Goal: Task Accomplishment & Management: Complete application form

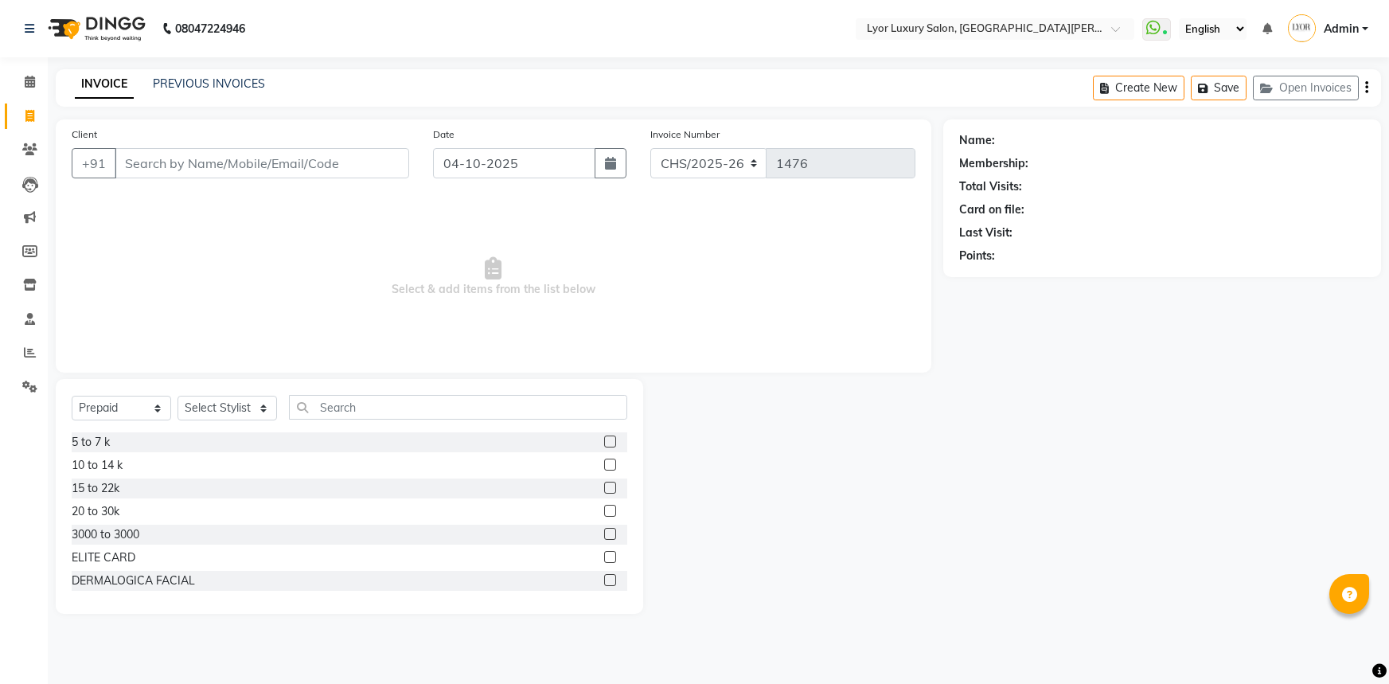
select select "P"
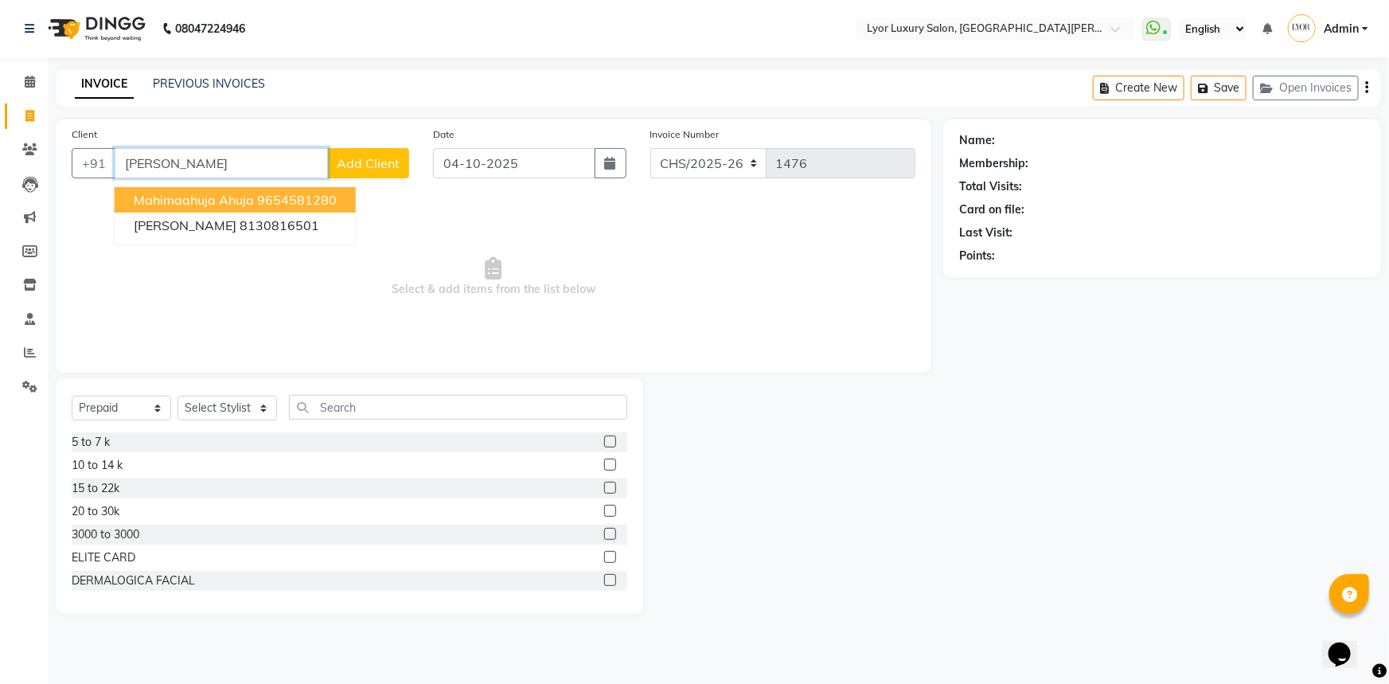
click at [236, 198] on span "mahimaahuja ahuja" at bounding box center [194, 200] width 120 height 16
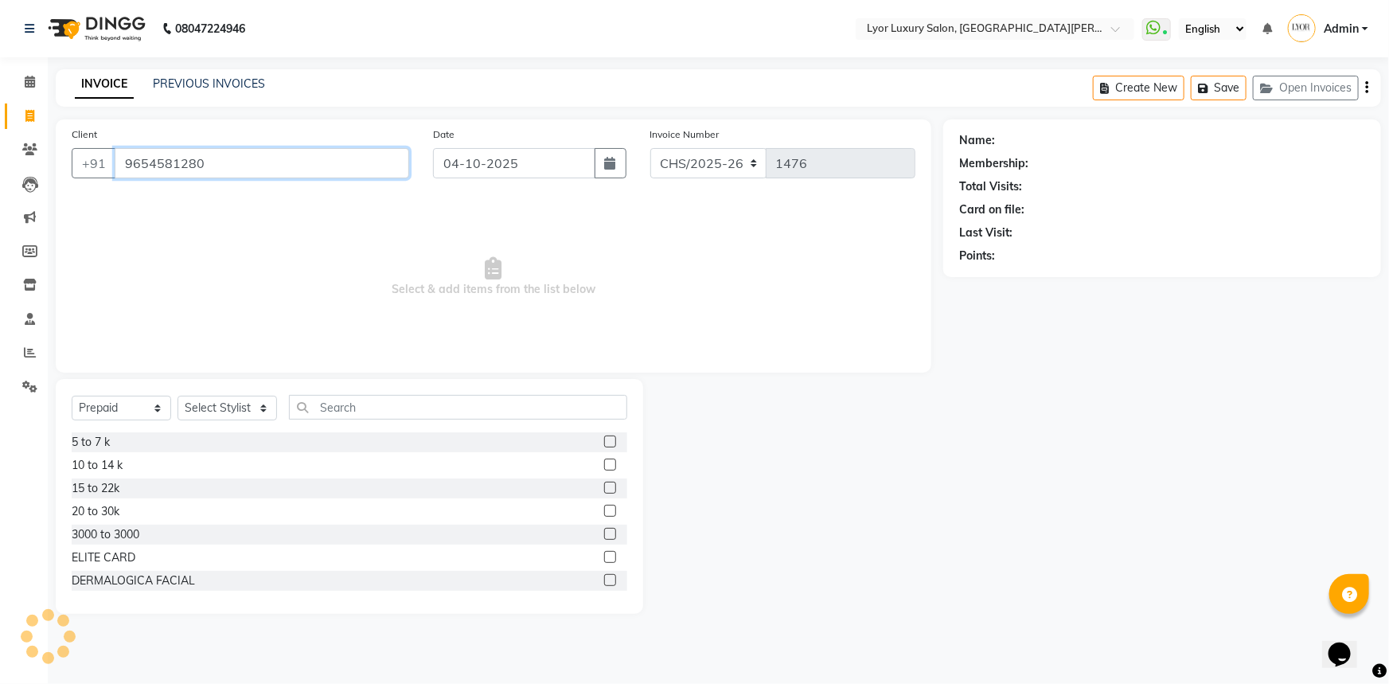
type input "9654581280"
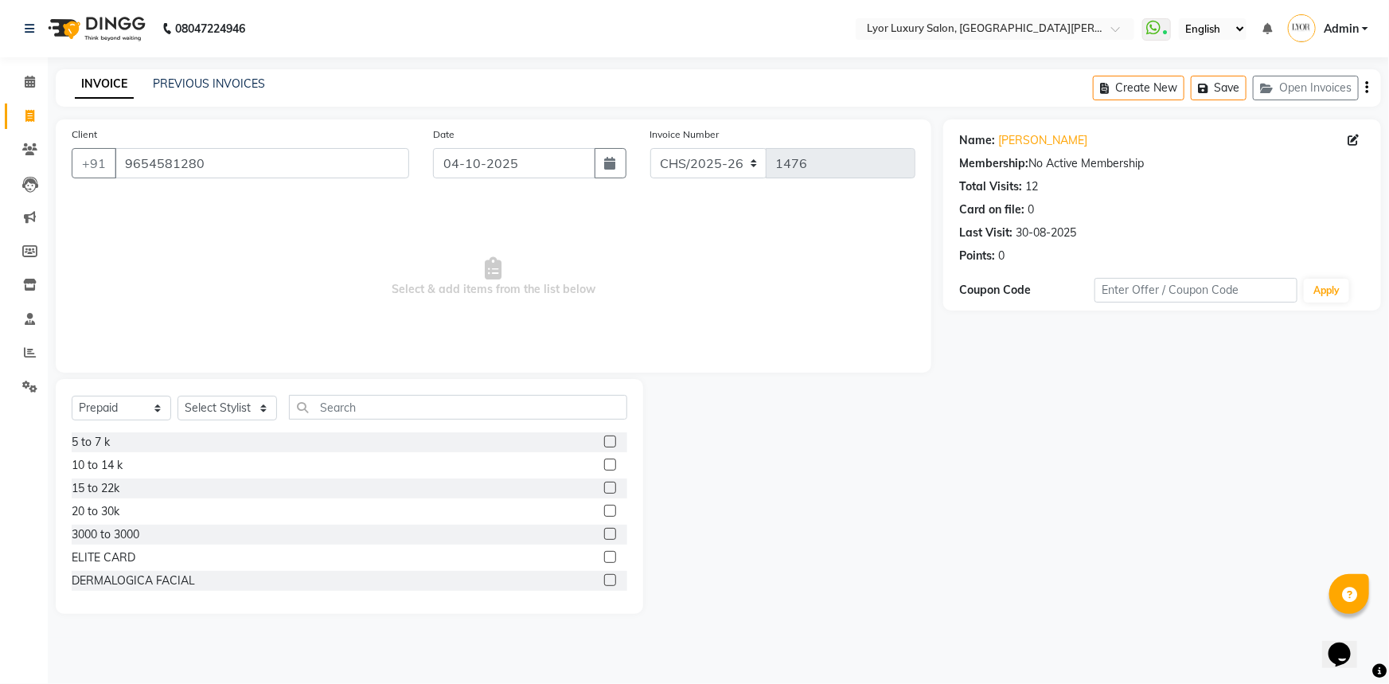
click at [134, 392] on div "Select Service Product Membership Package Voucher Prepaid Gift Card Select Styl…" at bounding box center [349, 496] width 587 height 235
click at [131, 407] on select "Select Service Product Membership Package Voucher Prepaid Gift Card" at bounding box center [121, 407] width 99 height 25
select select "service"
click at [72, 395] on select "Select Service Product Membership Package Voucher Prepaid Gift Card" at bounding box center [121, 407] width 99 height 25
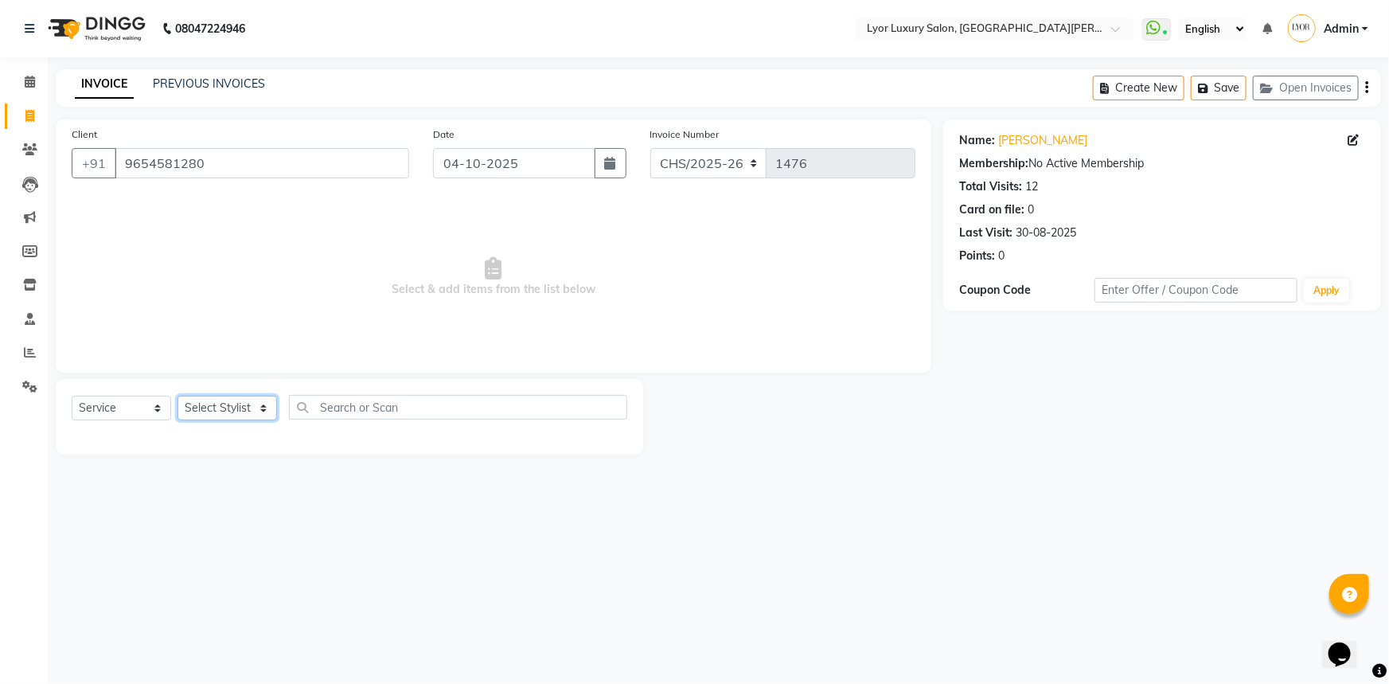
click at [228, 415] on select "Select Stylist [PERSON_NAME] Manager MD [PERSON_NAME] Sachin santosh [PERSON_NA…" at bounding box center [226, 407] width 99 height 25
select select "53177"
click at [177, 395] on select "Select Stylist [PERSON_NAME] Manager MD [PERSON_NAME] Sachin santosh [PERSON_NA…" at bounding box center [226, 407] width 99 height 25
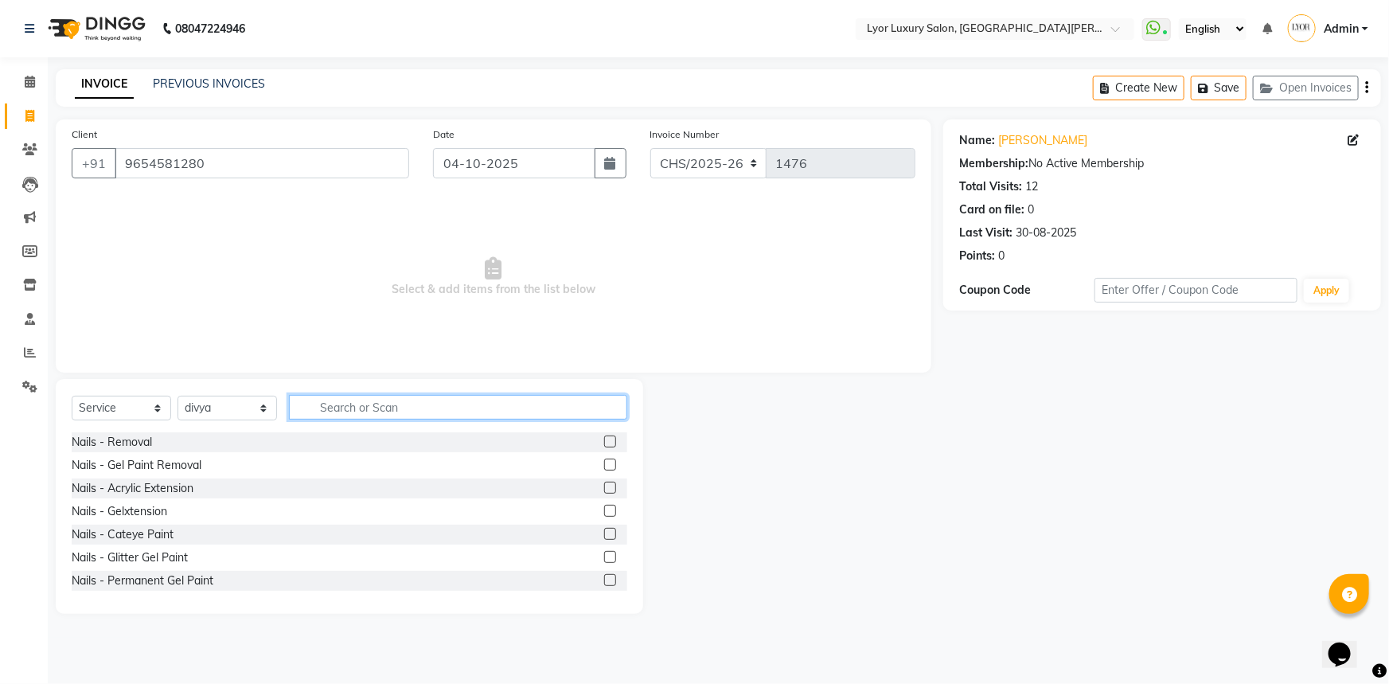
click at [388, 415] on input "text" at bounding box center [458, 407] width 338 height 25
type input "arms"
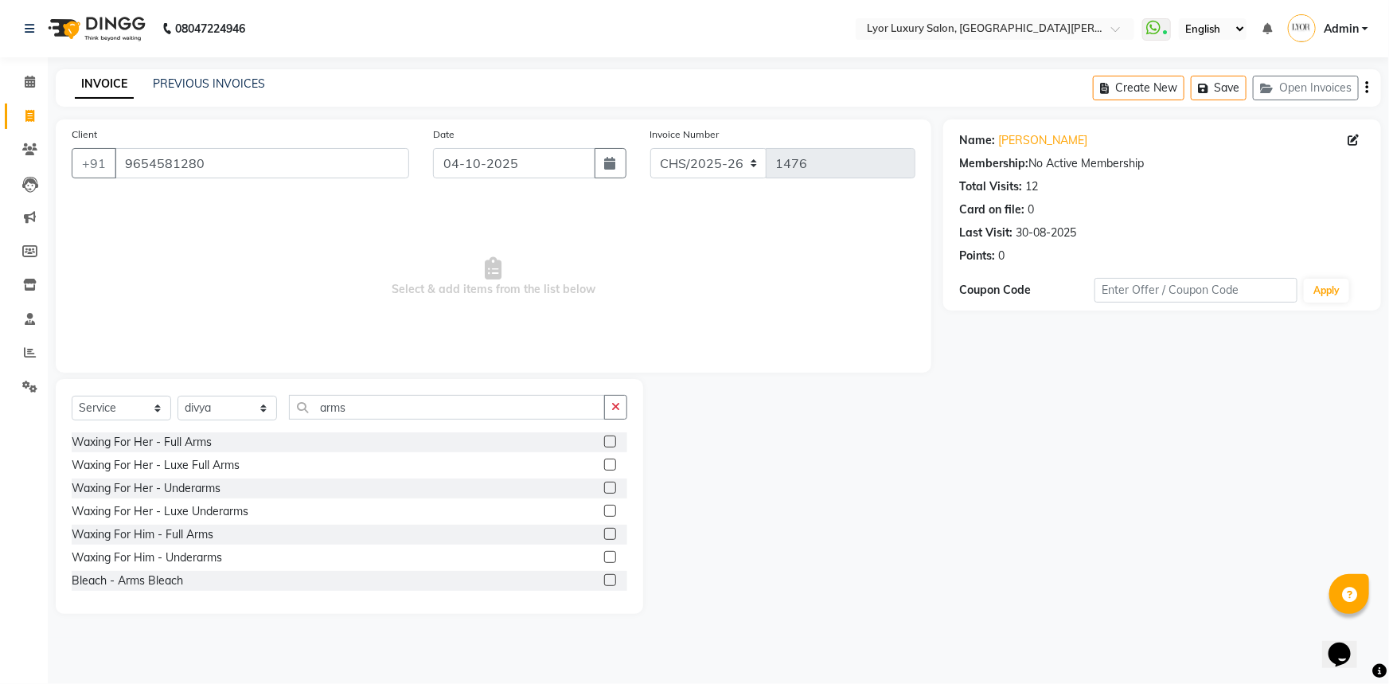
click at [604, 462] on label at bounding box center [610, 464] width 12 height 12
click at [604, 462] on input "checkbox" at bounding box center [609, 465] width 10 height 10
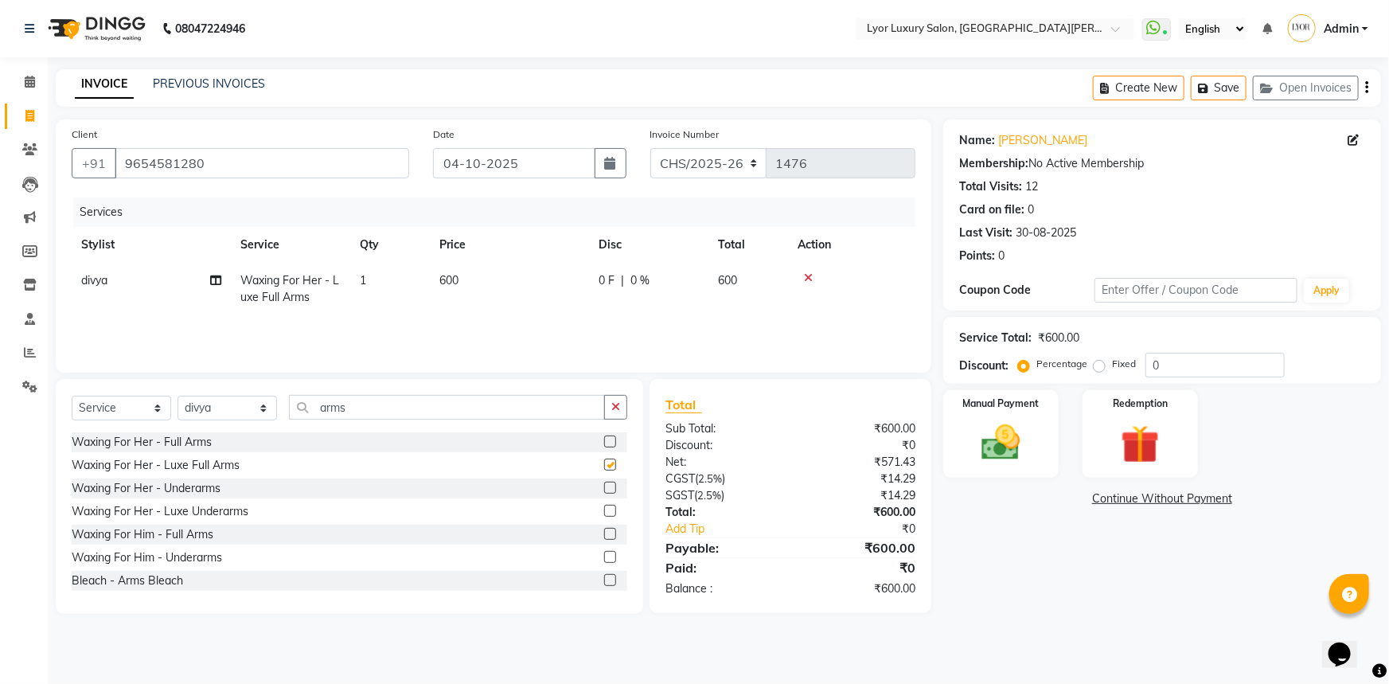
checkbox input "false"
click at [456, 412] on input "arms" at bounding box center [447, 407] width 316 height 25
type input "a"
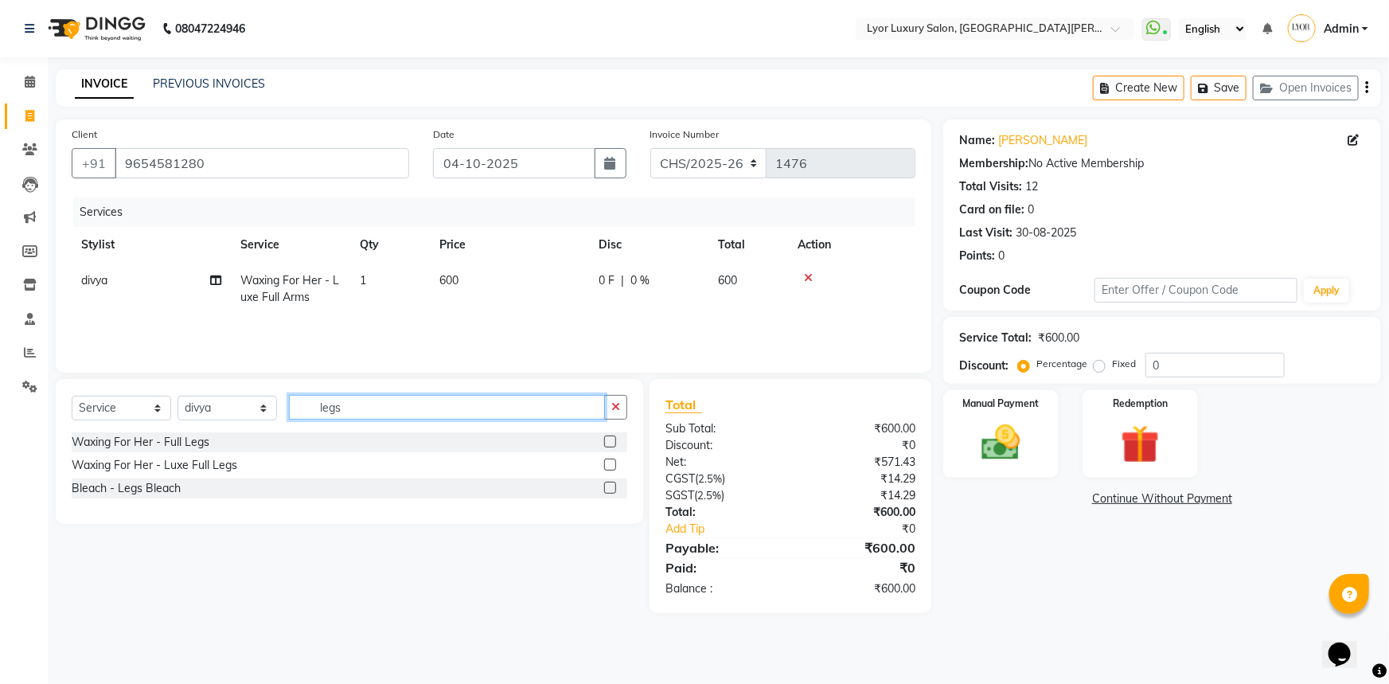
type input "legs"
click at [612, 466] on label at bounding box center [610, 464] width 12 height 12
click at [612, 466] on input "checkbox" at bounding box center [609, 465] width 10 height 10
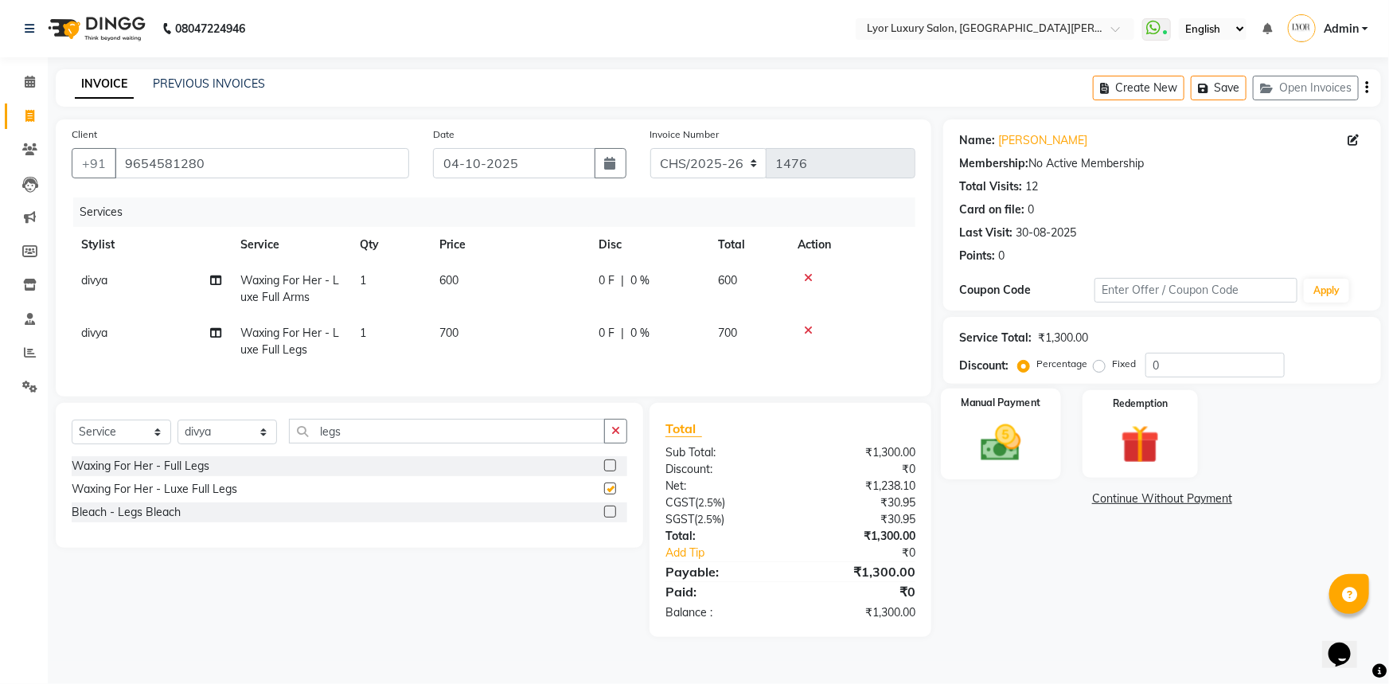
checkbox input "false"
click at [1202, 357] on input "0" at bounding box center [1214, 365] width 139 height 25
type input "10"
click at [982, 431] on img at bounding box center [1000, 442] width 65 height 46
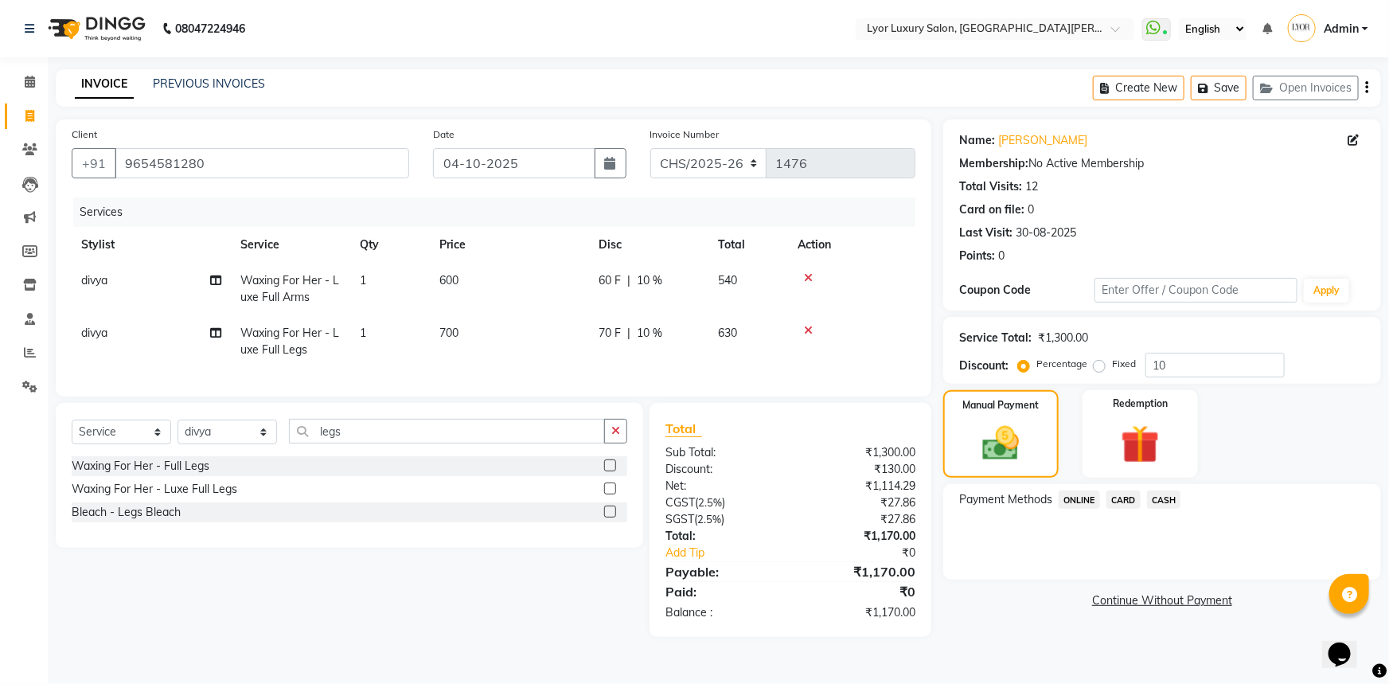
click at [1163, 501] on span "CASH" at bounding box center [1164, 499] width 34 height 18
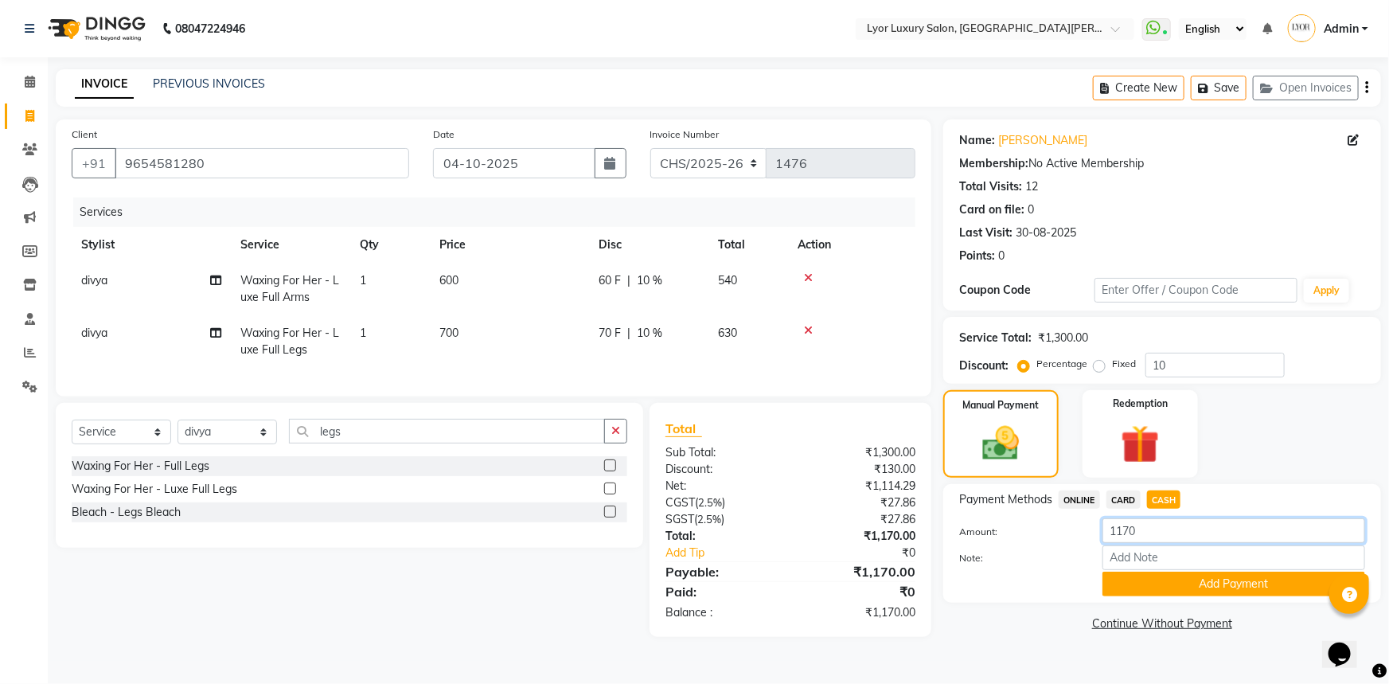
click at [1154, 534] on input "1170" at bounding box center [1233, 530] width 263 height 25
type input "1000"
click at [1272, 601] on div "Payment Methods ONLINE CARD CASH Amount: 1000 Note: Add Payment" at bounding box center [1162, 543] width 438 height 119
click at [1270, 590] on button "Add Payment" at bounding box center [1233, 583] width 263 height 25
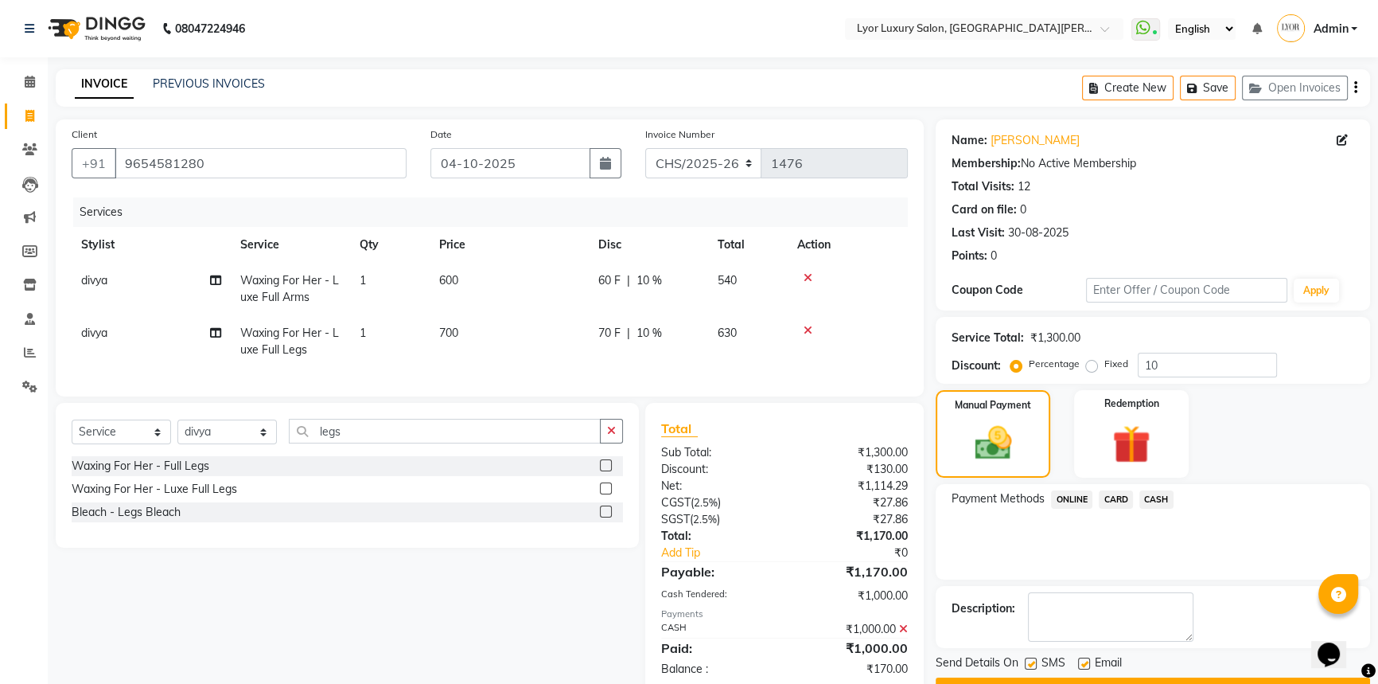
click at [1072, 497] on span "ONLINE" at bounding box center [1071, 499] width 41 height 18
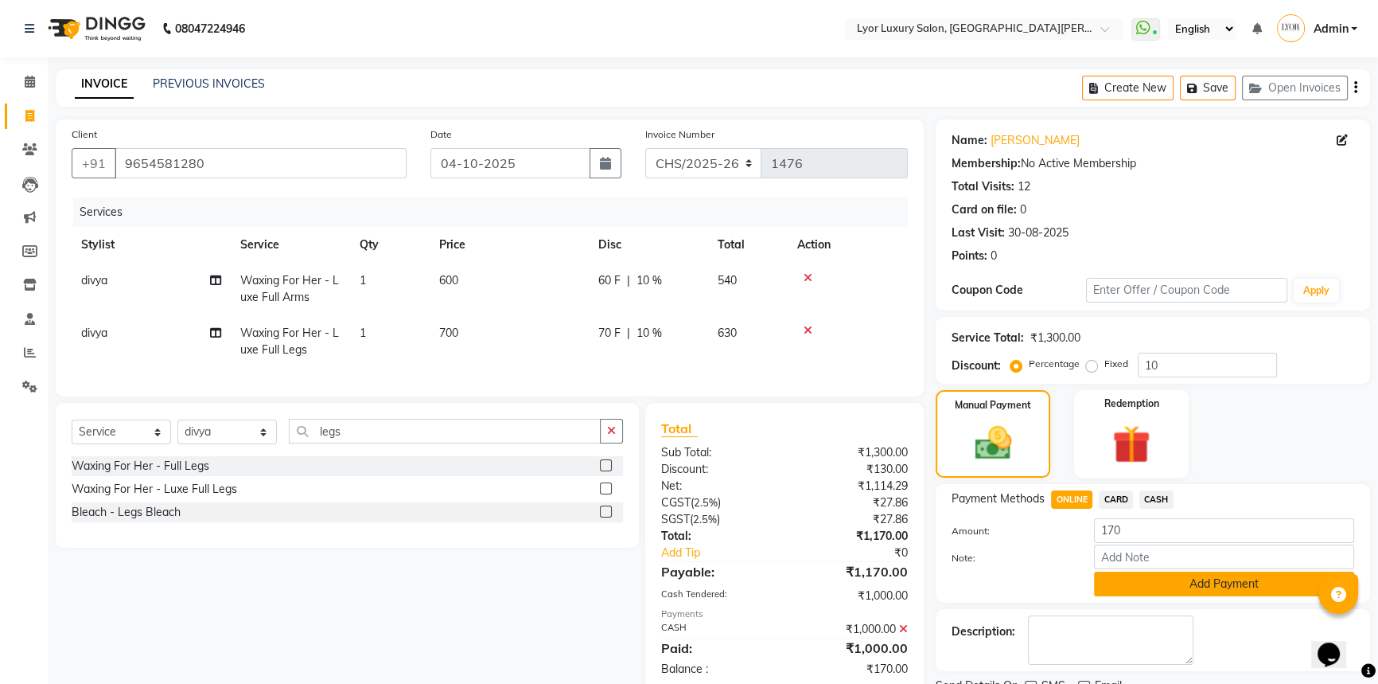
click at [1155, 585] on button "Add Payment" at bounding box center [1224, 583] width 260 height 25
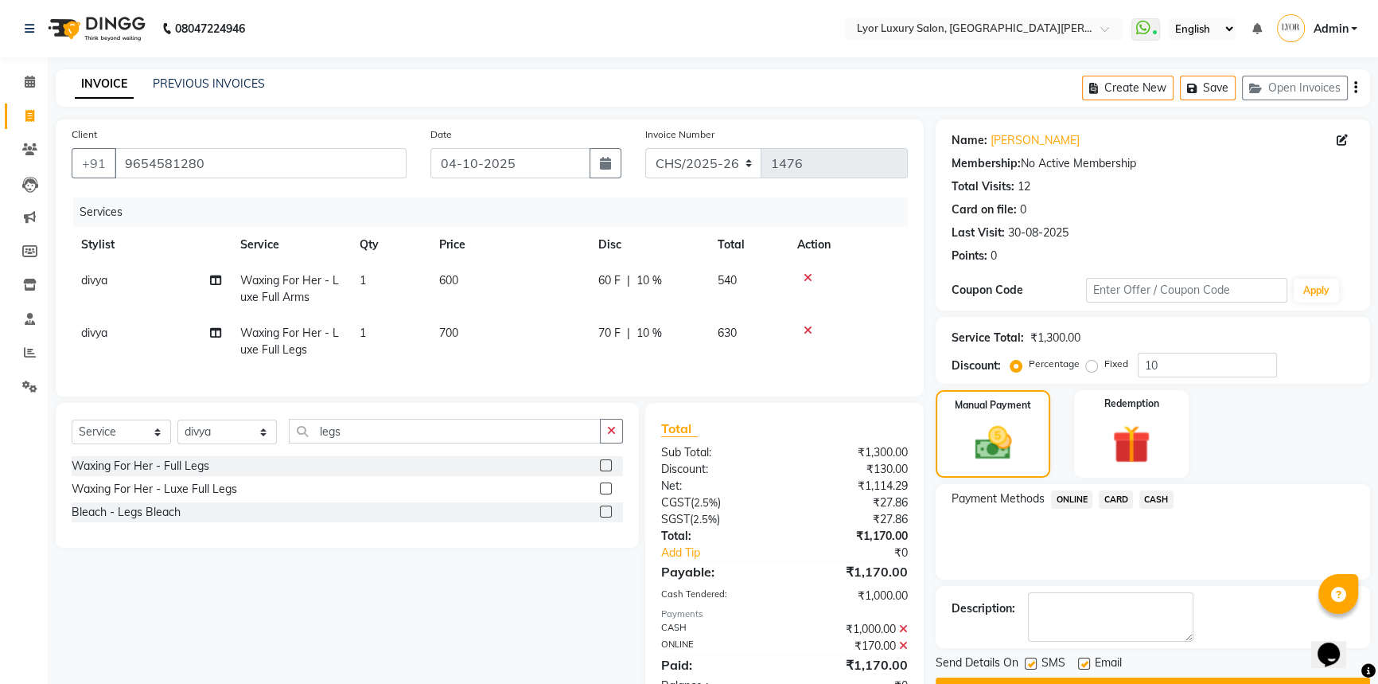
scroll to position [61, 0]
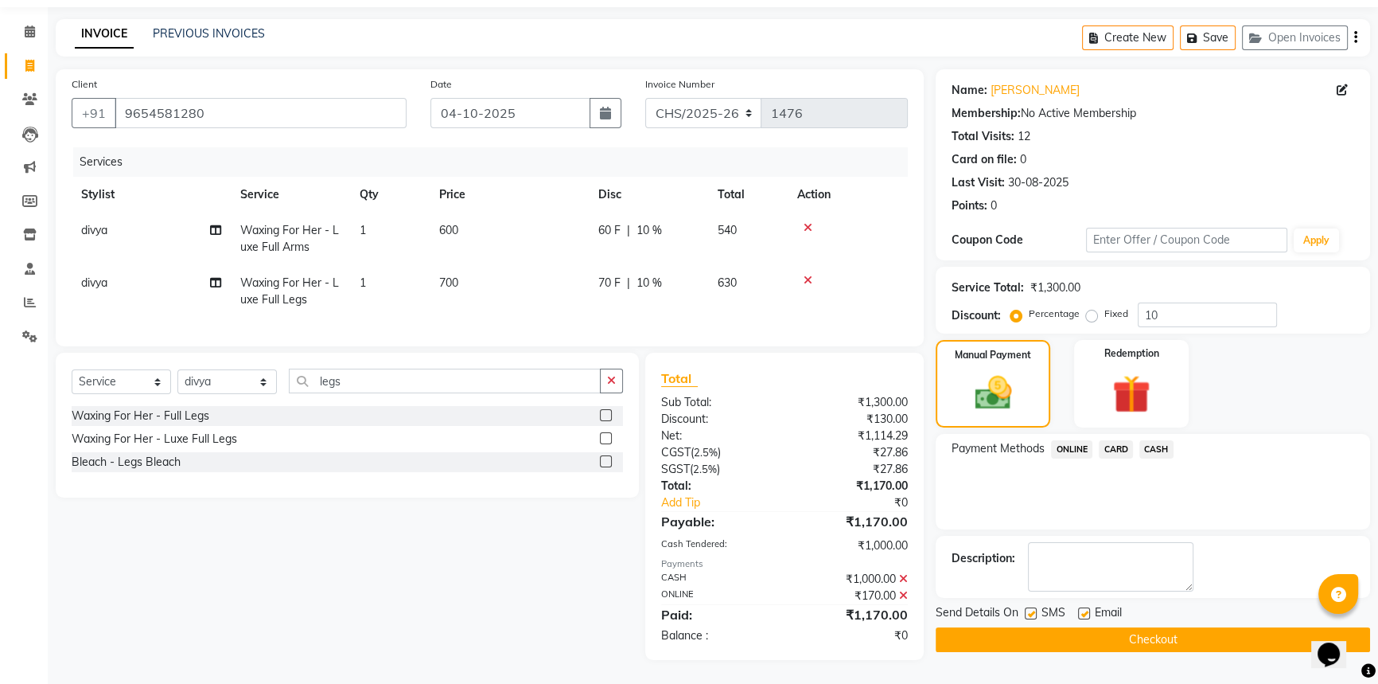
click at [1222, 631] on button "Checkout" at bounding box center [1153, 639] width 434 height 25
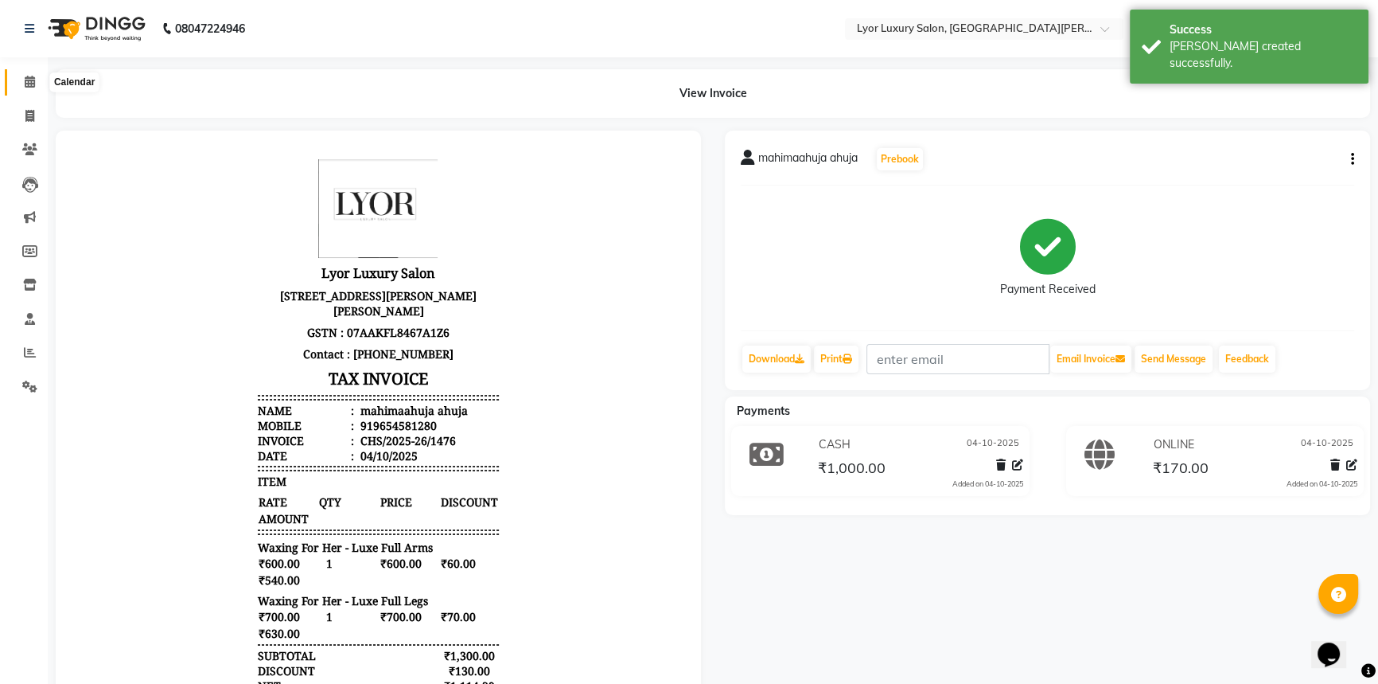
click at [37, 83] on span at bounding box center [30, 82] width 28 height 18
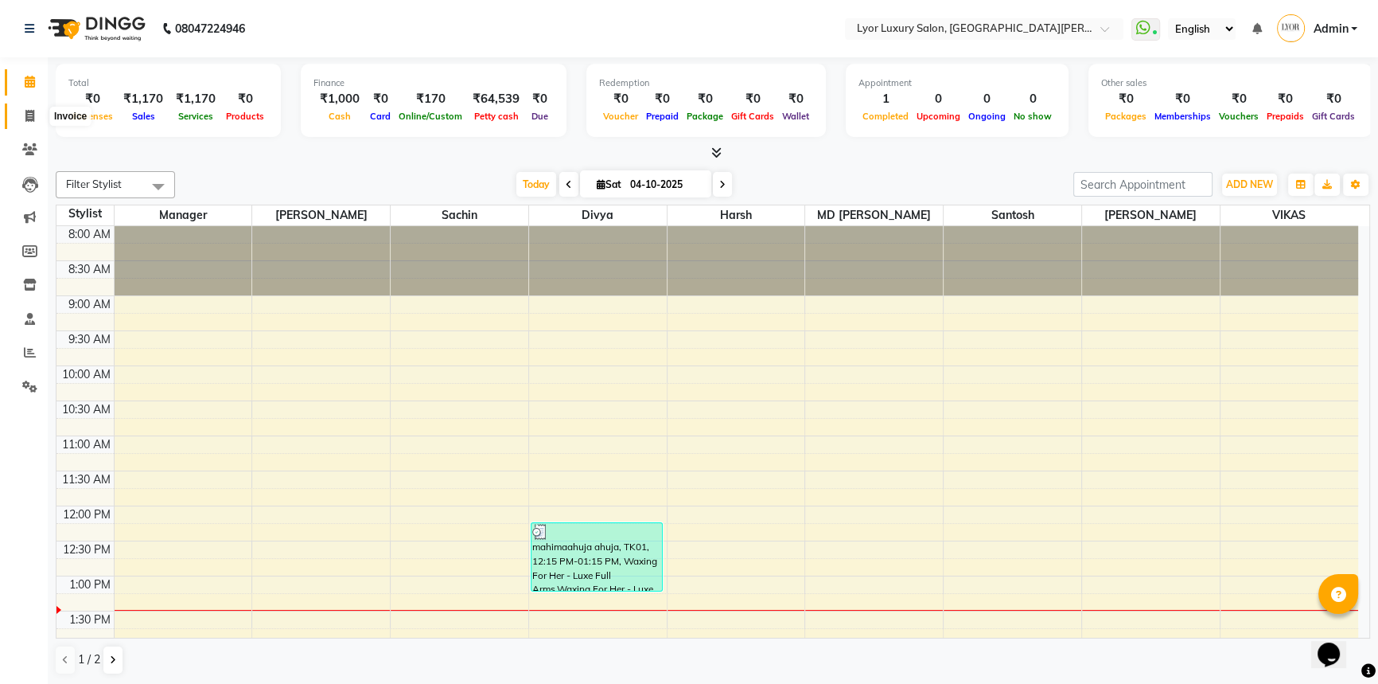
click at [42, 119] on span at bounding box center [30, 116] width 28 height 18
select select "service"
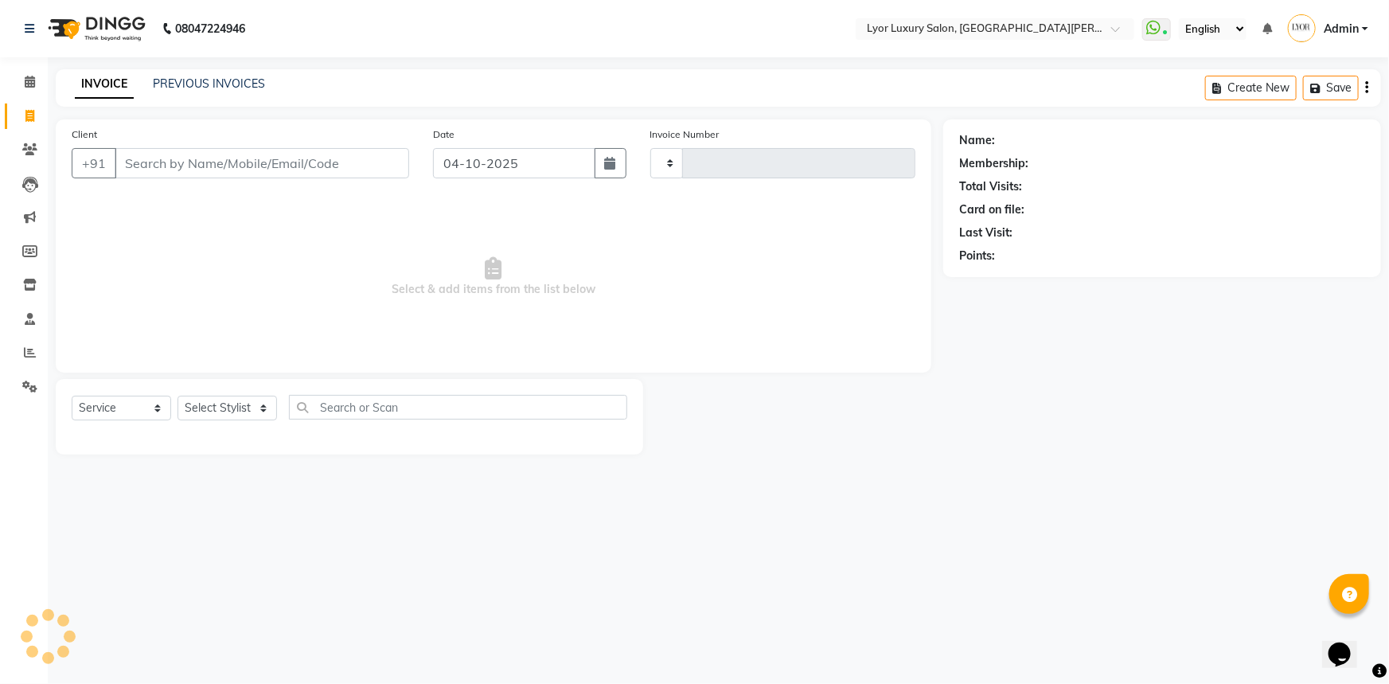
type input "1477"
select select "6597"
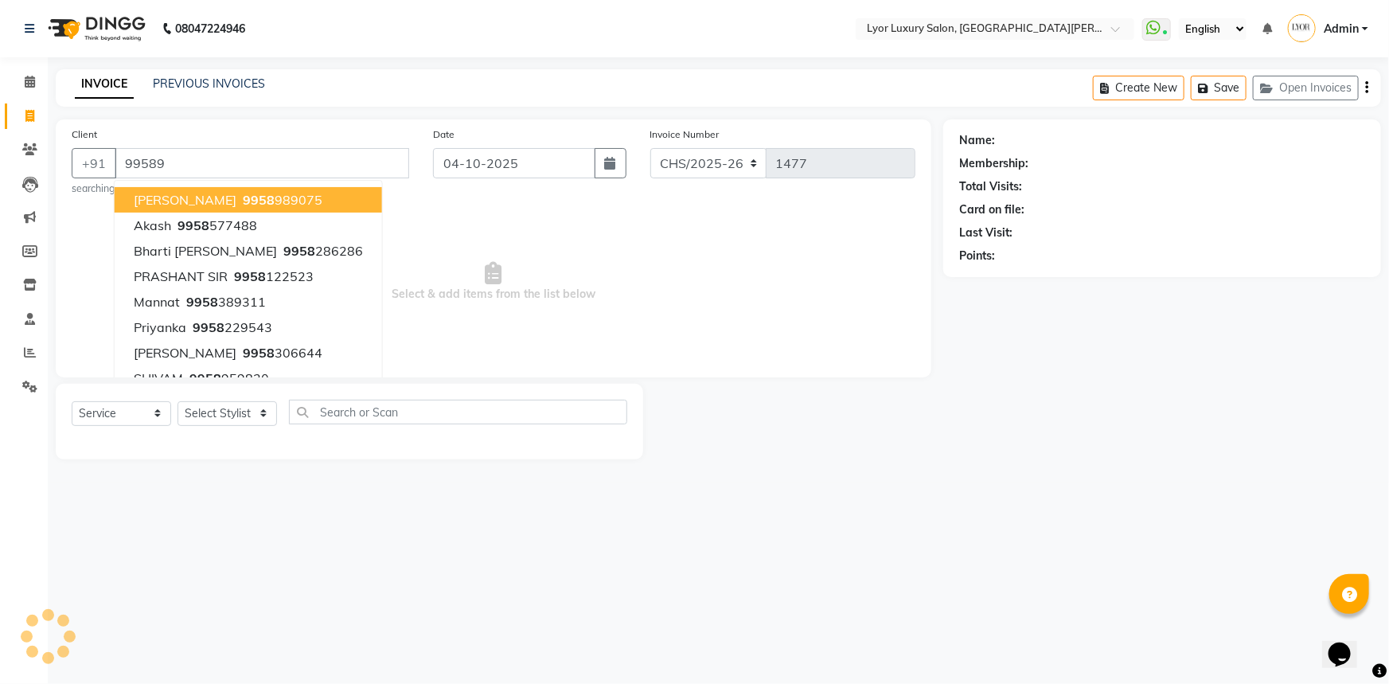
type input "995891"
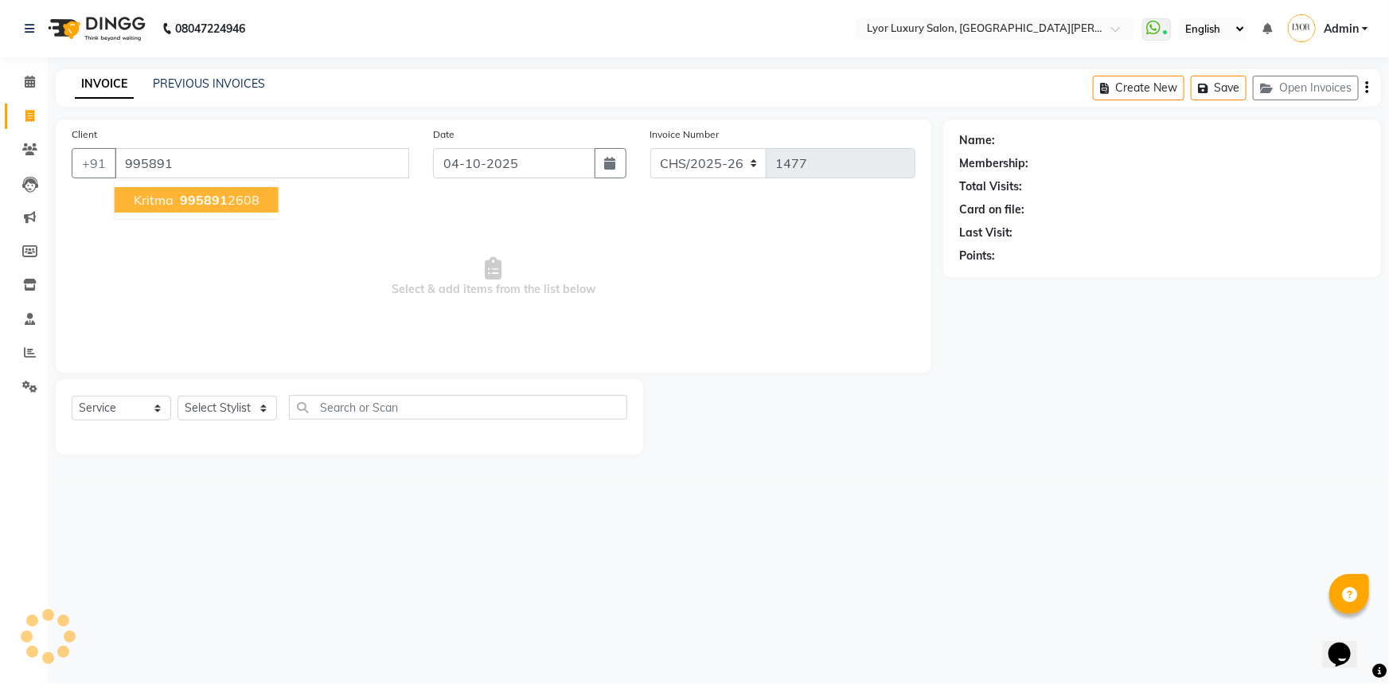
select select "P"
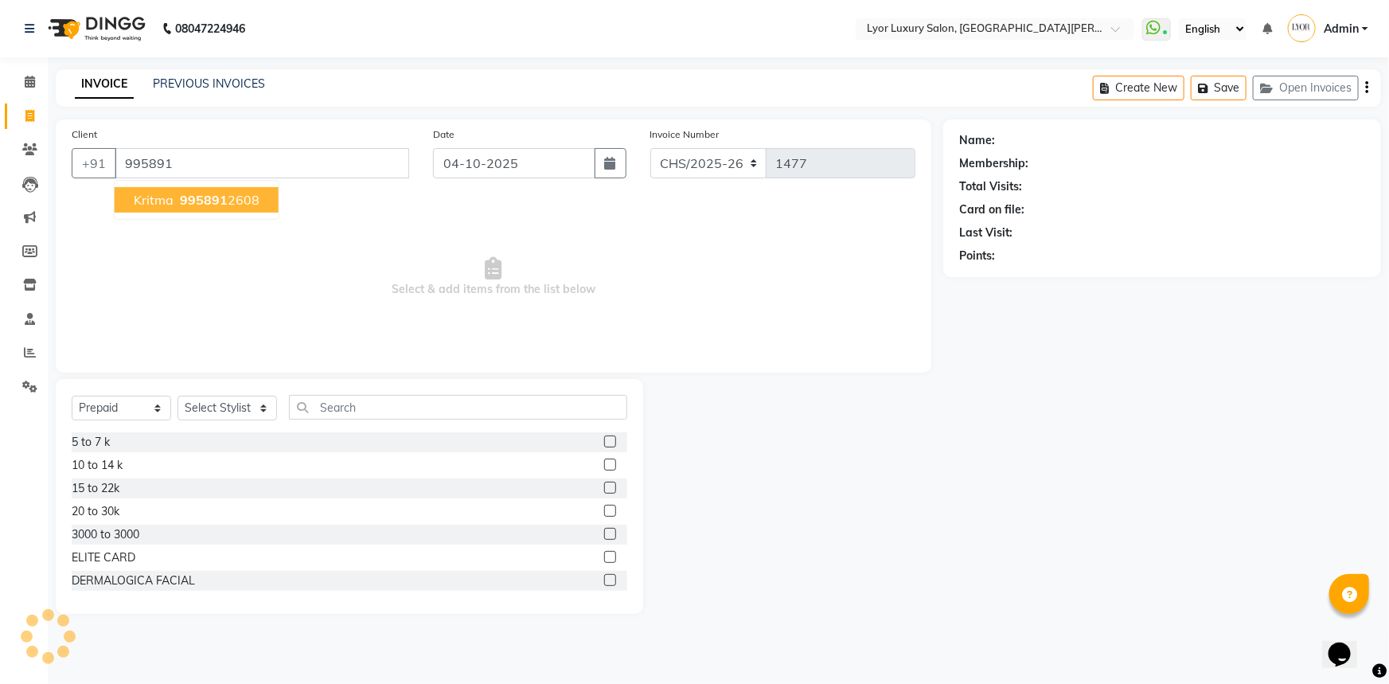
click at [186, 198] on span "995891" at bounding box center [204, 200] width 48 height 16
type input "9958912608"
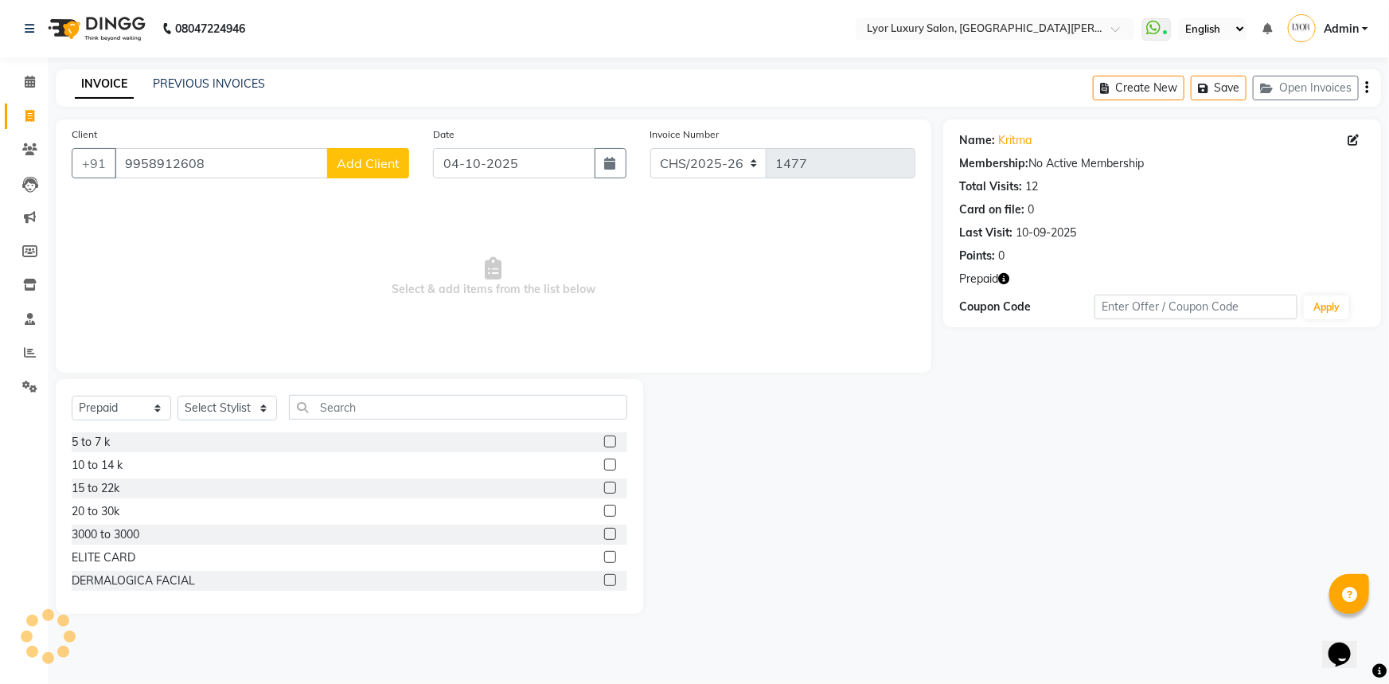
click at [1009, 271] on button "button" at bounding box center [1003, 279] width 11 height 17
click at [22, 95] on link "Calendar" at bounding box center [24, 82] width 38 height 26
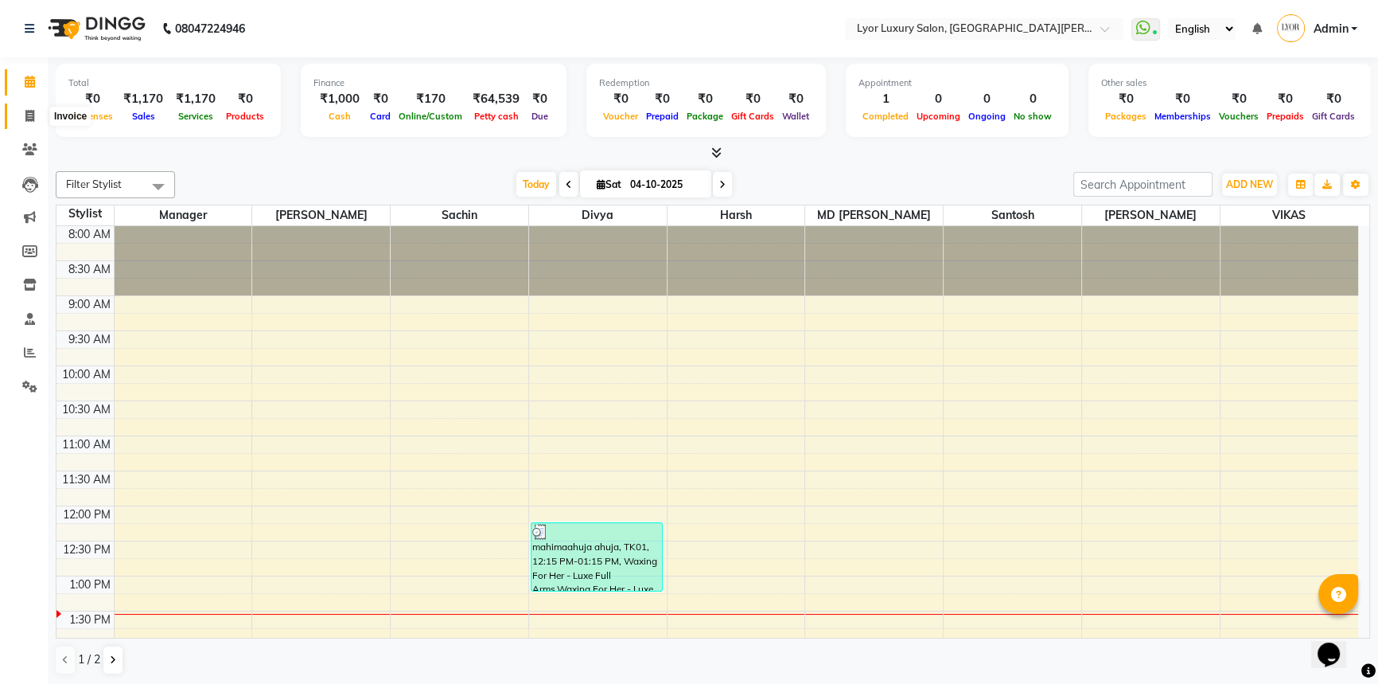
click at [35, 118] on span at bounding box center [30, 116] width 28 height 18
select select "service"
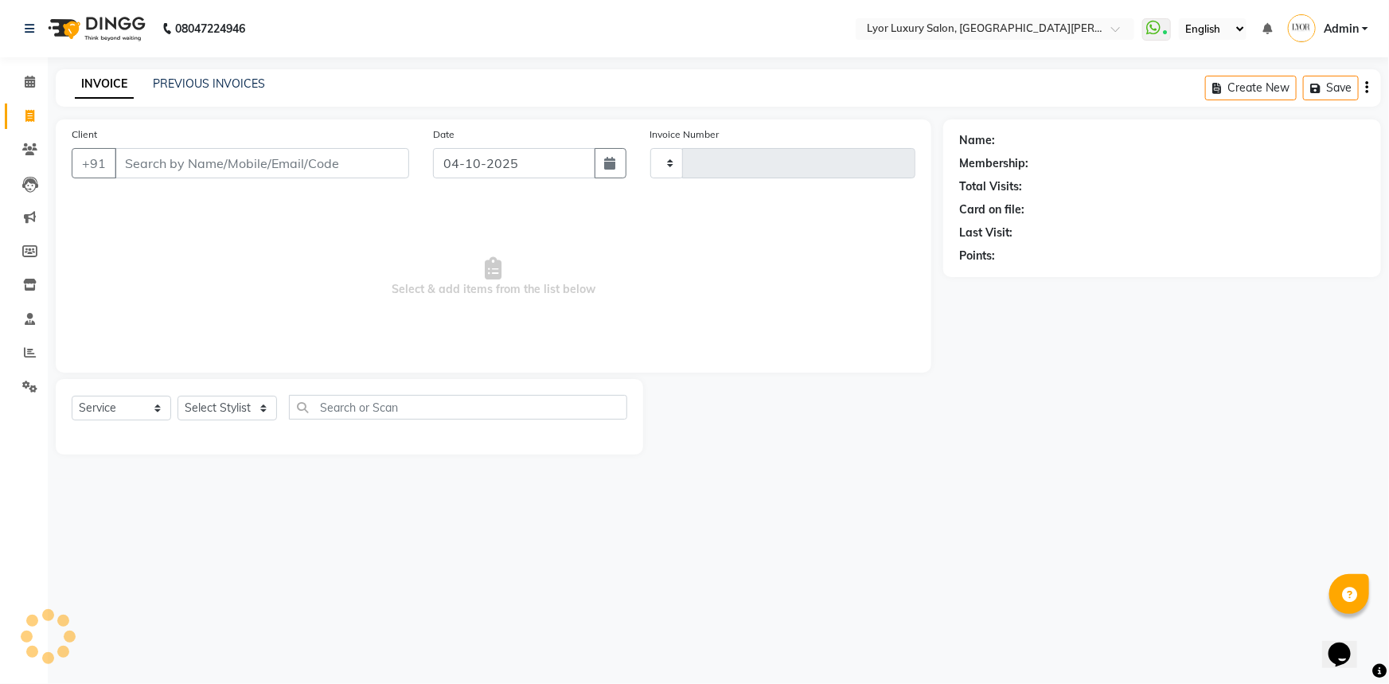
type input "1477"
select select "6597"
select select "P"
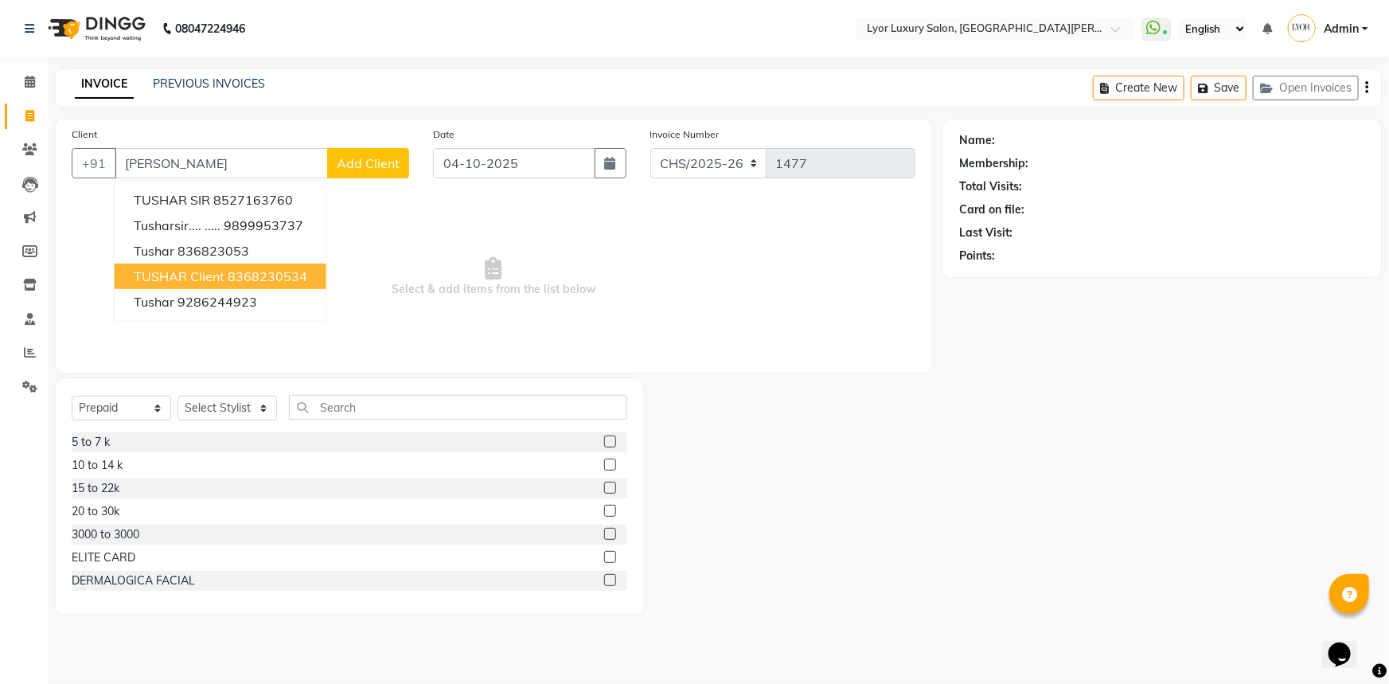
click at [207, 277] on span "TUSHAR client" at bounding box center [179, 276] width 91 height 16
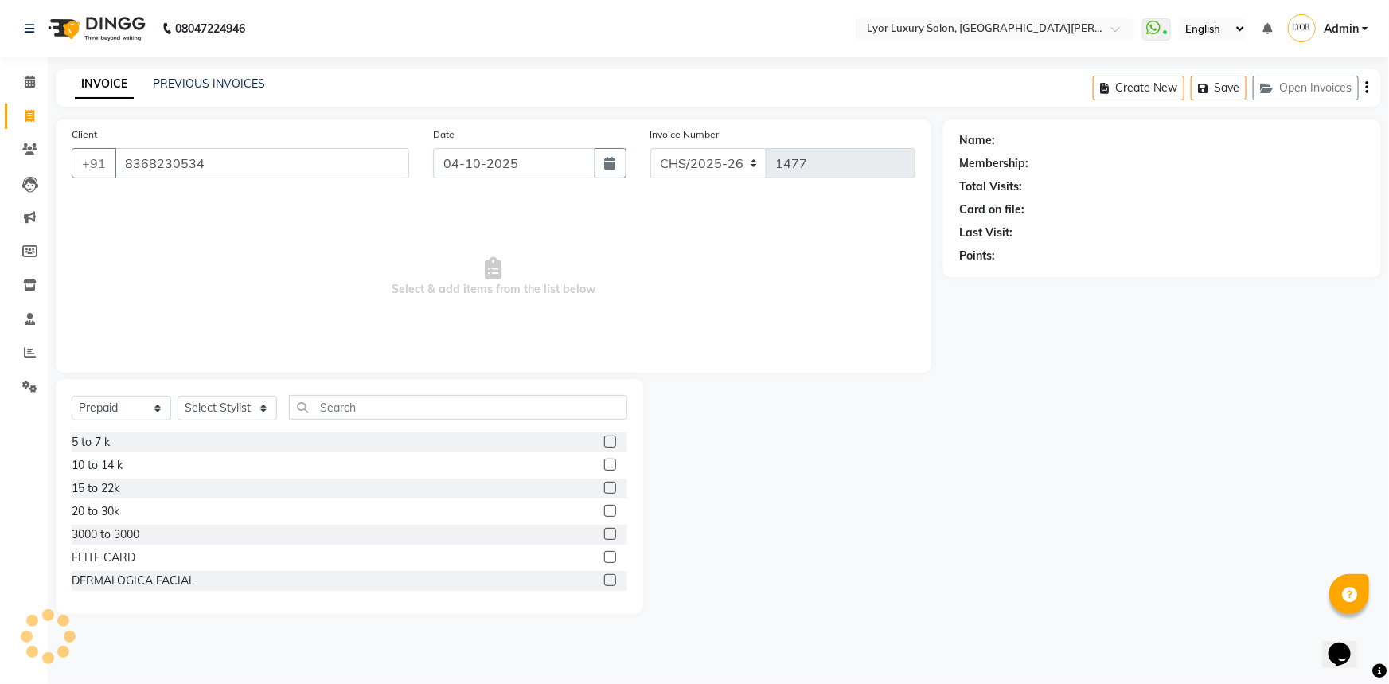
type input "8368230534"
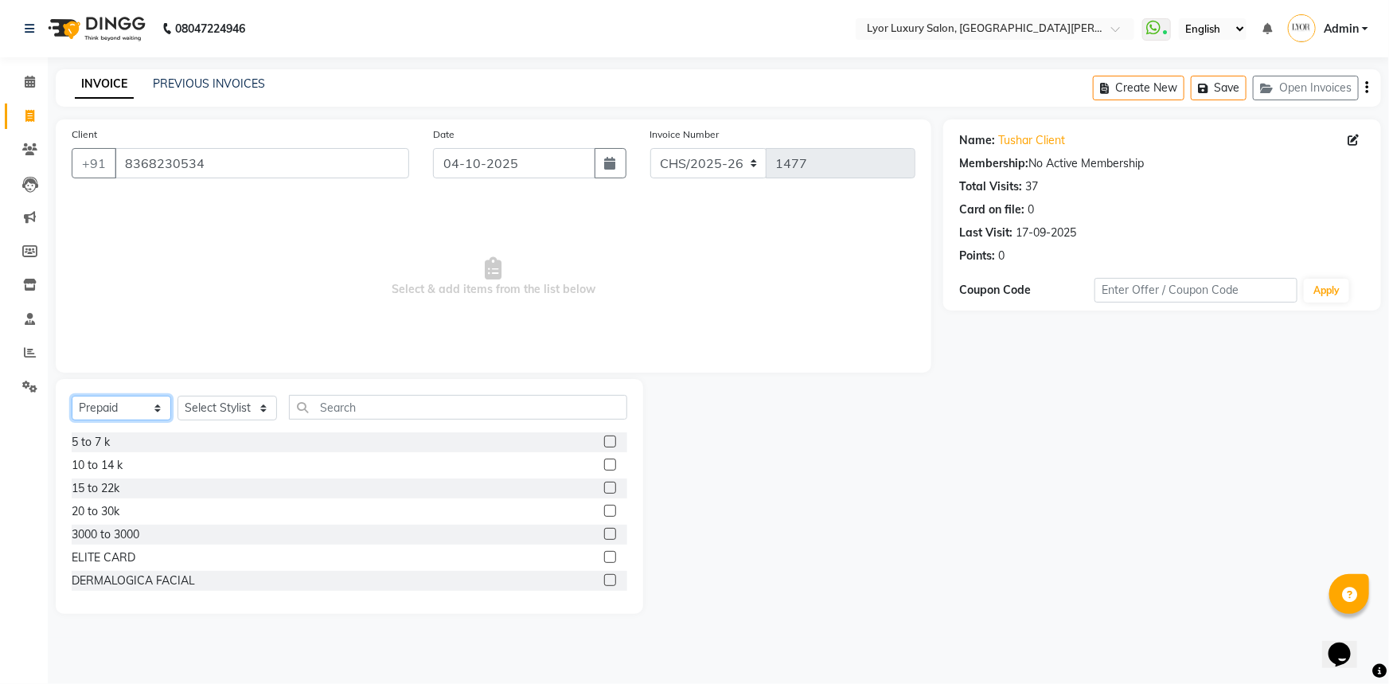
drag, startPoint x: 150, startPoint y: 407, endPoint x: 146, endPoint y: 418, distance: 11.8
click at [150, 407] on select "Select Service Product Membership Package Voucher Prepaid Gift Card" at bounding box center [121, 407] width 99 height 25
select select "service"
click at [72, 395] on select "Select Service Product Membership Package Voucher Prepaid Gift Card" at bounding box center [121, 407] width 99 height 25
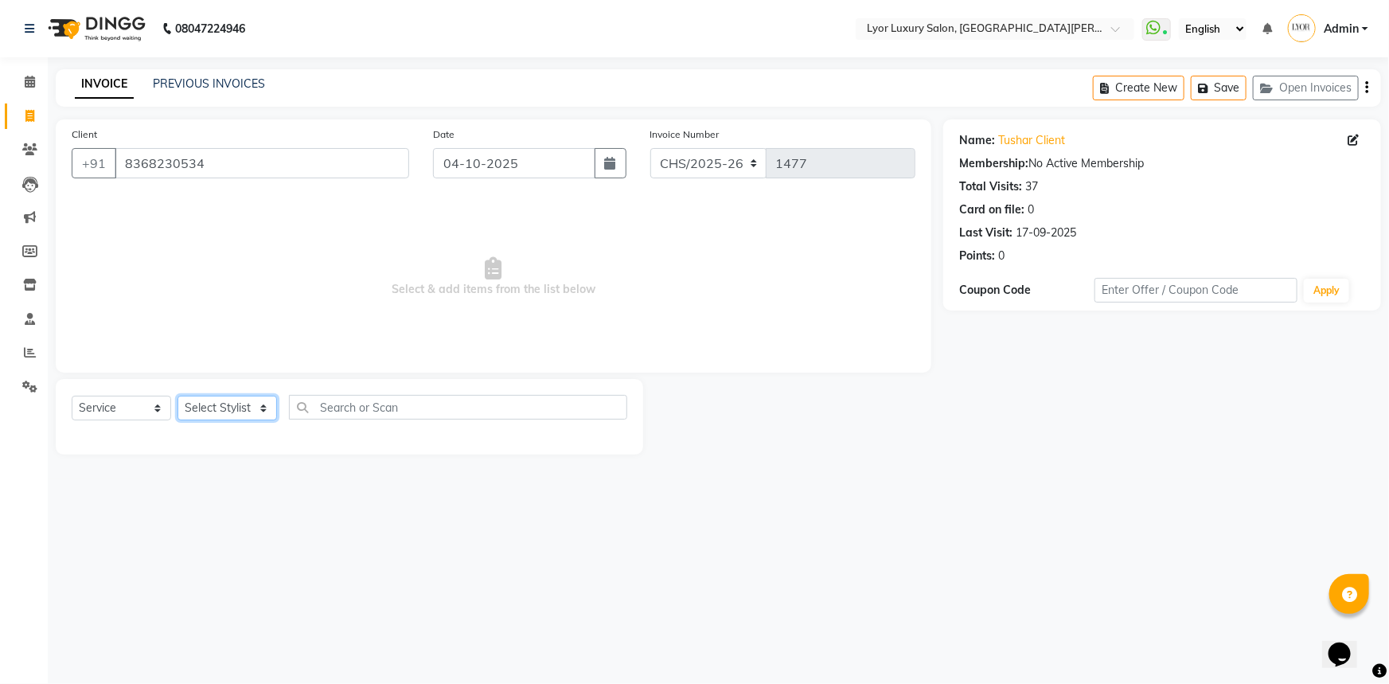
click at [221, 411] on select "Select Stylist [PERSON_NAME] Manager MD [PERSON_NAME] Sachin santosh [PERSON_NA…" at bounding box center [226, 407] width 99 height 25
select select "33184"
click at [177, 395] on select "Select Stylist [PERSON_NAME] Manager MD [PERSON_NAME] Sachin santosh [PERSON_NA…" at bounding box center [226, 407] width 99 height 25
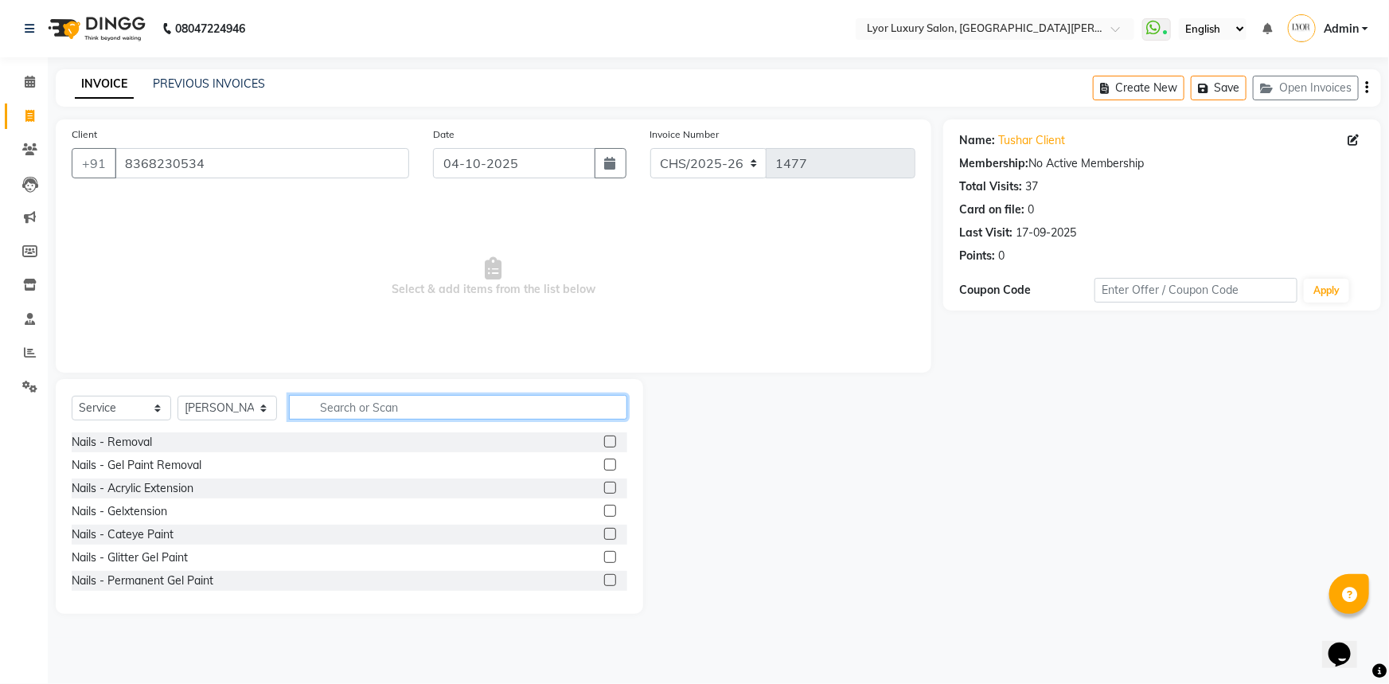
click at [402, 410] on input "text" at bounding box center [458, 407] width 338 height 25
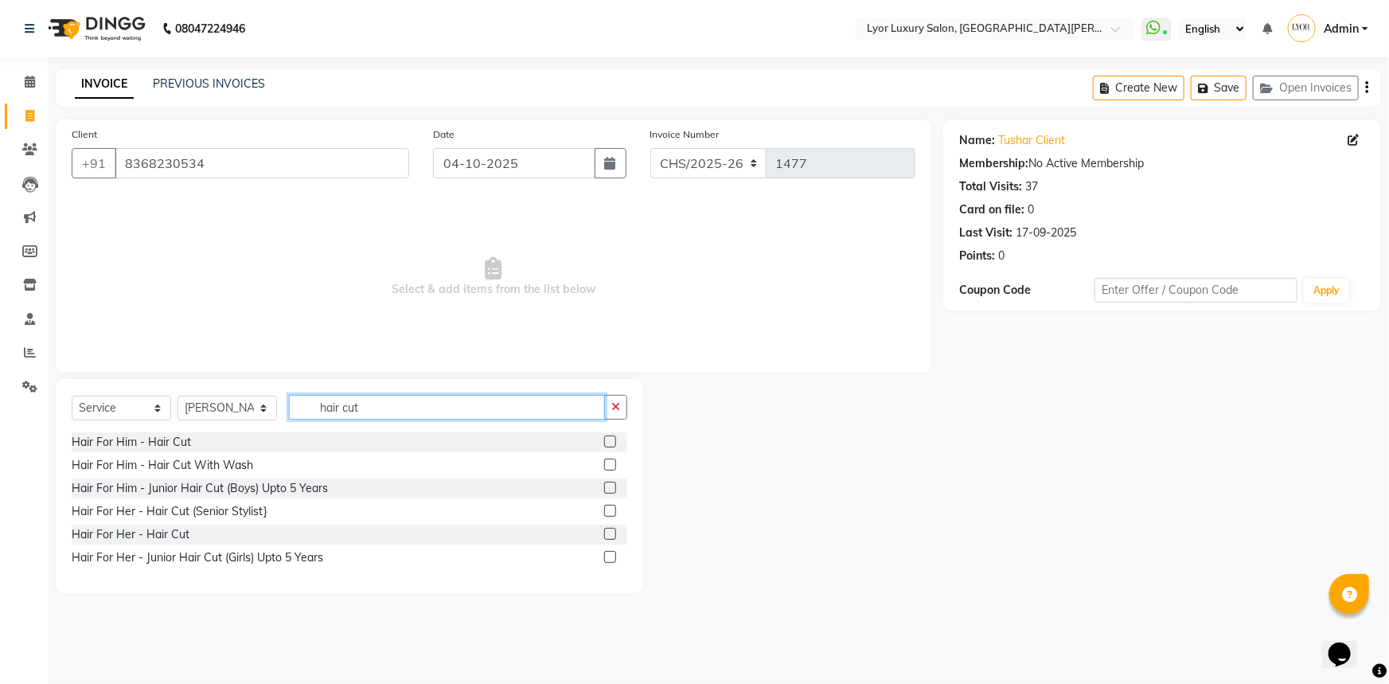
type input "hair cut"
click at [614, 444] on label at bounding box center [610, 441] width 12 height 12
click at [614, 444] on input "checkbox" at bounding box center [609, 442] width 10 height 10
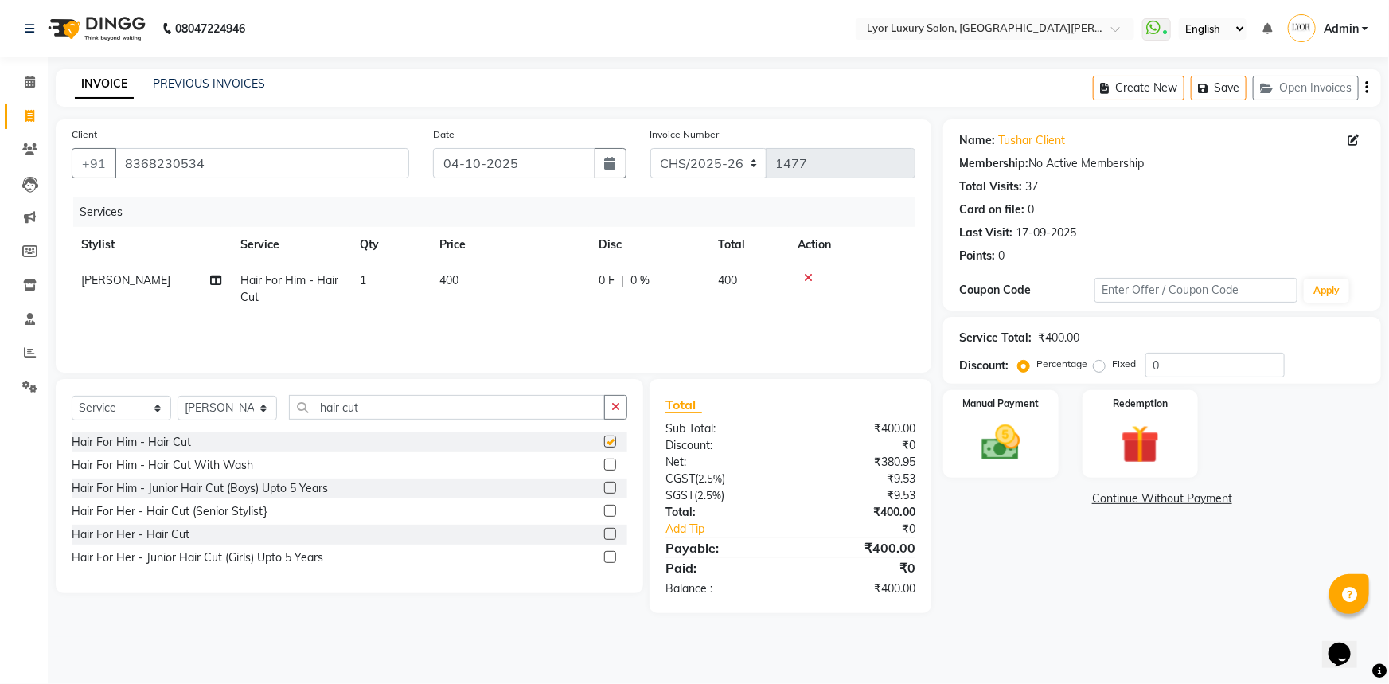
checkbox input "false"
click at [400, 407] on input "hair cut" at bounding box center [447, 407] width 316 height 25
type input "h"
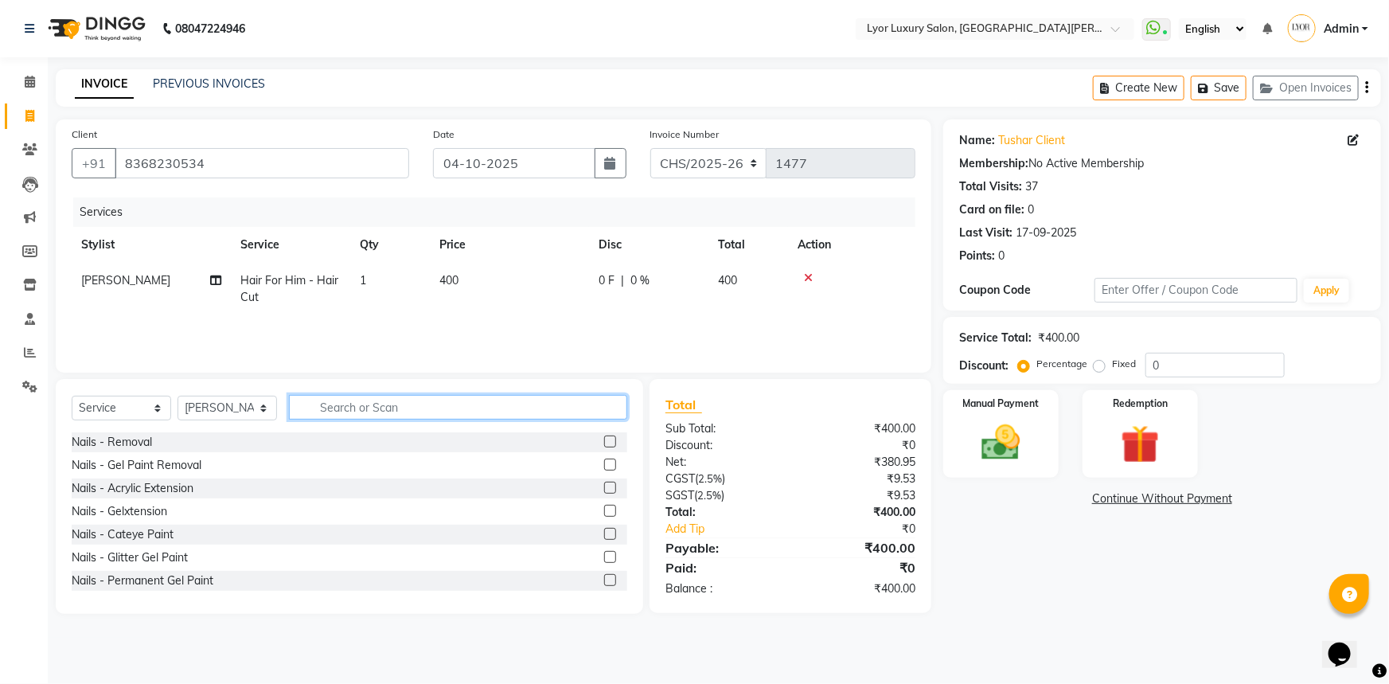
type input "e"
type input "wax"
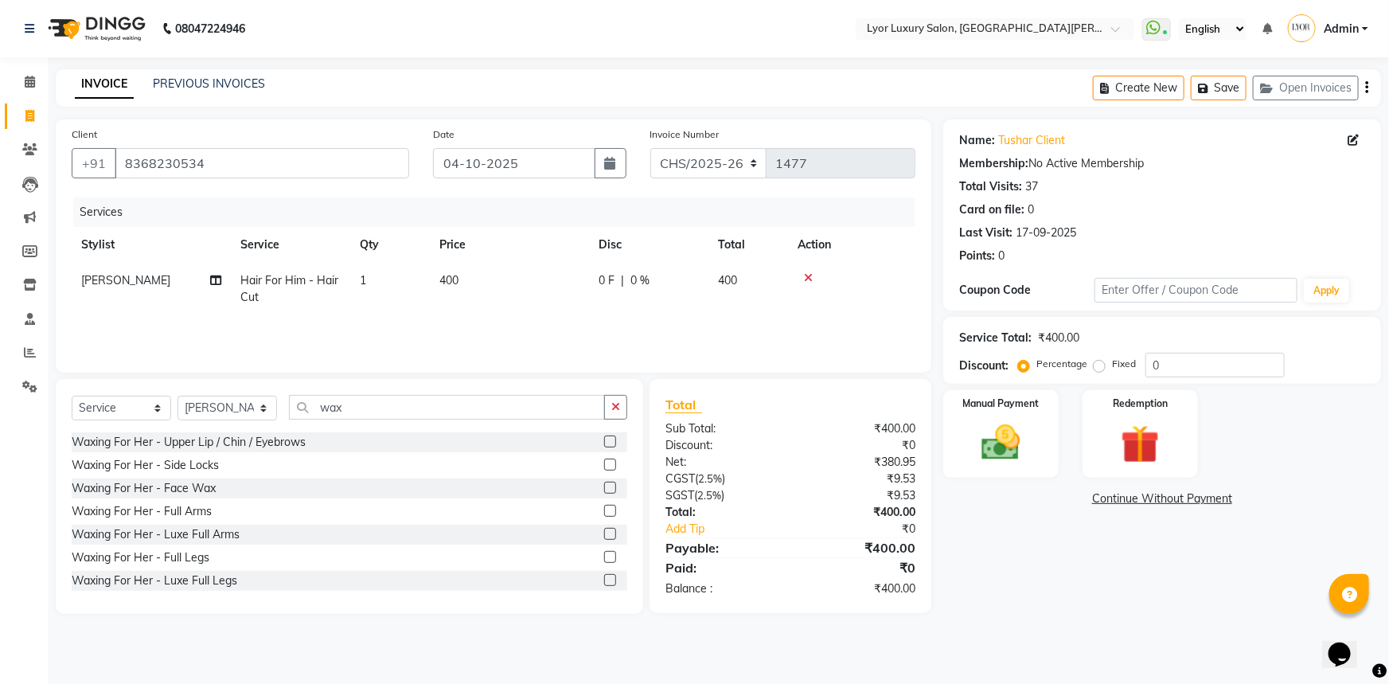
click at [604, 492] on label at bounding box center [610, 487] width 12 height 12
click at [604, 492] on input "checkbox" at bounding box center [609, 488] width 10 height 10
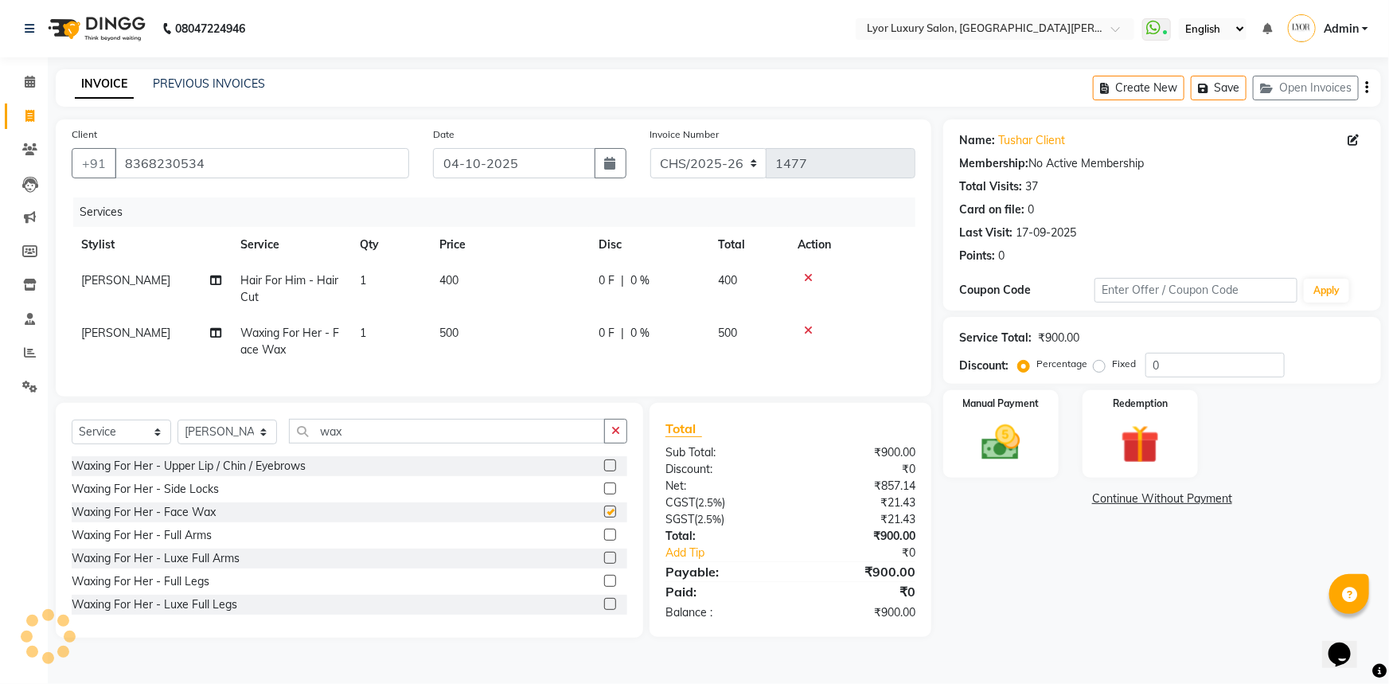
checkbox input "false"
click at [470, 334] on td "500" at bounding box center [509, 341] width 159 height 53
select select "33184"
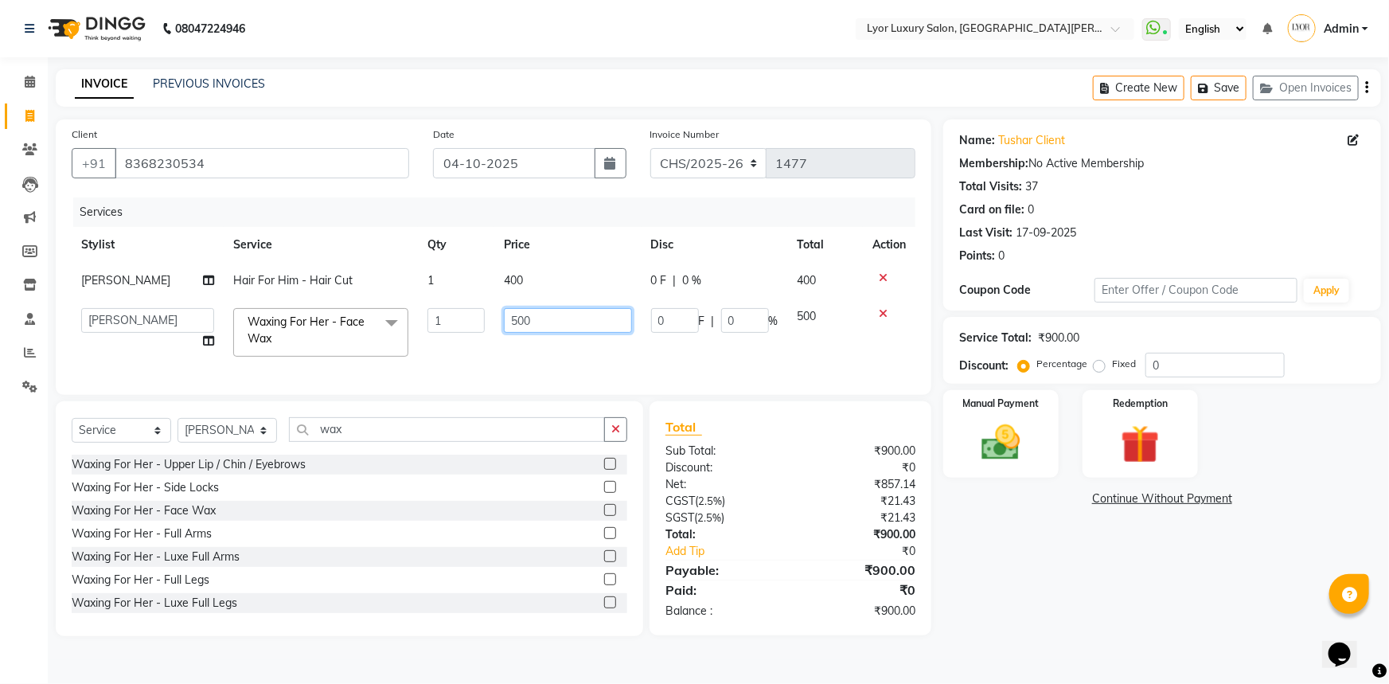
click at [515, 318] on input "500" at bounding box center [567, 320] width 127 height 25
type input "300"
click at [1122, 617] on div "Name: Tushar Client Membership: No Active Membership Total Visits: 37 Card on f…" at bounding box center [1168, 377] width 450 height 516
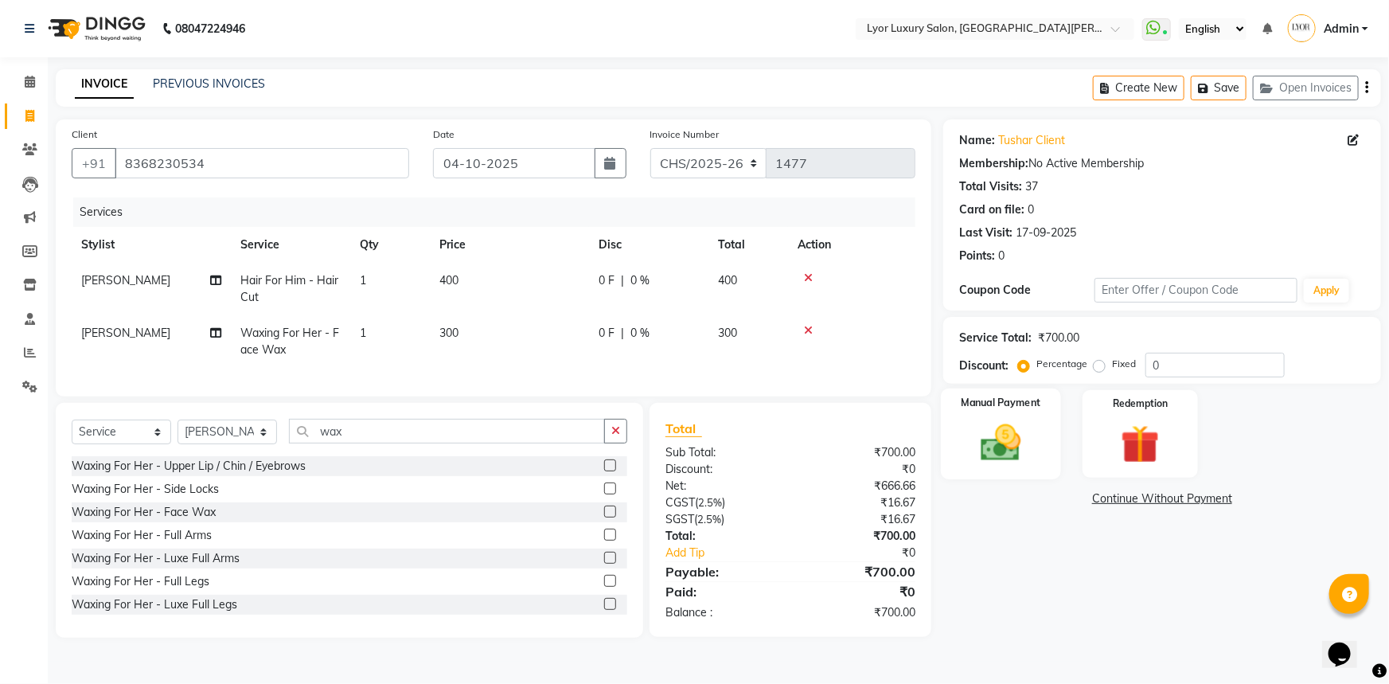
click at [1007, 456] on img at bounding box center [1000, 442] width 65 height 46
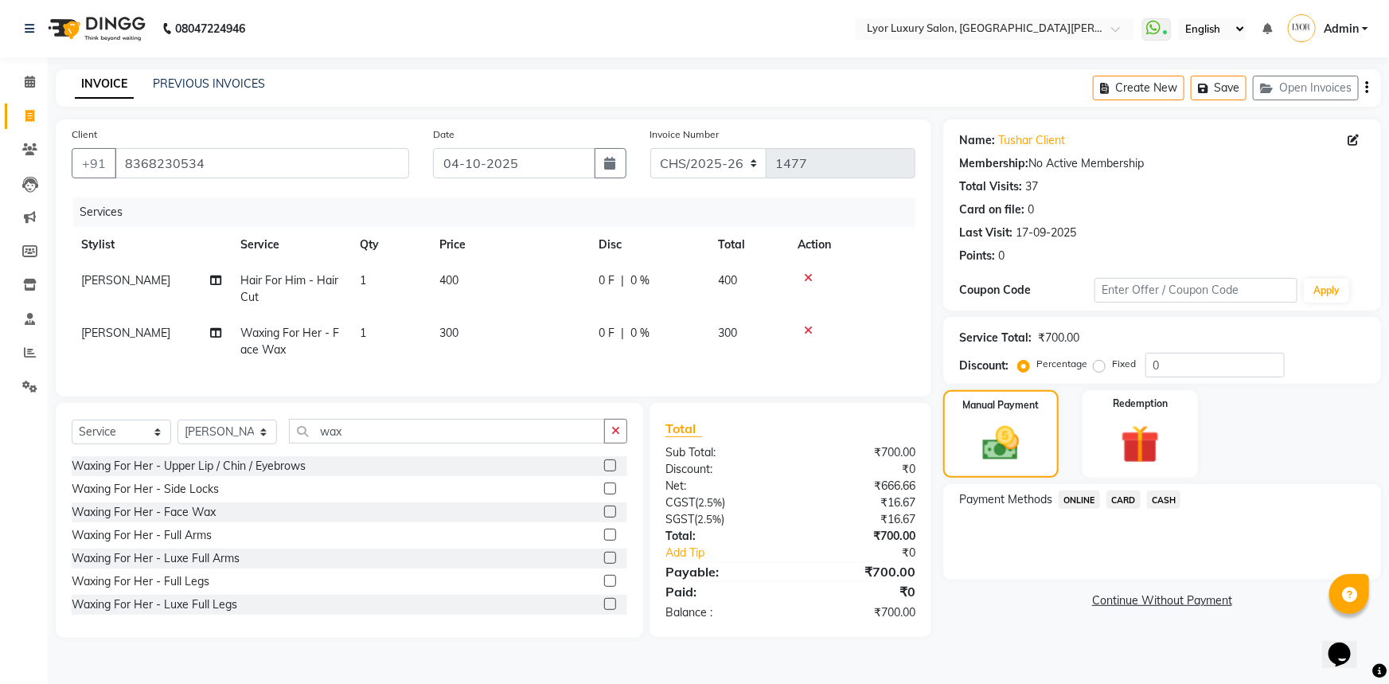
click at [1154, 505] on span "CASH" at bounding box center [1164, 499] width 34 height 18
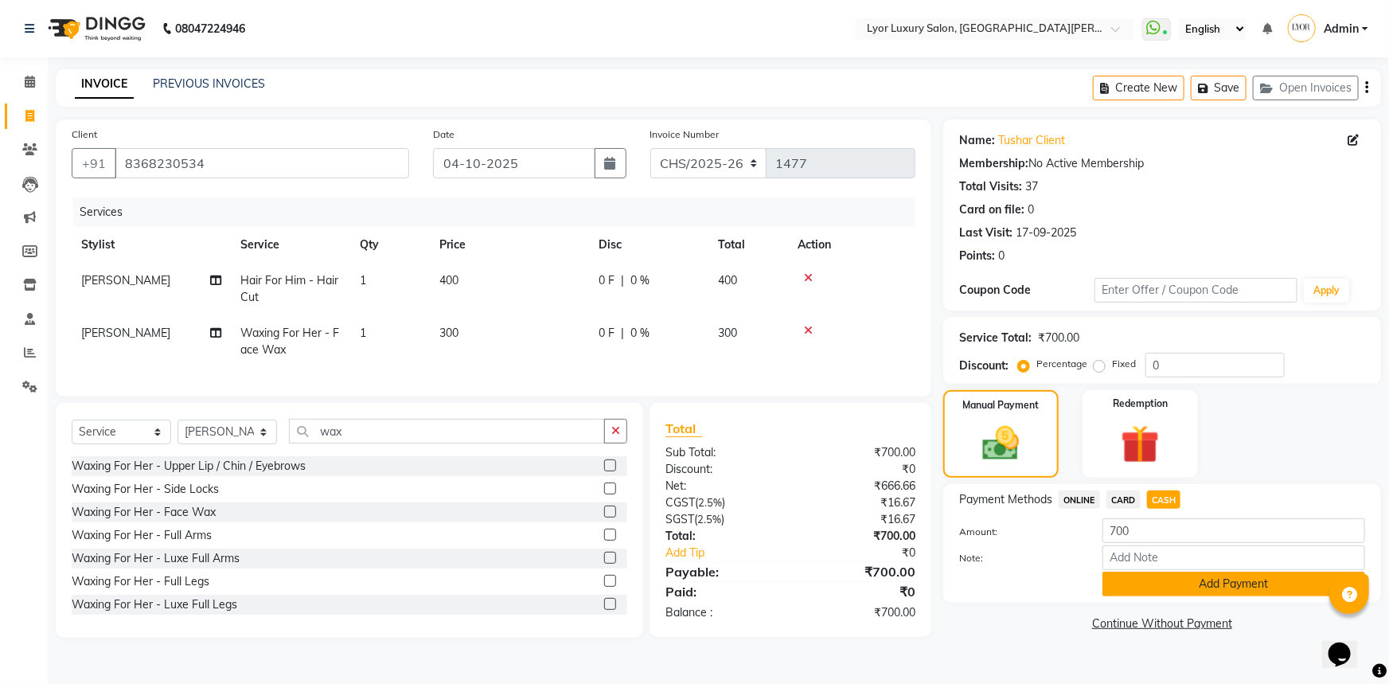
click at [1152, 587] on button "Add Payment" at bounding box center [1233, 583] width 263 height 25
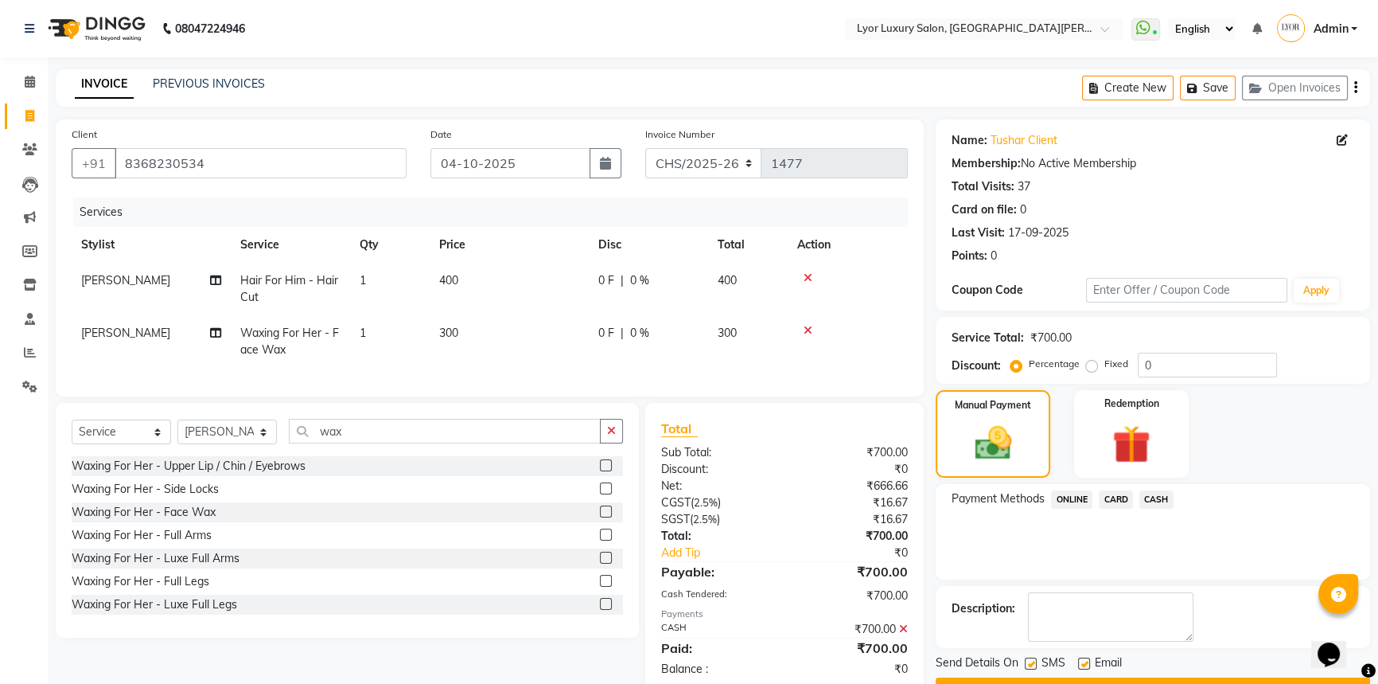
click at [1150, 679] on button "Checkout" at bounding box center [1153, 689] width 434 height 25
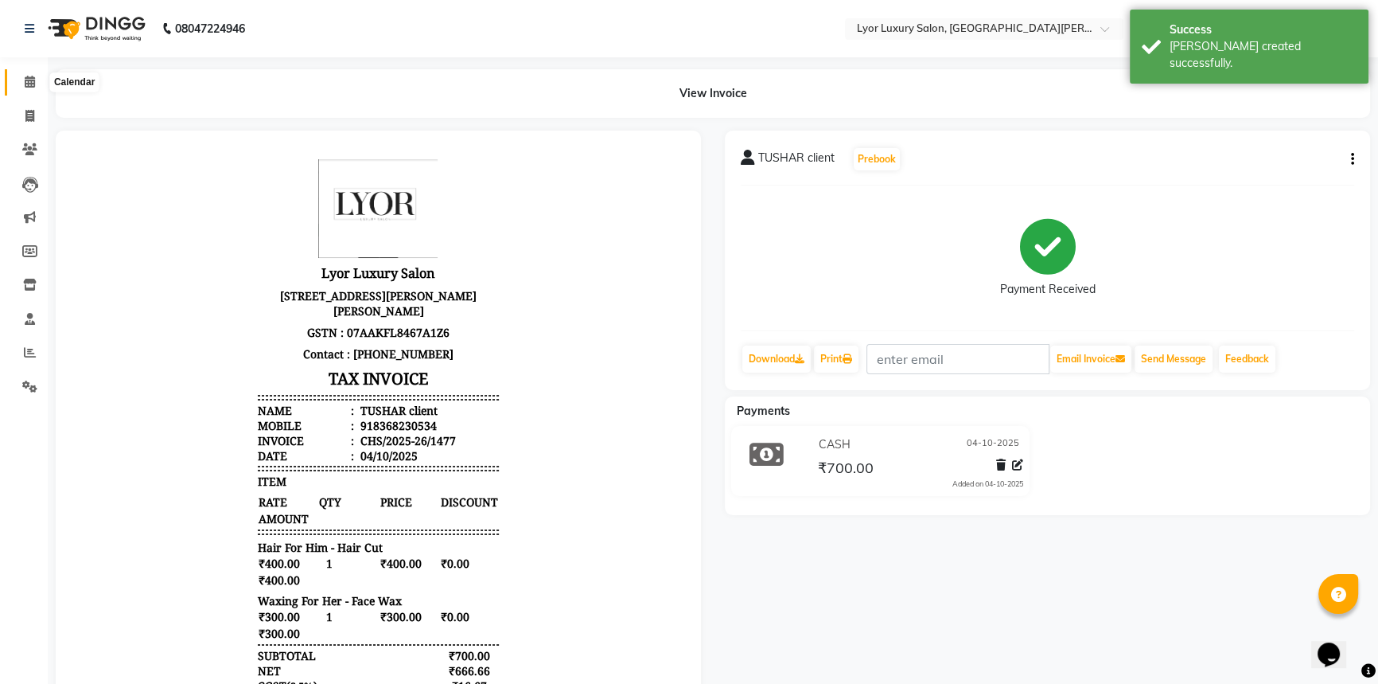
click at [33, 86] on icon at bounding box center [30, 82] width 10 height 12
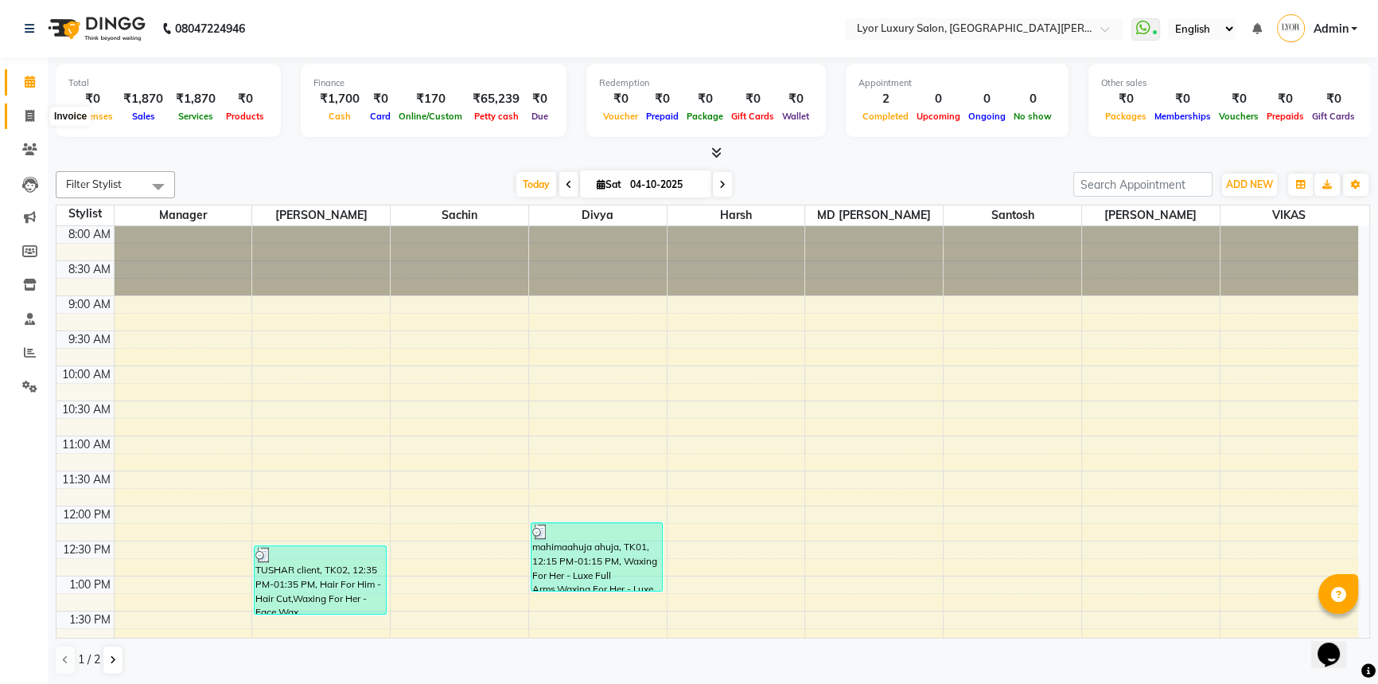
click at [32, 115] on icon at bounding box center [29, 116] width 9 height 12
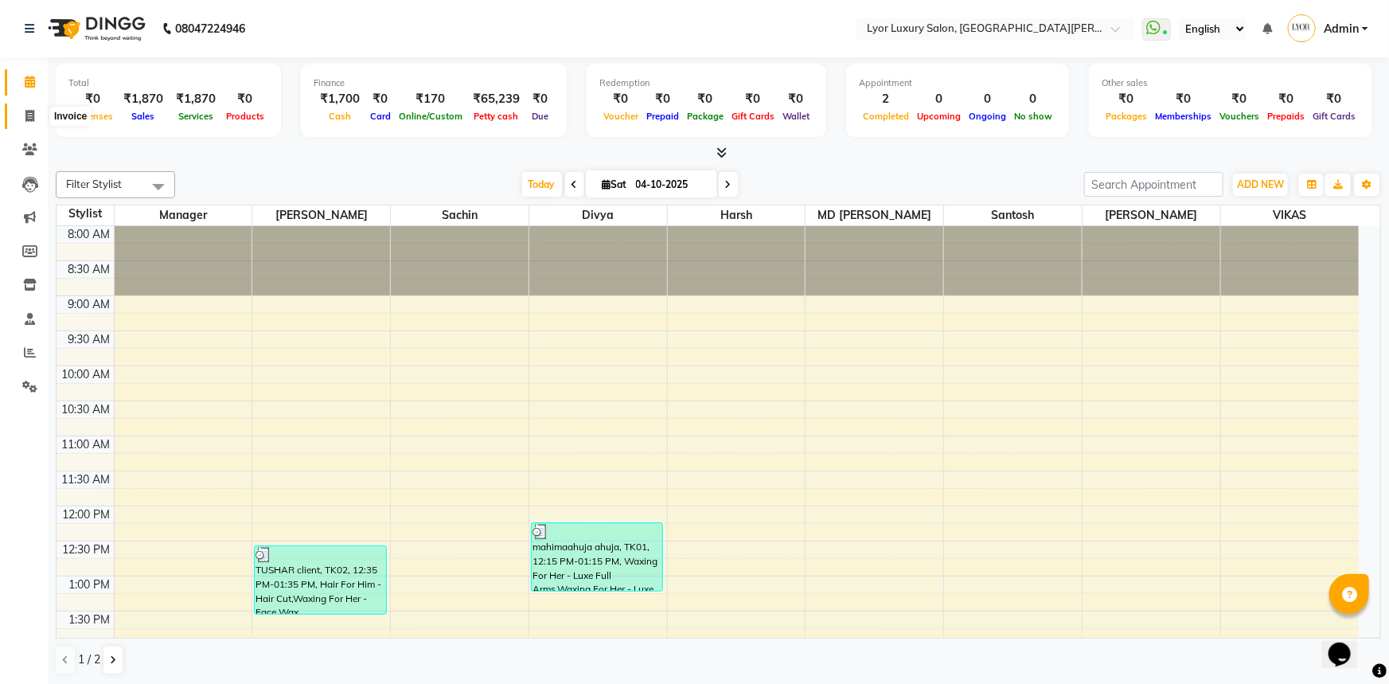
select select "service"
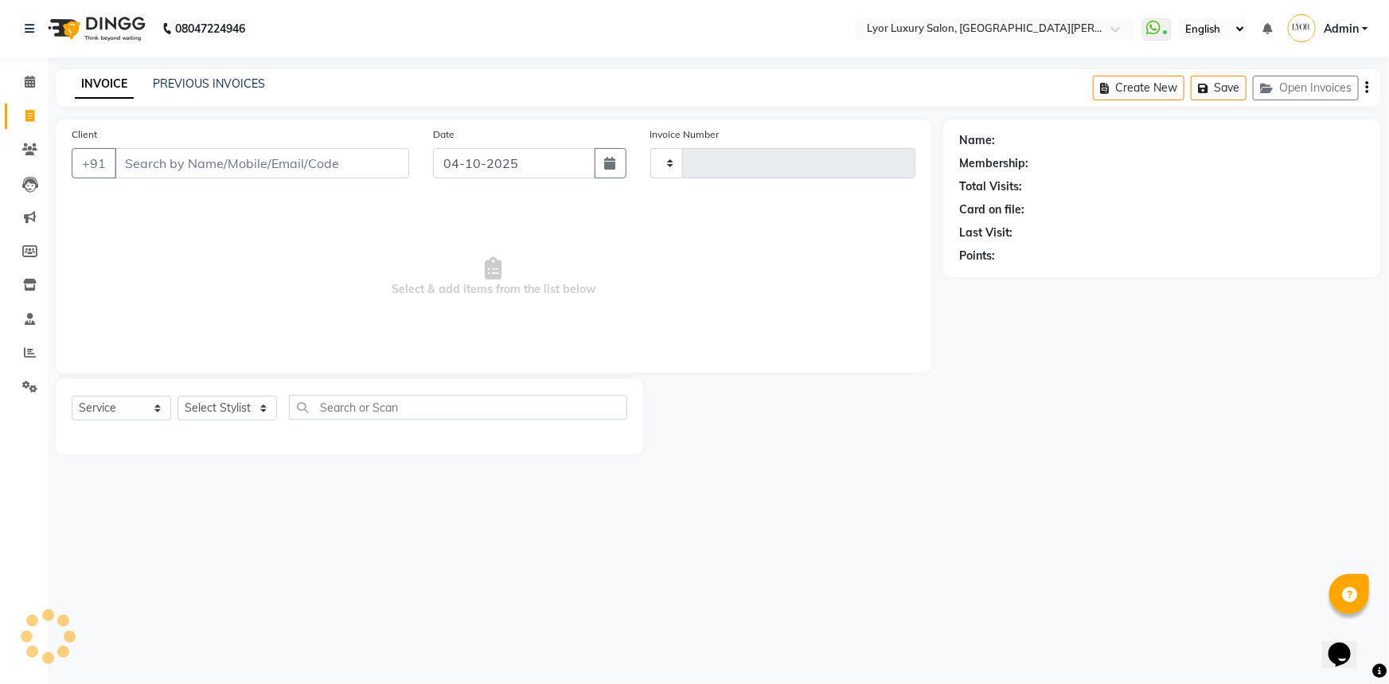
type input "1478"
select select "6597"
select select "P"
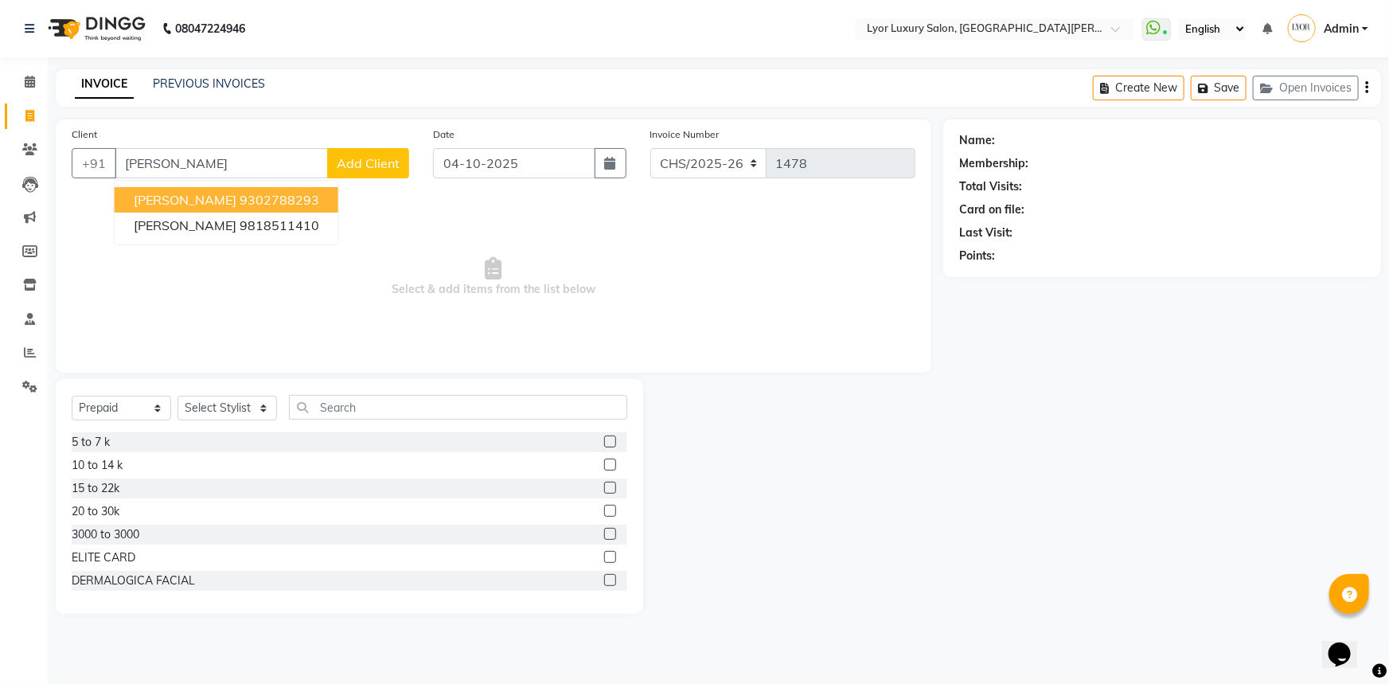
click at [255, 201] on ngb-highlight "9302788293" at bounding box center [280, 200] width 80 height 16
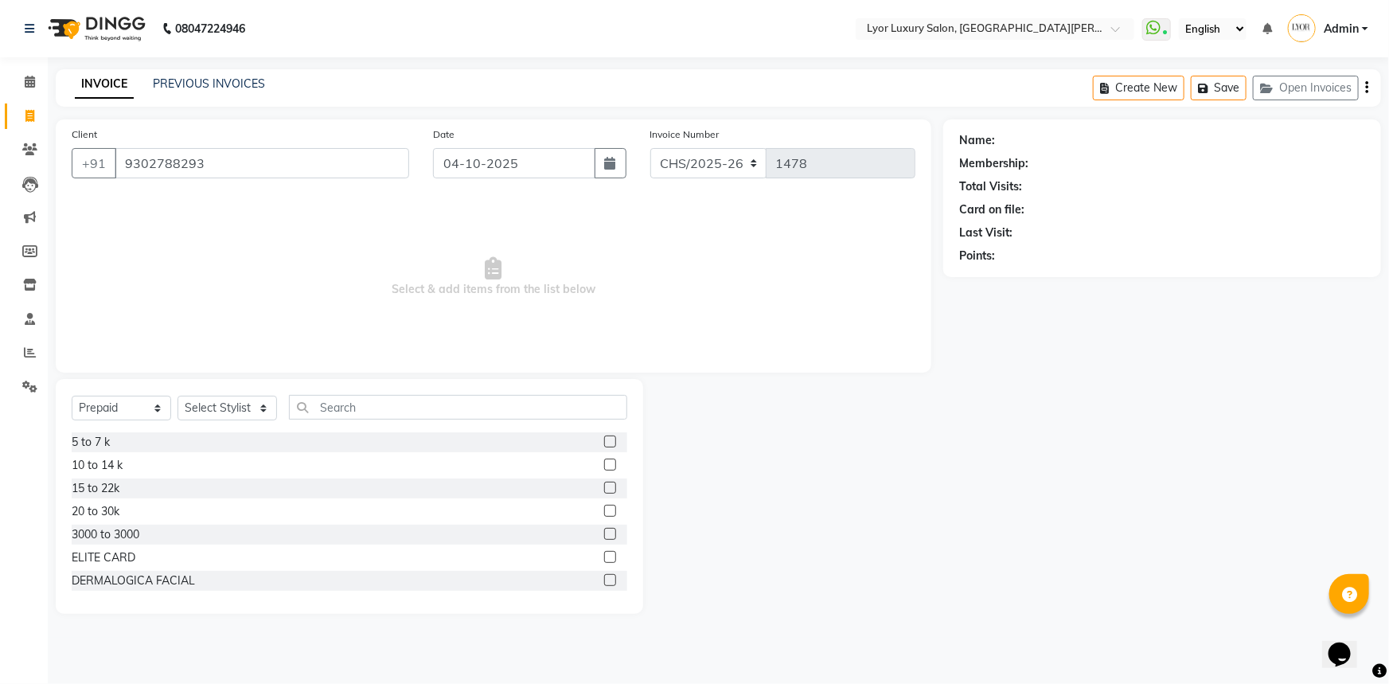
type input "9302788293"
click at [163, 405] on select "Select Service Product Membership Package Voucher Prepaid Gift Card" at bounding box center [121, 407] width 99 height 25
select select "service"
click at [72, 395] on select "Select Service Product Membership Package Voucher Prepaid Gift Card" at bounding box center [121, 407] width 99 height 25
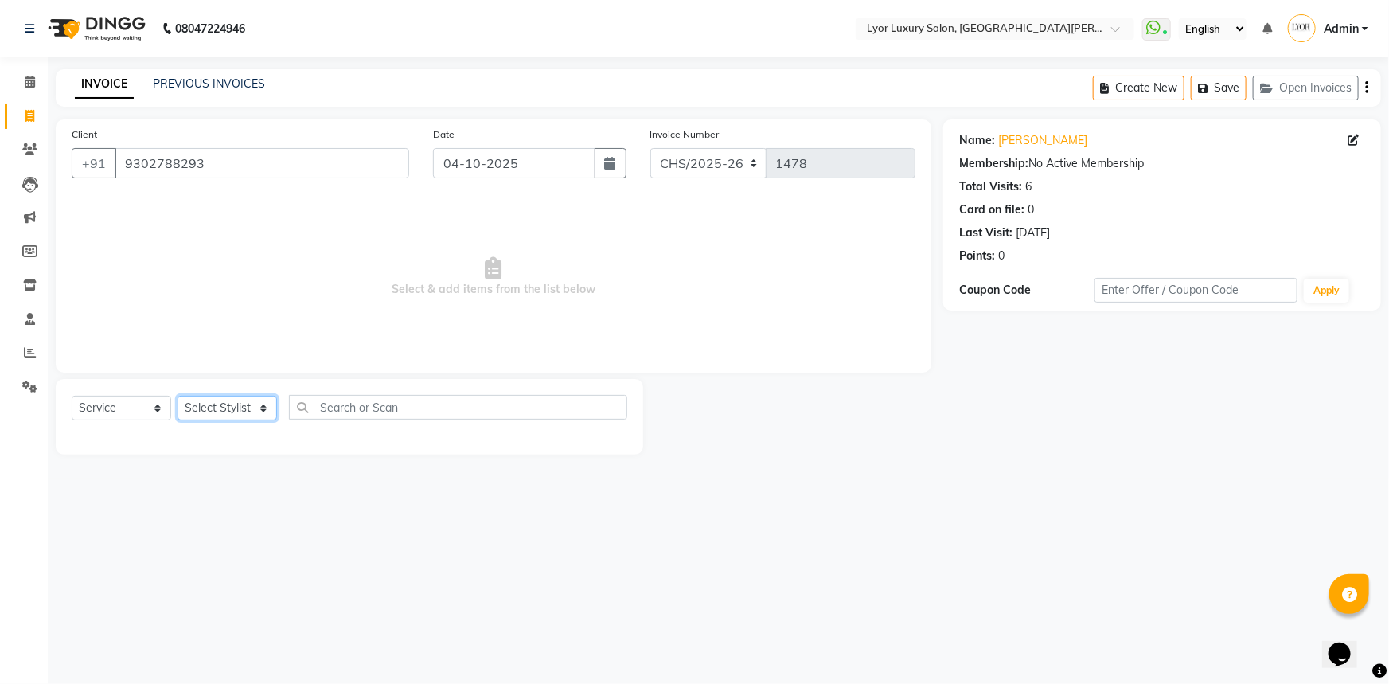
click at [251, 407] on select "Select Stylist [PERSON_NAME] Manager MD [PERSON_NAME] Sachin santosh [PERSON_NA…" at bounding box center [226, 407] width 99 height 25
select select "53083"
click at [177, 395] on select "Select Stylist [PERSON_NAME] Manager MD [PERSON_NAME] Sachin santosh [PERSON_NA…" at bounding box center [226, 407] width 99 height 25
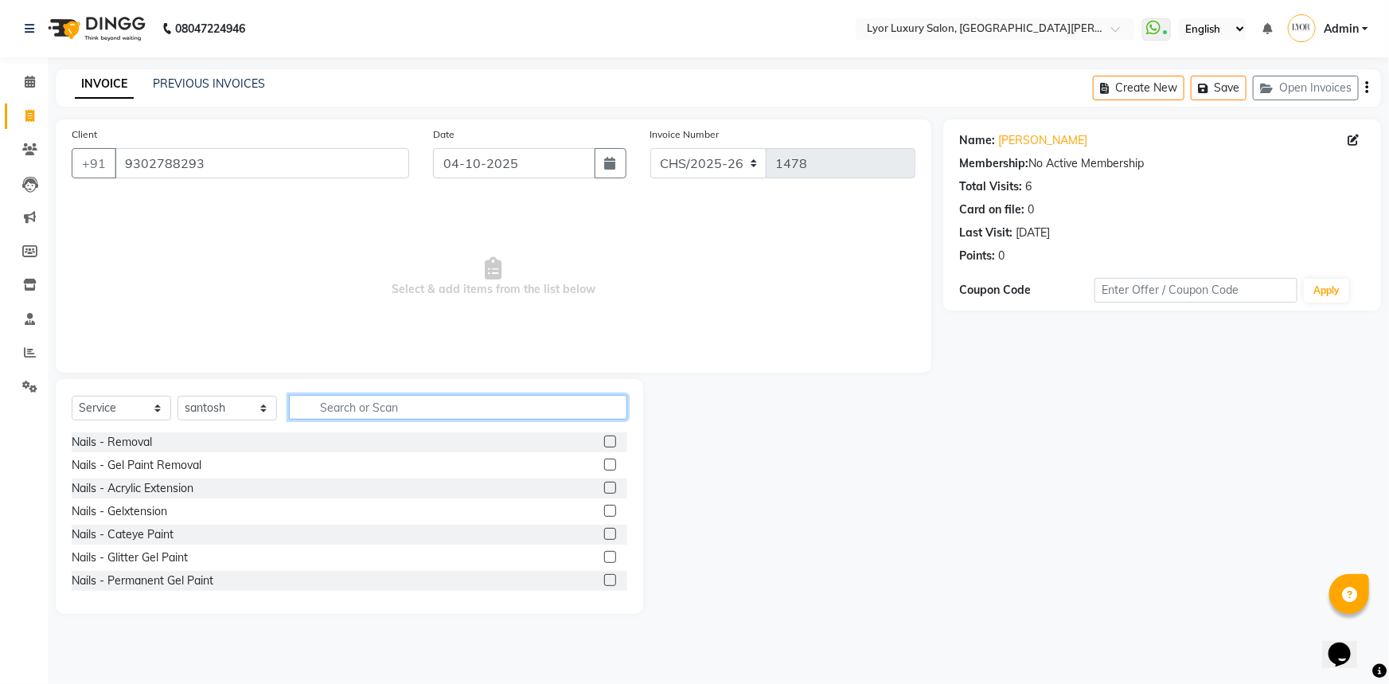
click at [430, 411] on input "text" at bounding box center [458, 407] width 338 height 25
type input "majire"
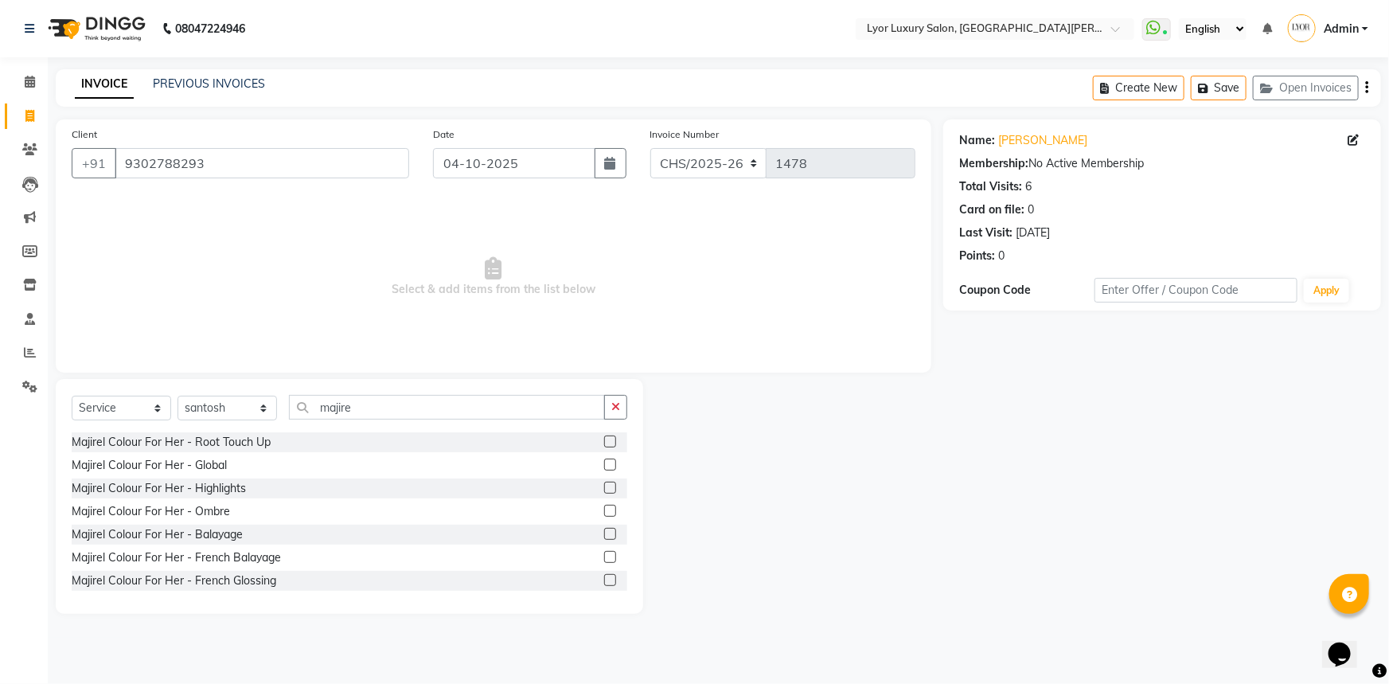
click at [604, 439] on label at bounding box center [610, 441] width 12 height 12
click at [604, 439] on input "checkbox" at bounding box center [609, 442] width 10 height 10
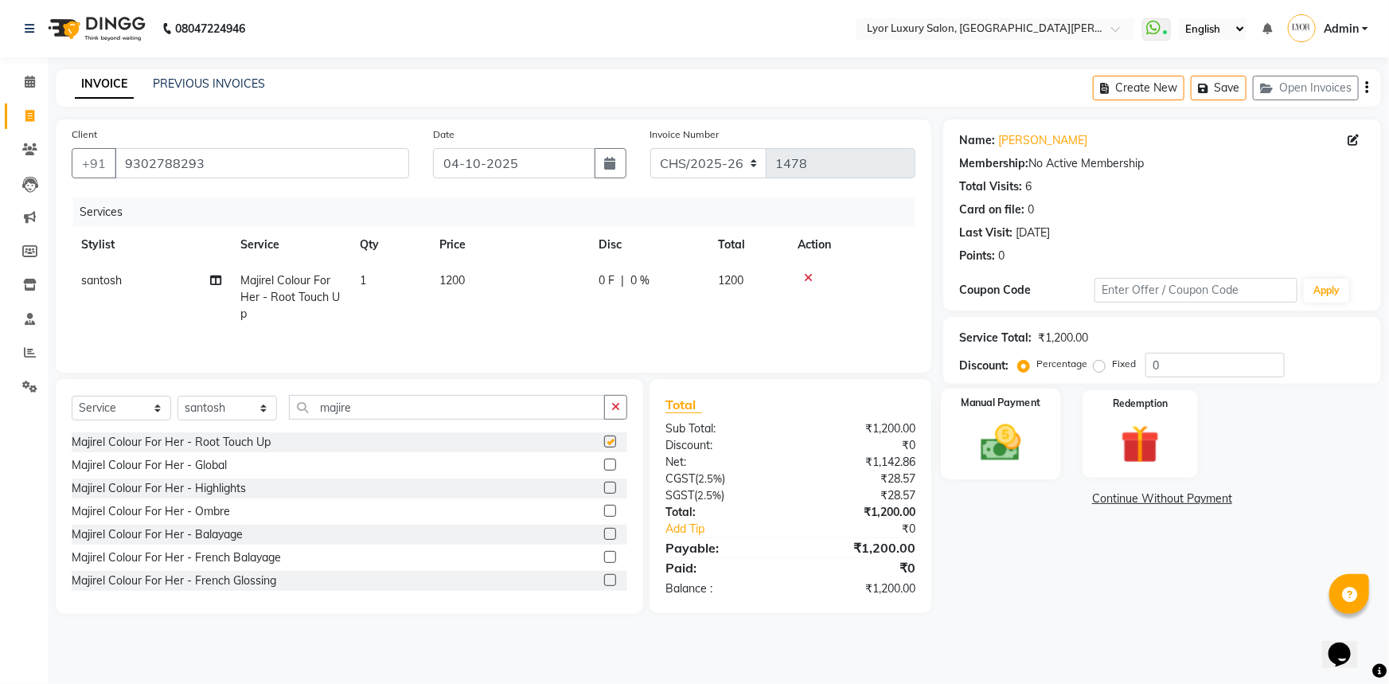
checkbox input "false"
click at [1011, 450] on img at bounding box center [1000, 442] width 65 height 46
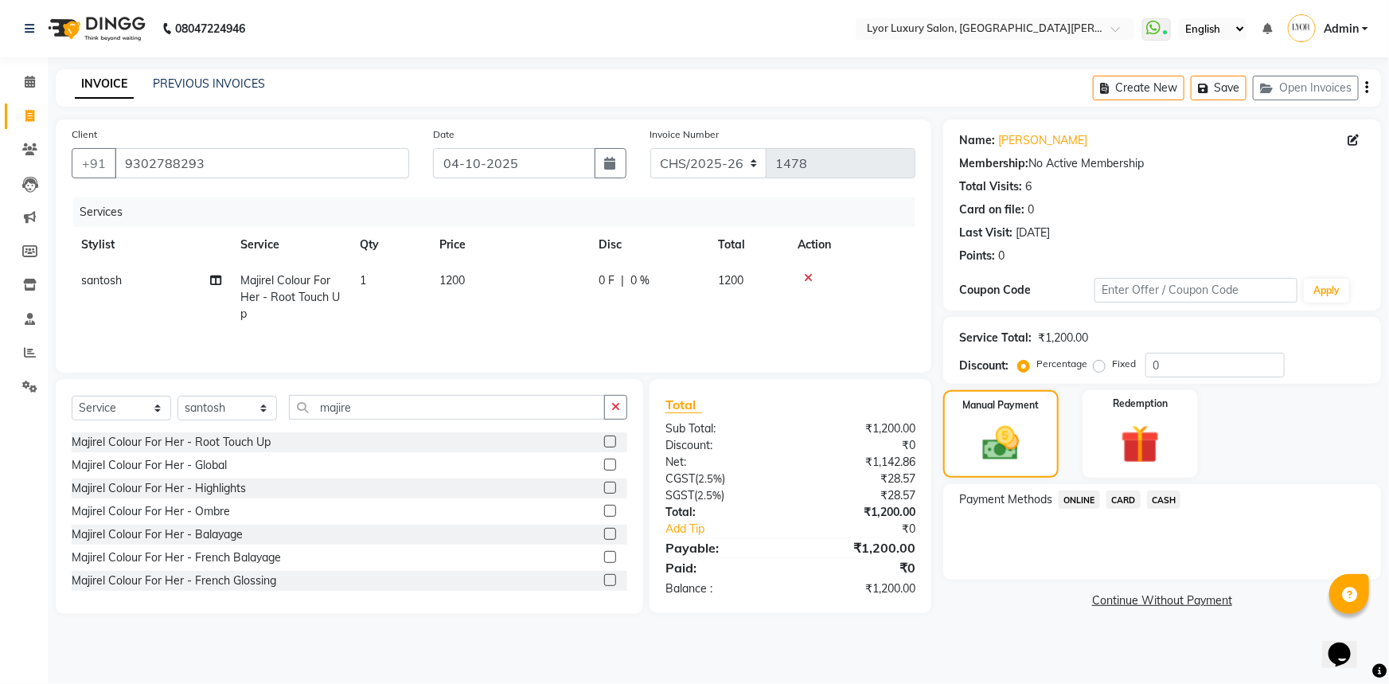
click at [1082, 499] on span "ONLINE" at bounding box center [1078, 499] width 41 height 18
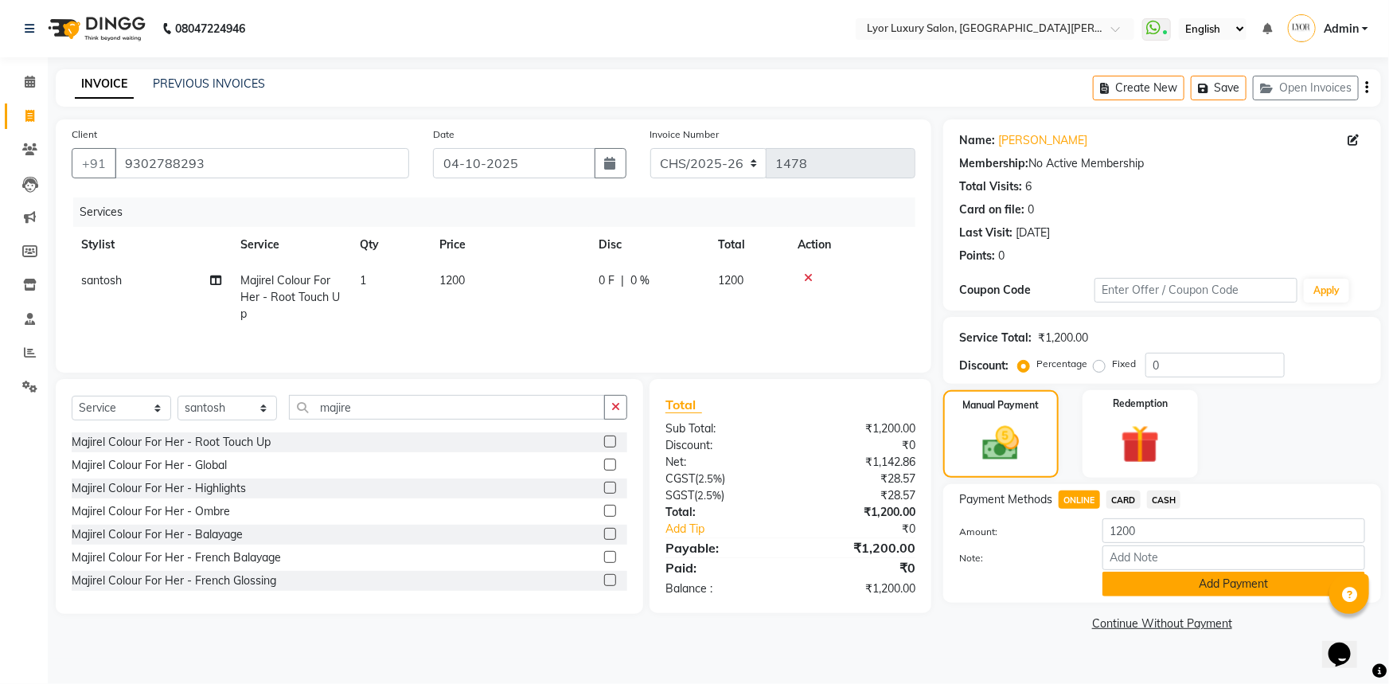
click at [1177, 574] on button "Add Payment" at bounding box center [1233, 583] width 263 height 25
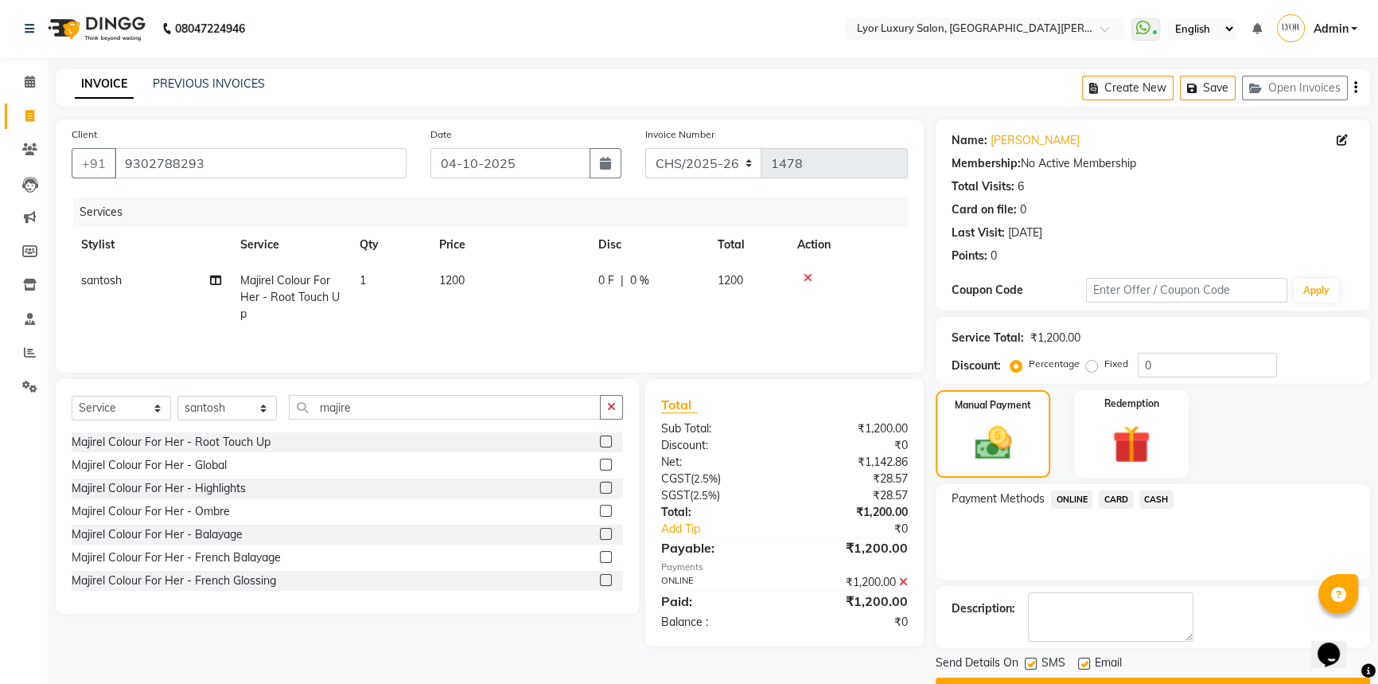
click at [1201, 677] on button "Checkout" at bounding box center [1153, 689] width 434 height 25
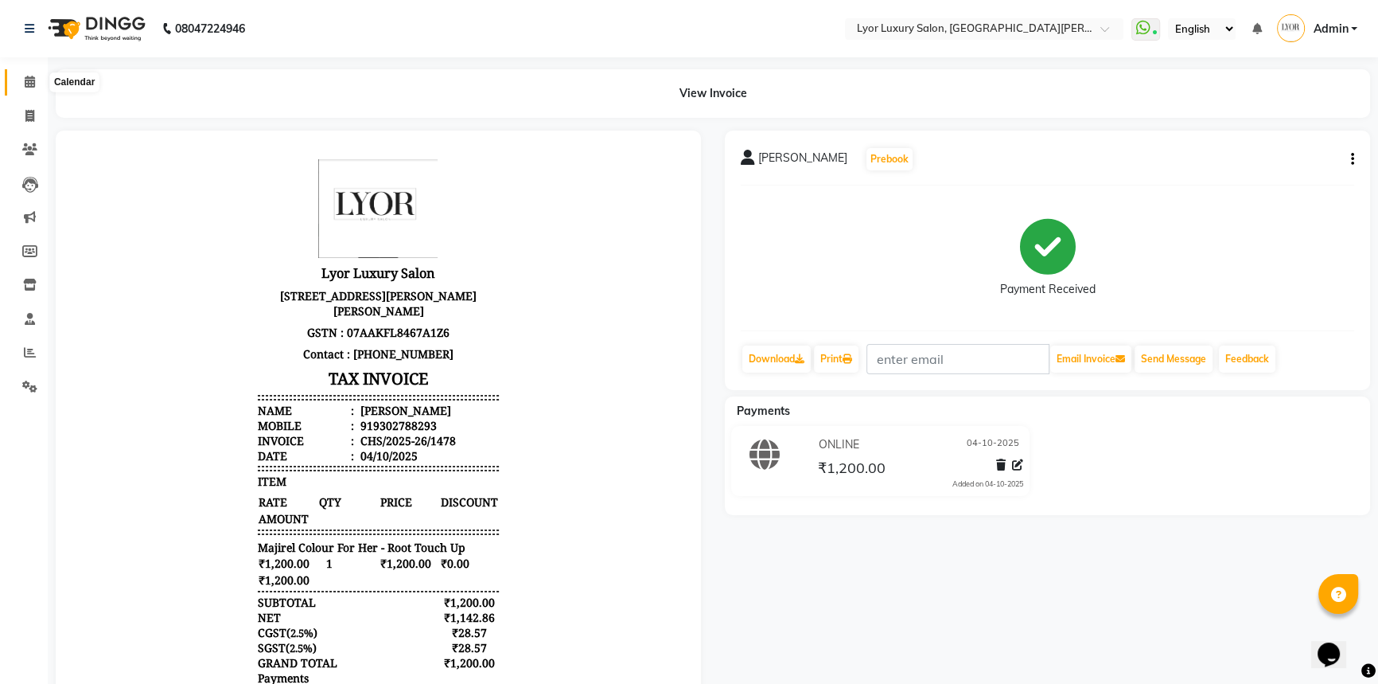
click at [25, 80] on icon at bounding box center [30, 82] width 10 height 12
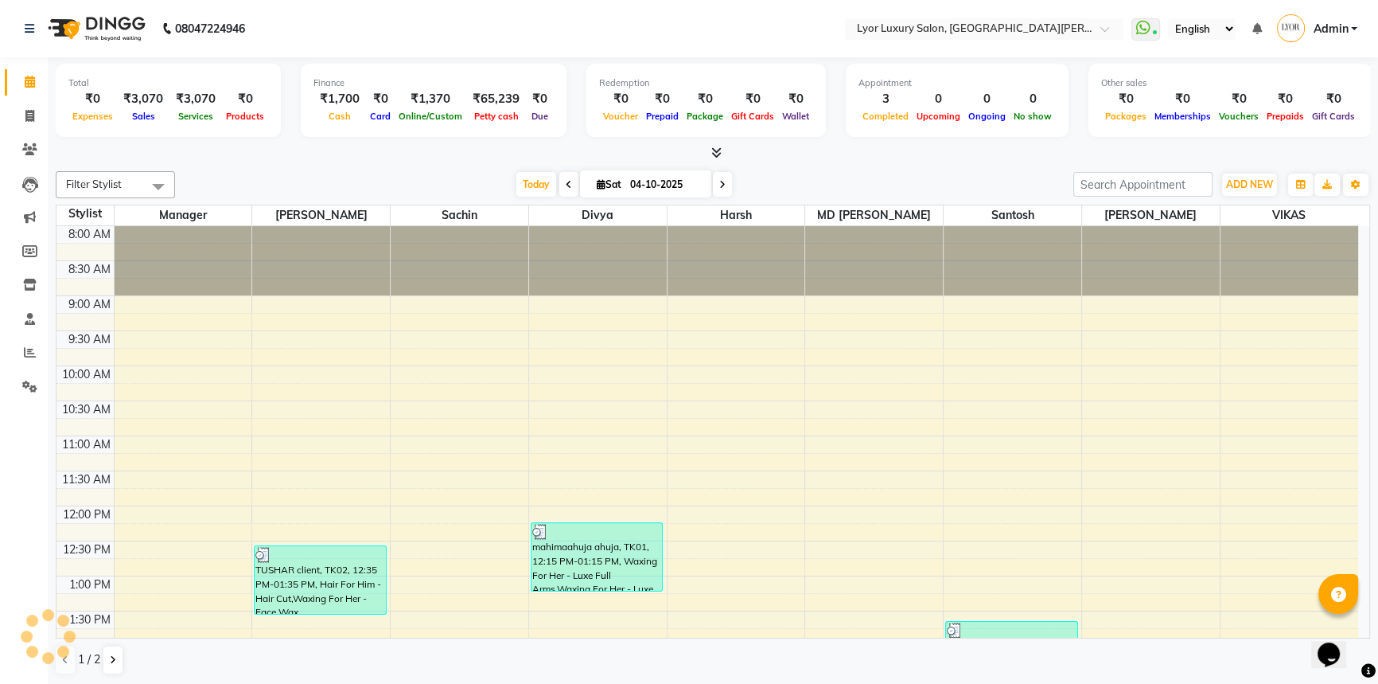
scroll to position [419, 0]
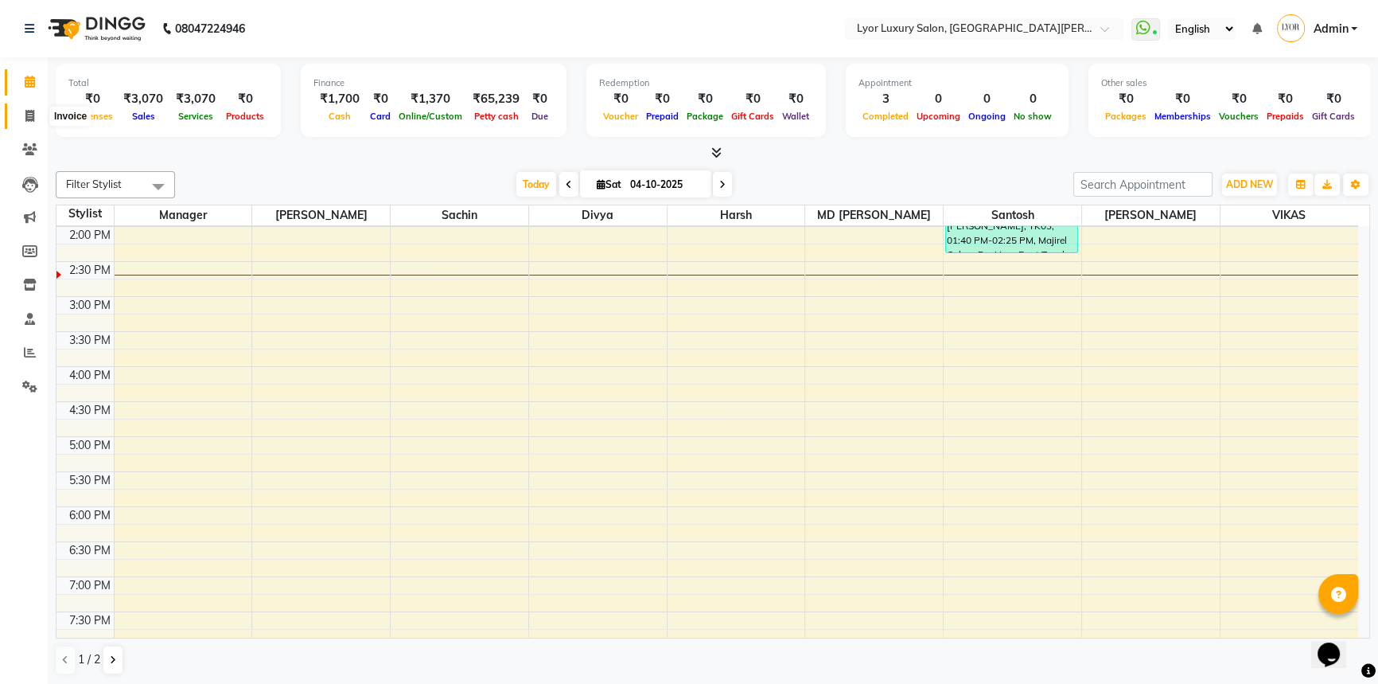
click at [32, 116] on icon at bounding box center [29, 116] width 9 height 12
select select "service"
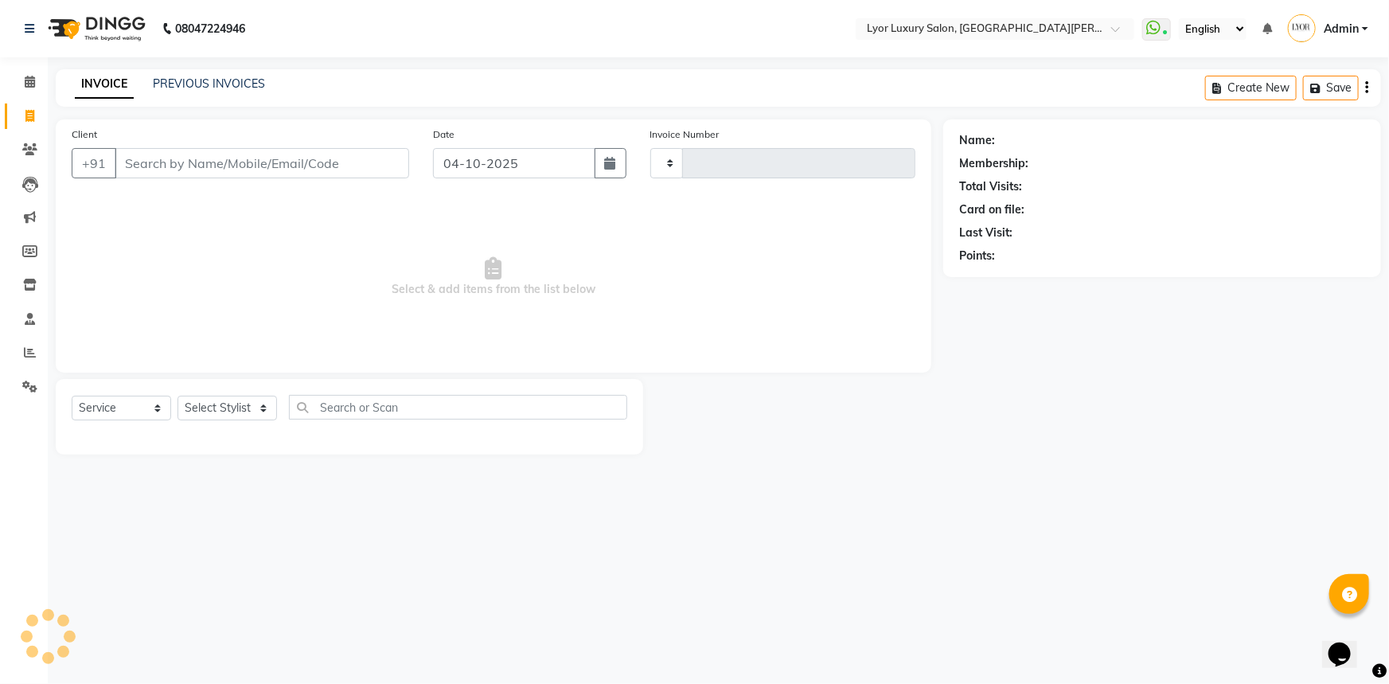
type input "1479"
select select "6597"
select select "P"
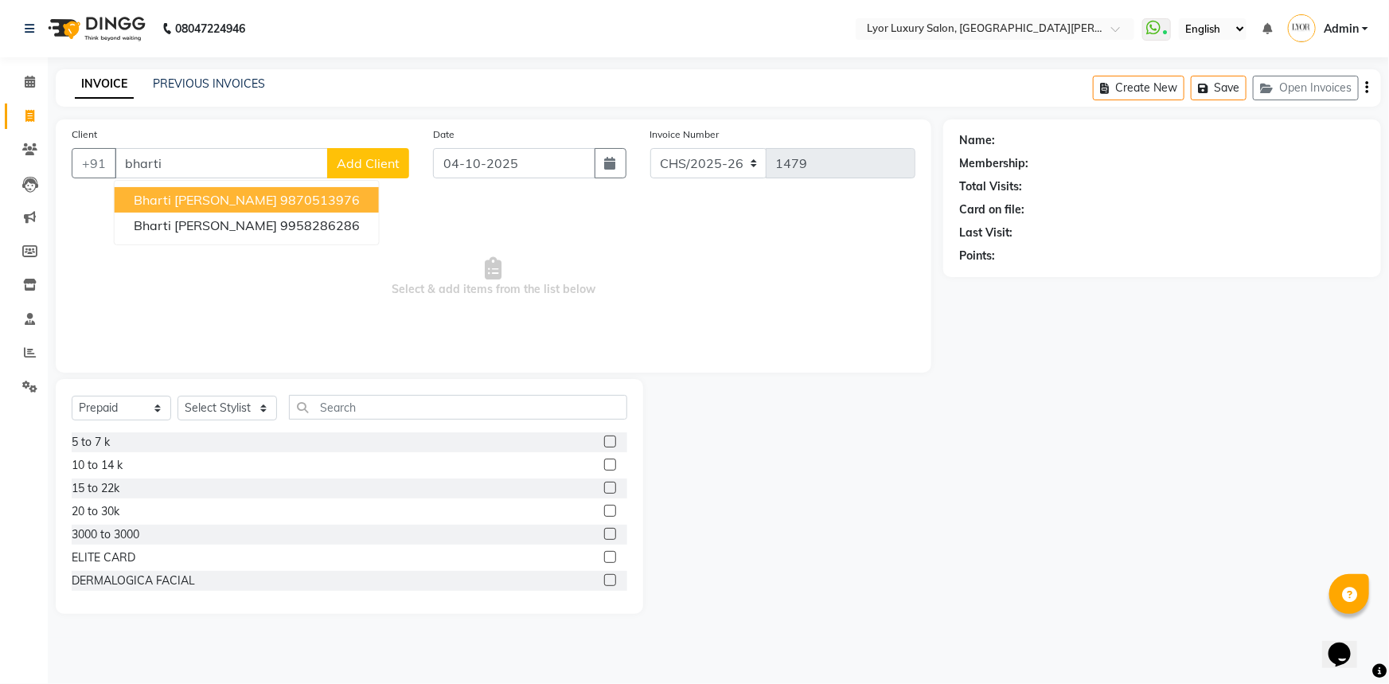
click at [280, 199] on ngb-highlight "9870513976" at bounding box center [320, 200] width 80 height 16
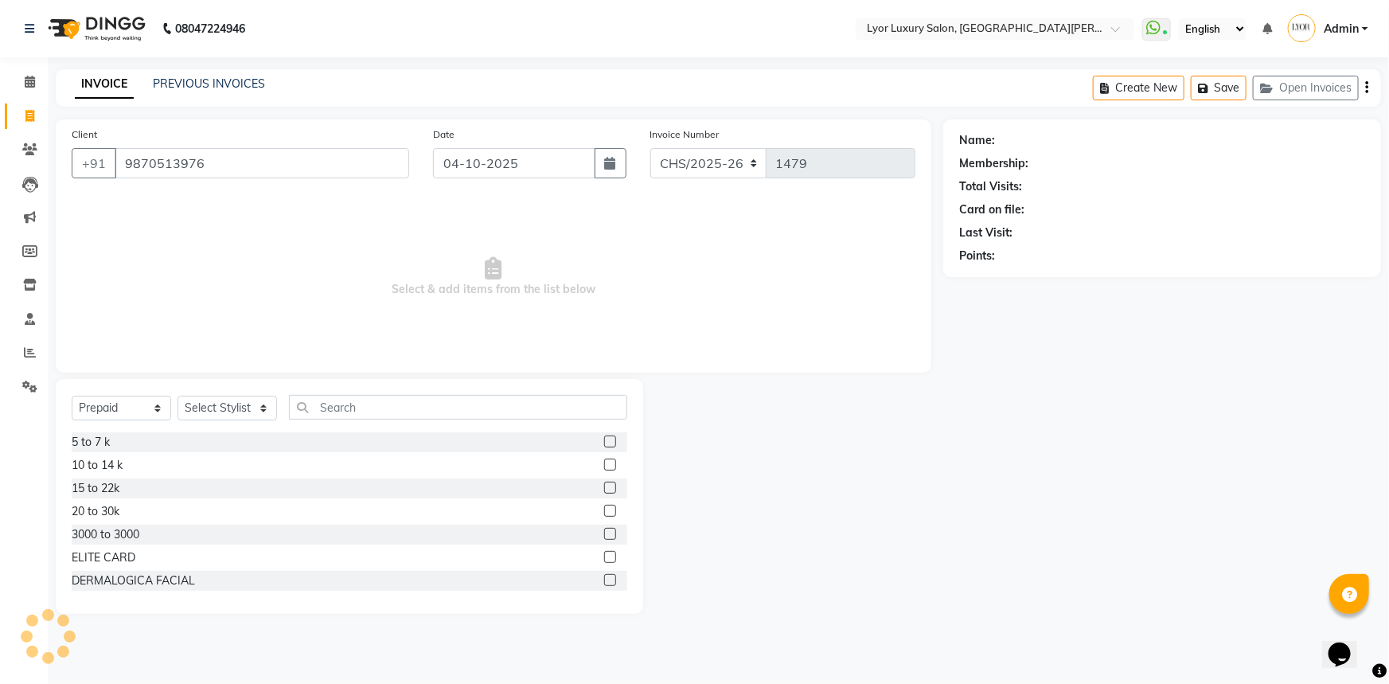
type input "9870513976"
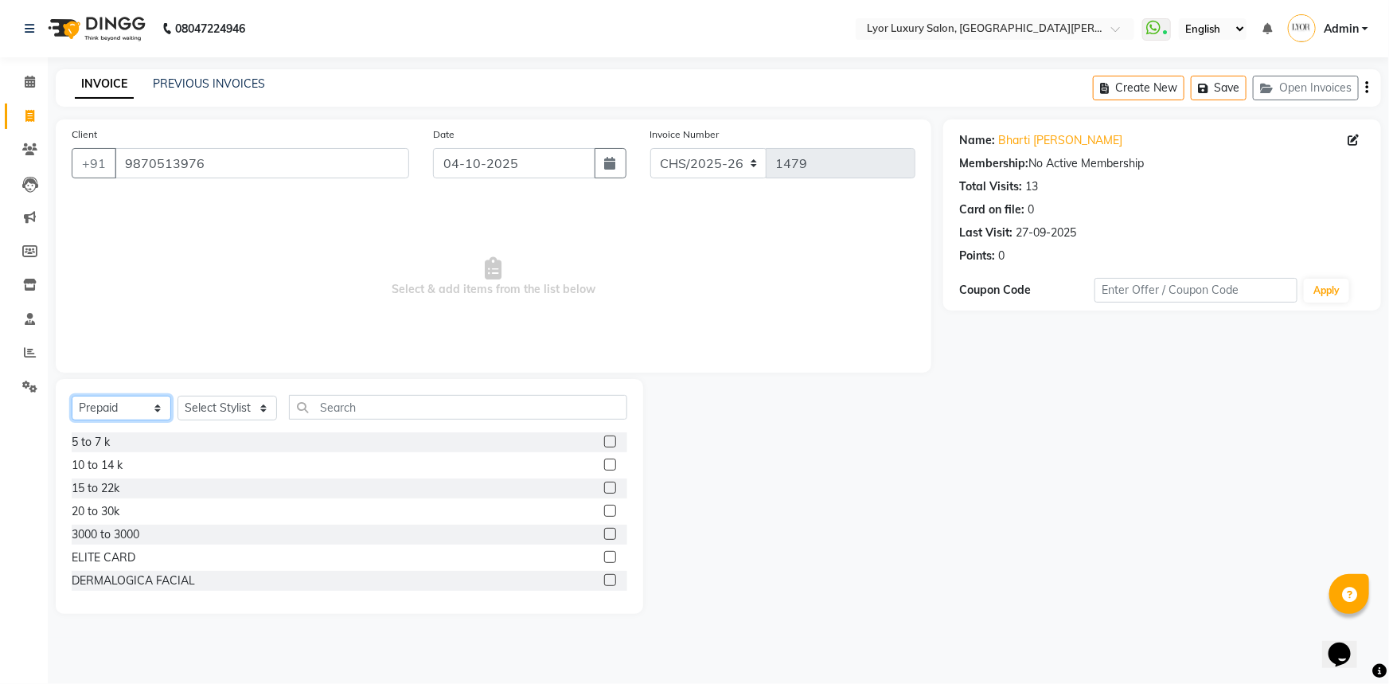
click at [129, 417] on select "Select Service Product Membership Package Voucher Prepaid Gift Card" at bounding box center [121, 407] width 99 height 25
select select "service"
click at [72, 395] on select "Select Service Product Membership Package Voucher Prepaid Gift Card" at bounding box center [121, 407] width 99 height 25
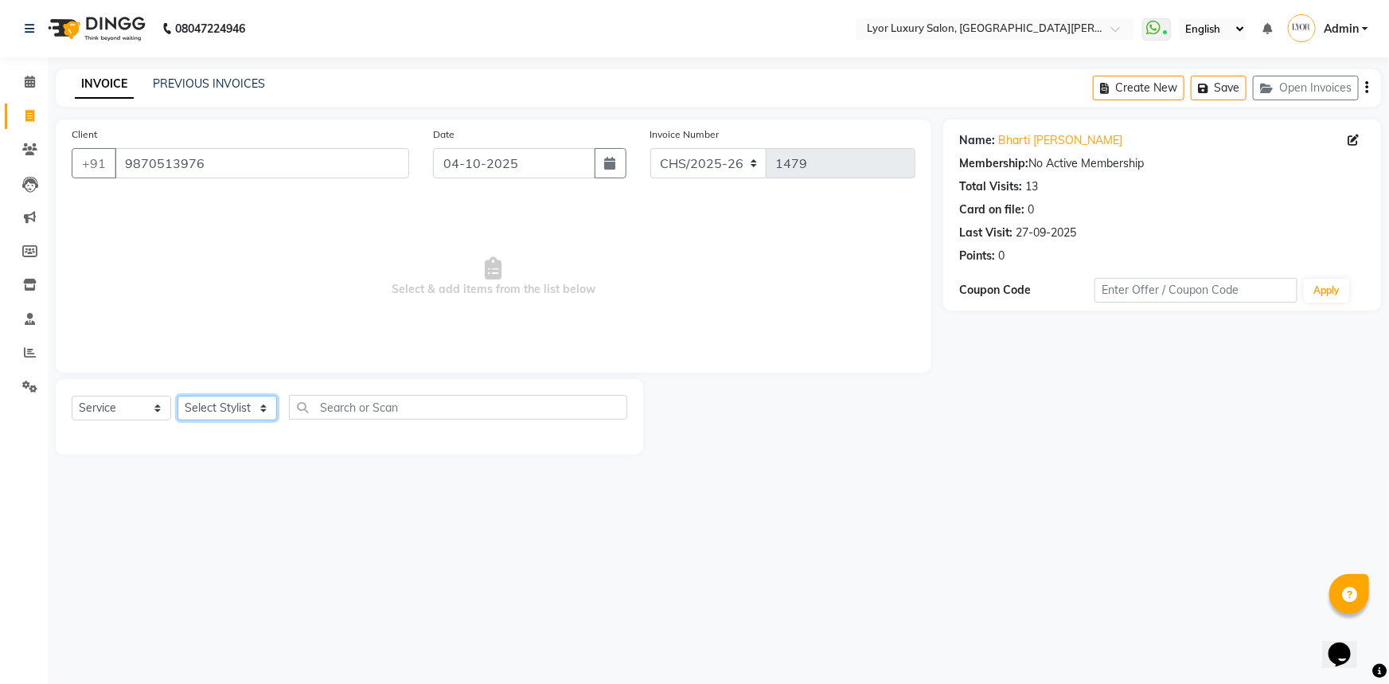
click at [231, 411] on select "Select Stylist [PERSON_NAME] Manager MD [PERSON_NAME] Sachin santosh [PERSON_NA…" at bounding box center [226, 407] width 99 height 25
select select "53177"
click at [177, 395] on select "Select Stylist [PERSON_NAME] Manager MD [PERSON_NAME] Sachin santosh [PERSON_NA…" at bounding box center [226, 407] width 99 height 25
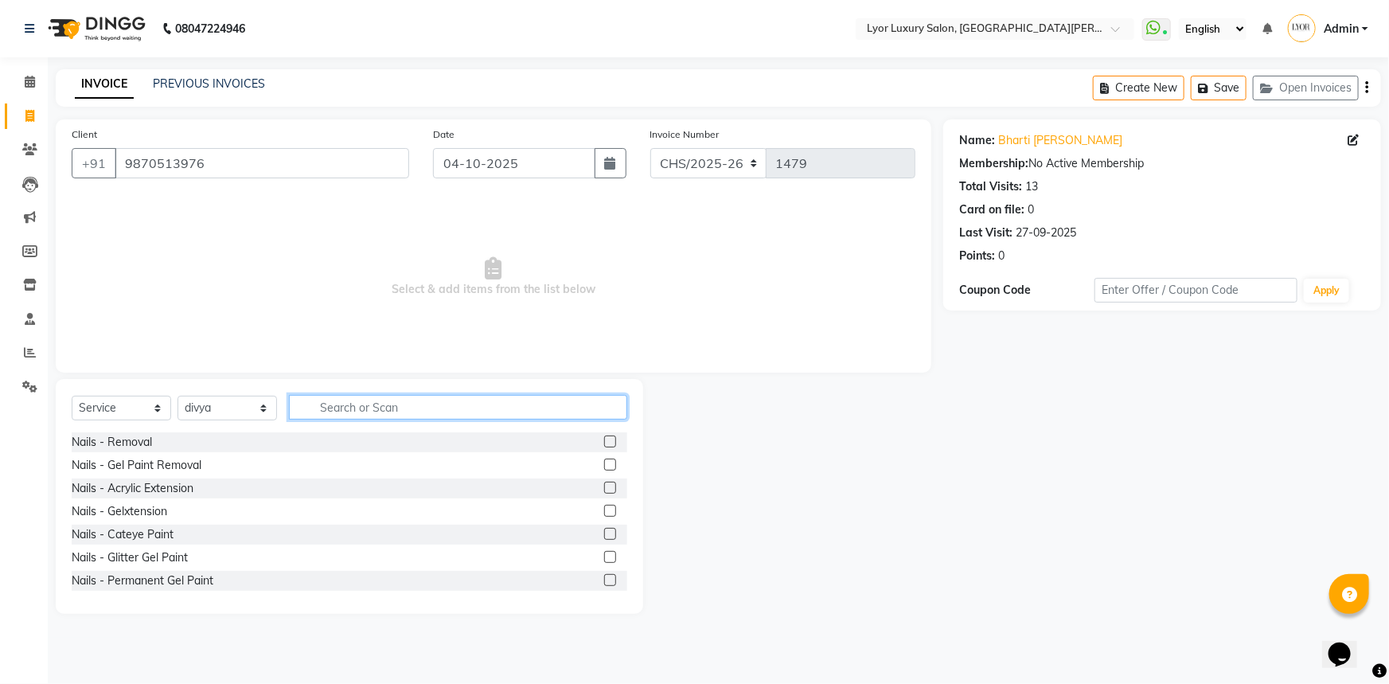
click at [350, 413] on input "text" at bounding box center [458, 407] width 338 height 25
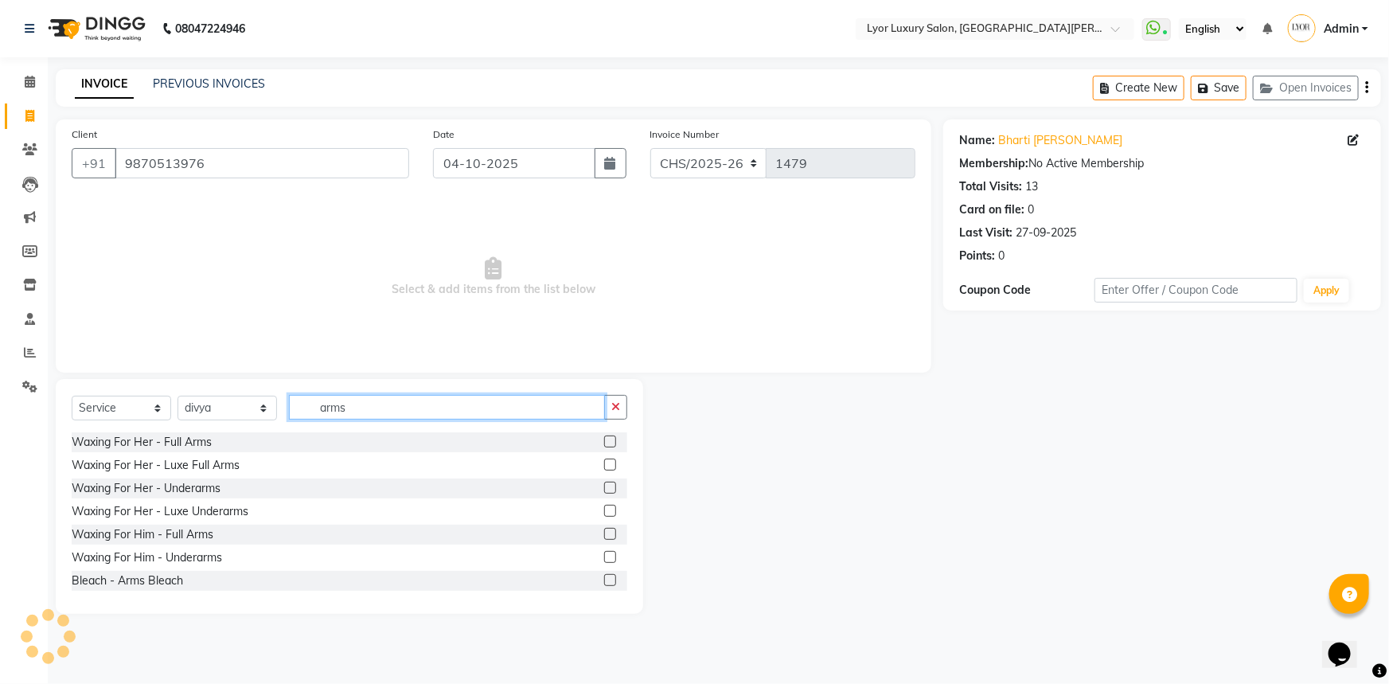
type input "arms"
click at [604, 464] on label at bounding box center [610, 464] width 12 height 12
click at [604, 464] on input "checkbox" at bounding box center [609, 465] width 10 height 10
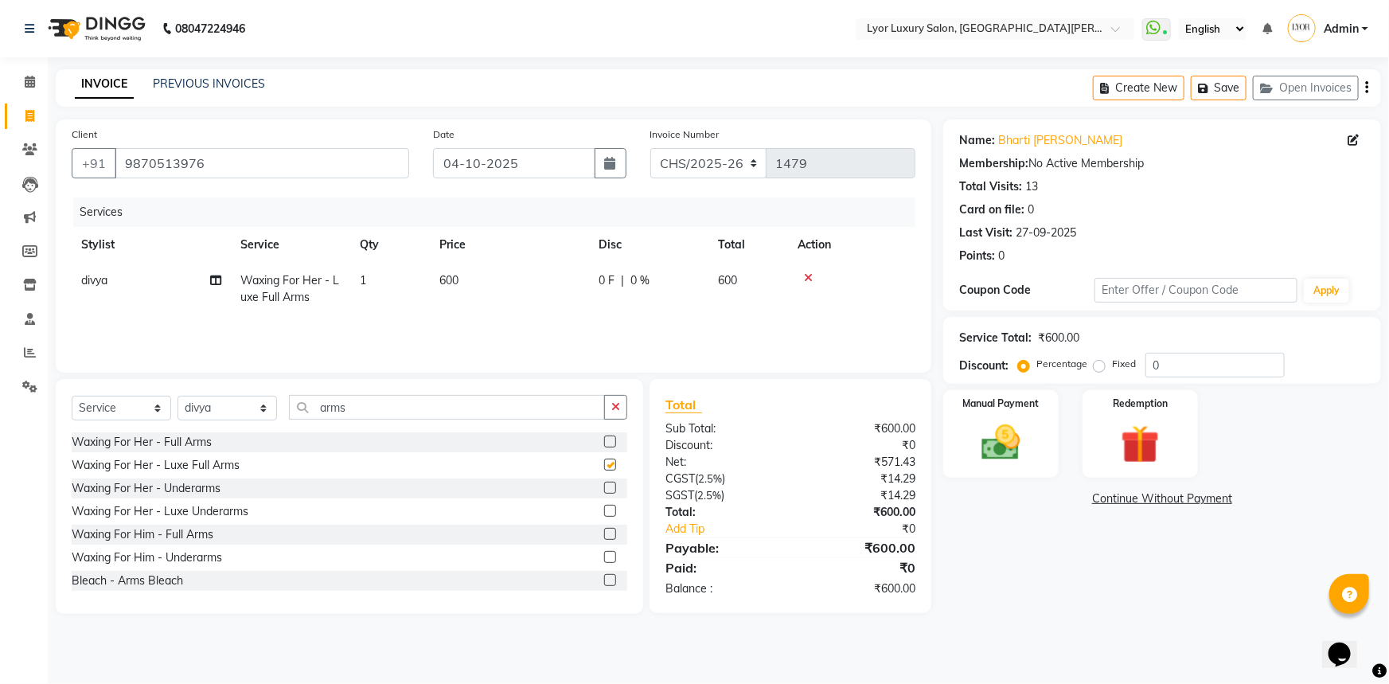
checkbox input "false"
click at [396, 412] on input "arms" at bounding box center [447, 407] width 316 height 25
type input "a"
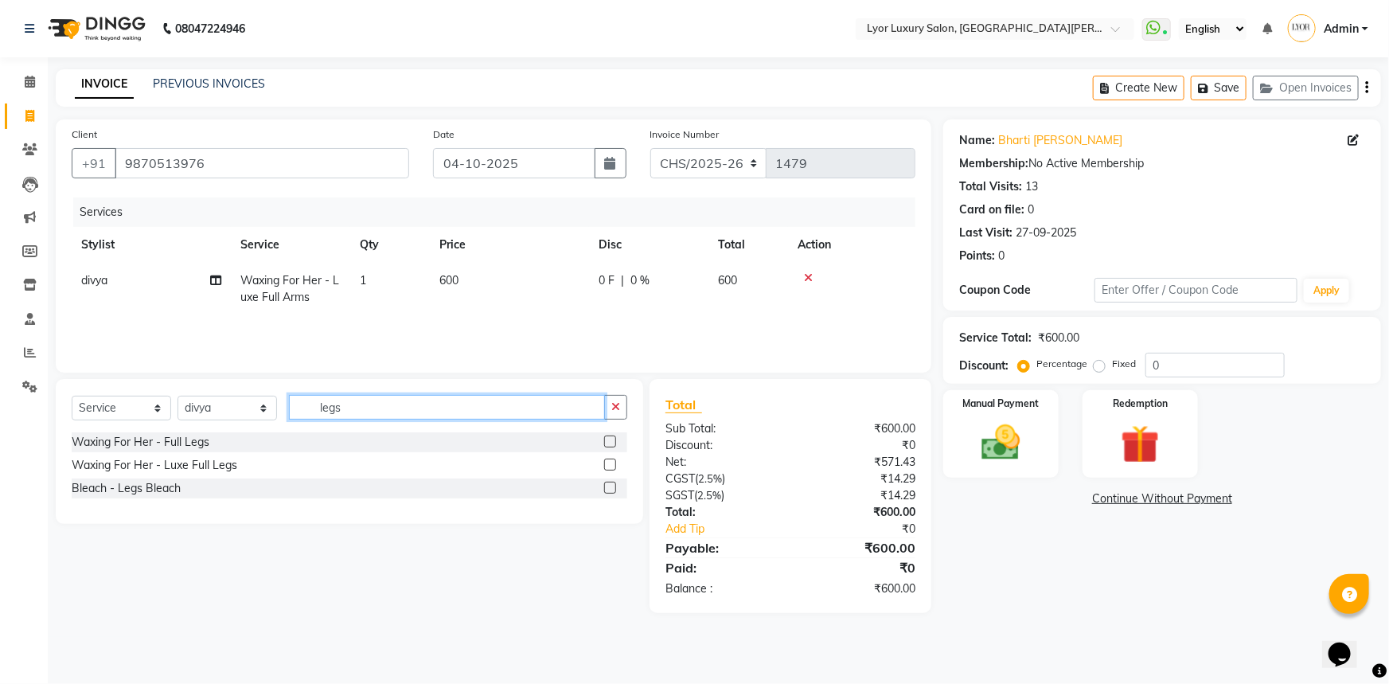
type input "legs"
click at [609, 470] on label at bounding box center [610, 464] width 12 height 12
click at [609, 470] on input "checkbox" at bounding box center [609, 465] width 10 height 10
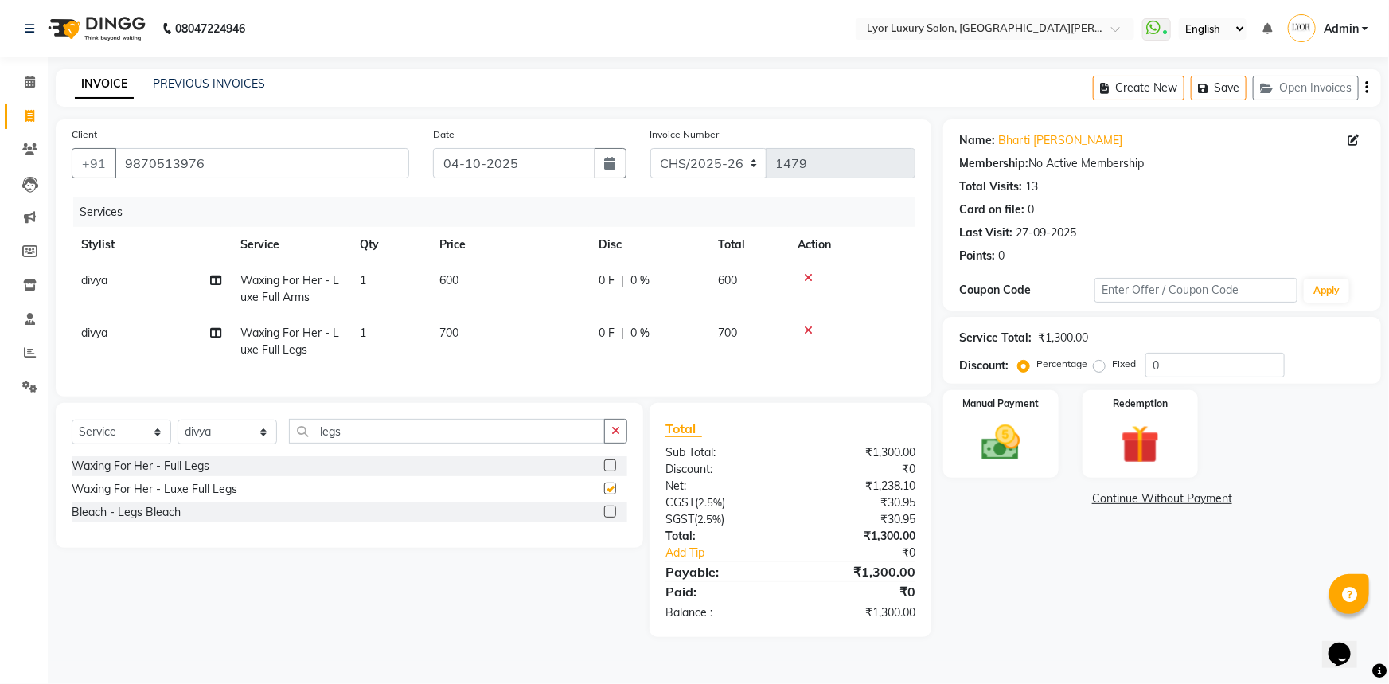
checkbox input "false"
click at [357, 436] on input "legs" at bounding box center [447, 431] width 316 height 25
type input "l"
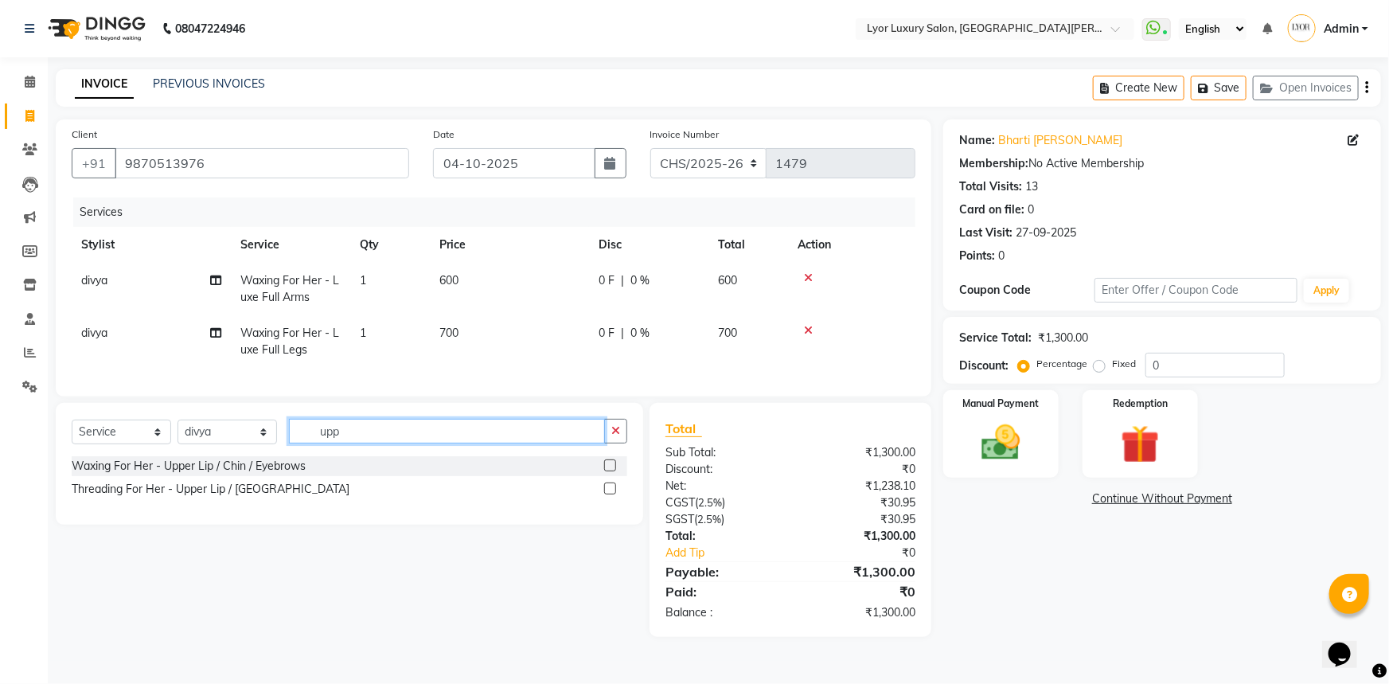
type input "upp"
click at [607, 471] on label at bounding box center [610, 465] width 12 height 12
click at [607, 471] on input "checkbox" at bounding box center [609, 466] width 10 height 10
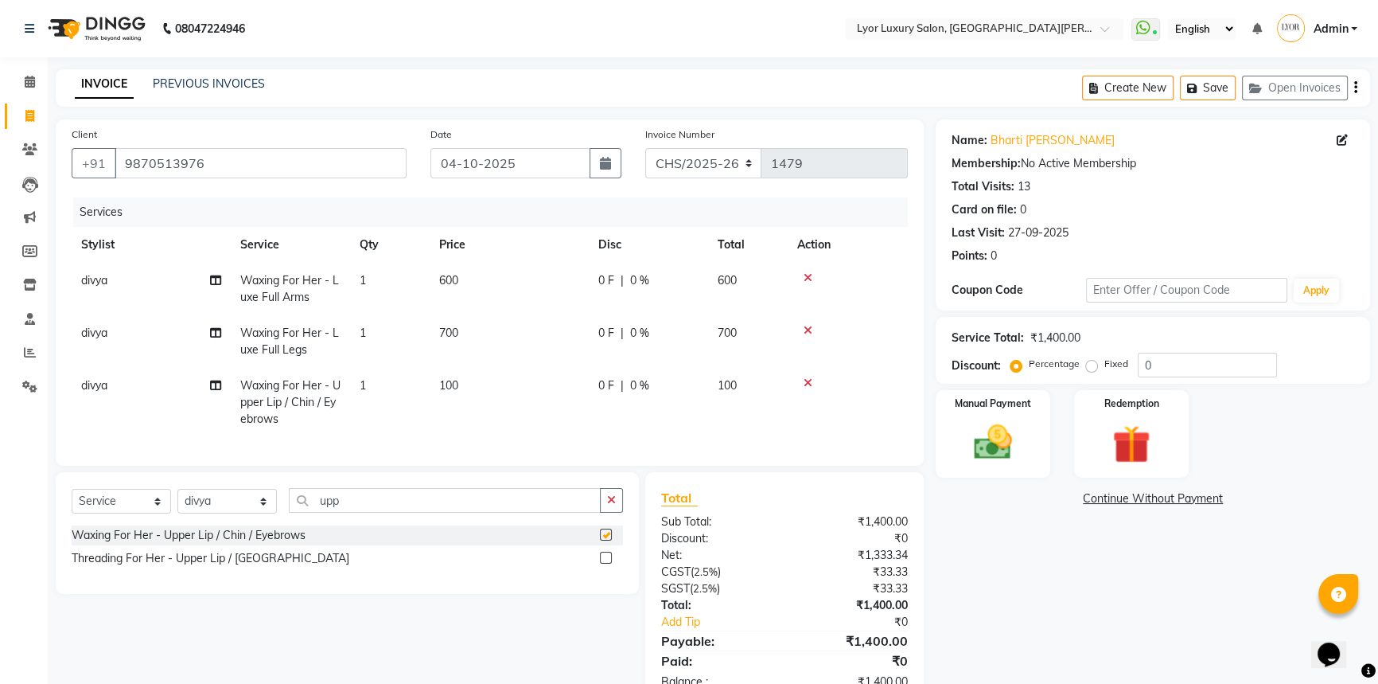
checkbox input "false"
click at [230, 509] on select "Select Stylist [PERSON_NAME] Manager MD [PERSON_NAME] Sachin santosh [PERSON_NA…" at bounding box center [226, 501] width 99 height 25
select select "33184"
click at [177, 500] on select "Select Stylist [PERSON_NAME] Manager MD [PERSON_NAME] Sachin santosh [PERSON_NA…" at bounding box center [226, 501] width 99 height 25
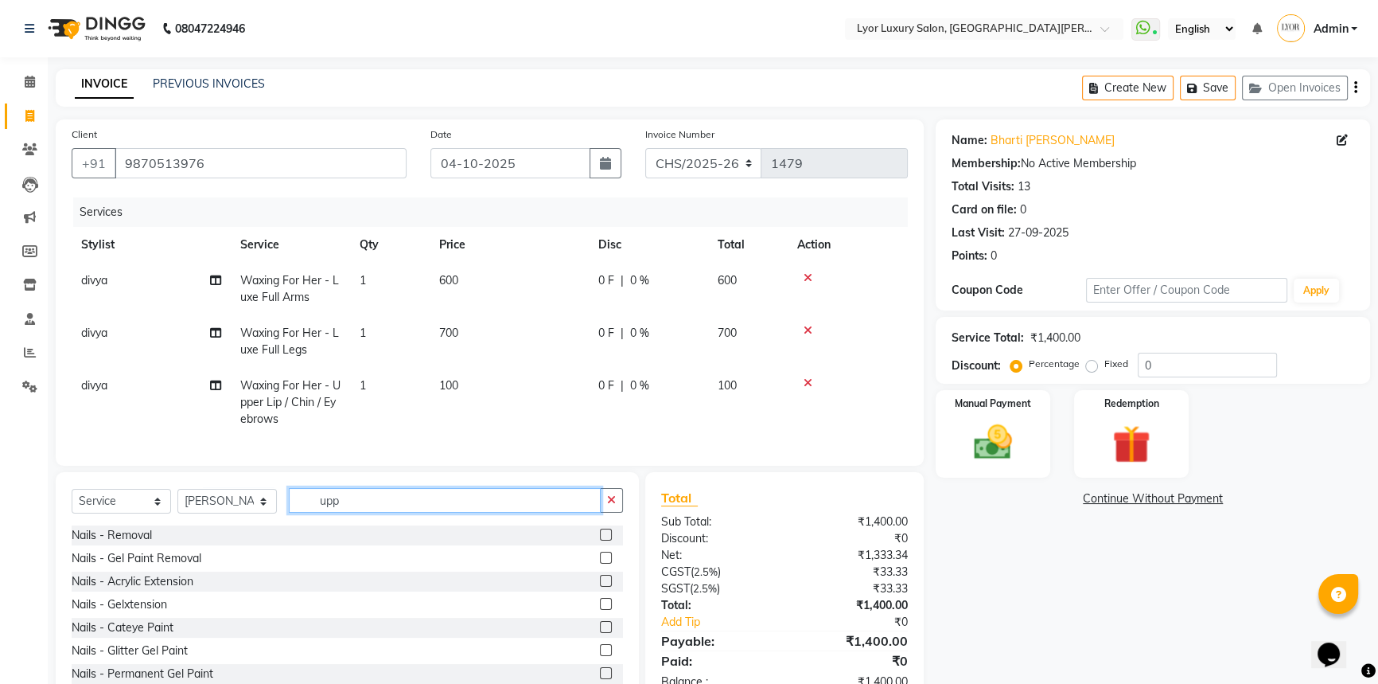
click at [368, 512] on input "upp" at bounding box center [445, 500] width 312 height 25
type input "u"
type input "maji"
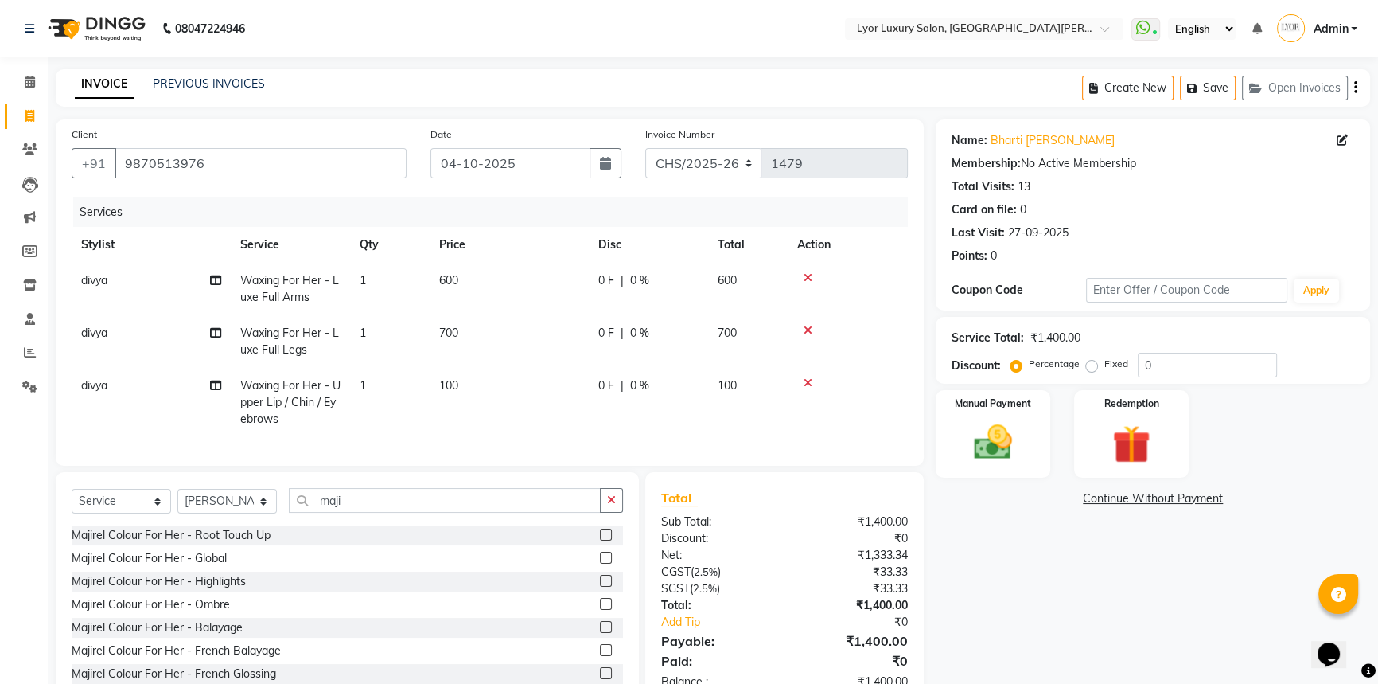
click at [600, 540] on label at bounding box center [606, 534] width 12 height 12
click at [600, 540] on input "checkbox" at bounding box center [605, 535] width 10 height 10
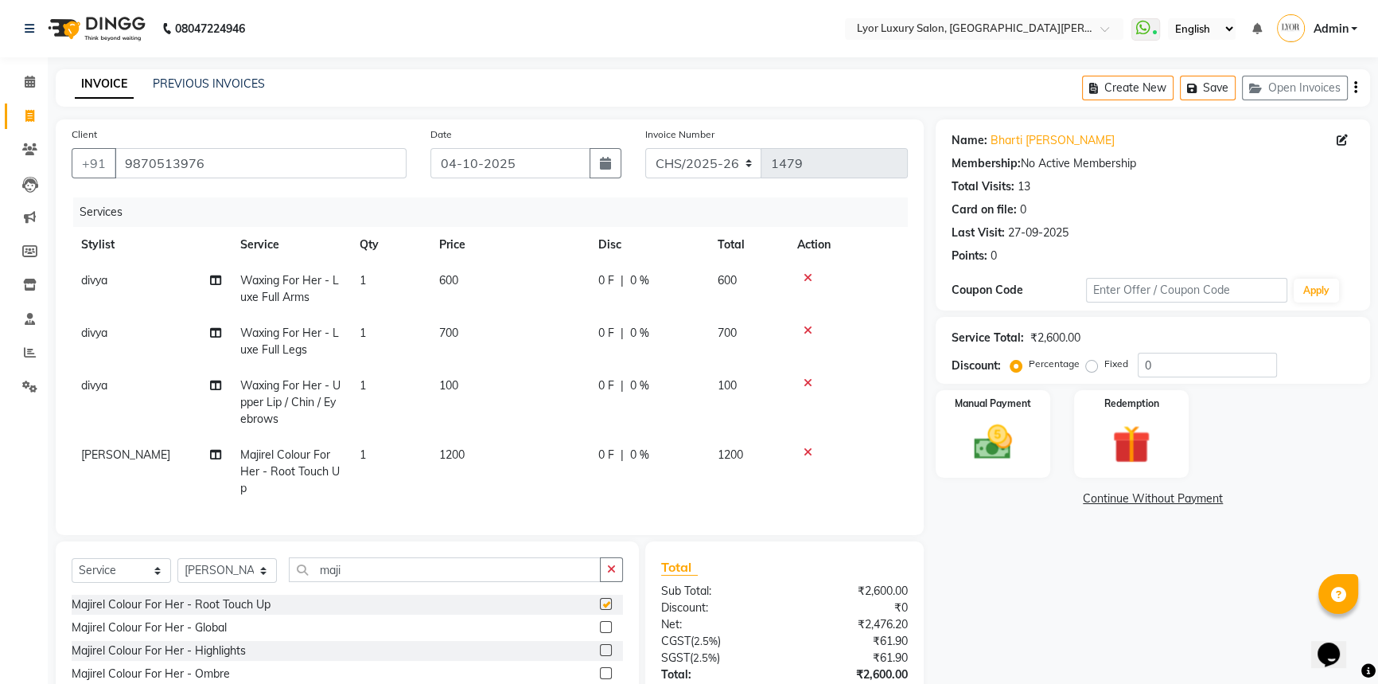
checkbox input "false"
click at [244, 581] on select "Select Stylist [PERSON_NAME] Manager MD [PERSON_NAME] Sachin santosh [PERSON_NA…" at bounding box center [226, 570] width 99 height 25
select select "53083"
click at [177, 569] on select "Select Stylist [PERSON_NAME] Manager MD [PERSON_NAME] Sachin santosh [PERSON_NA…" at bounding box center [226, 570] width 99 height 25
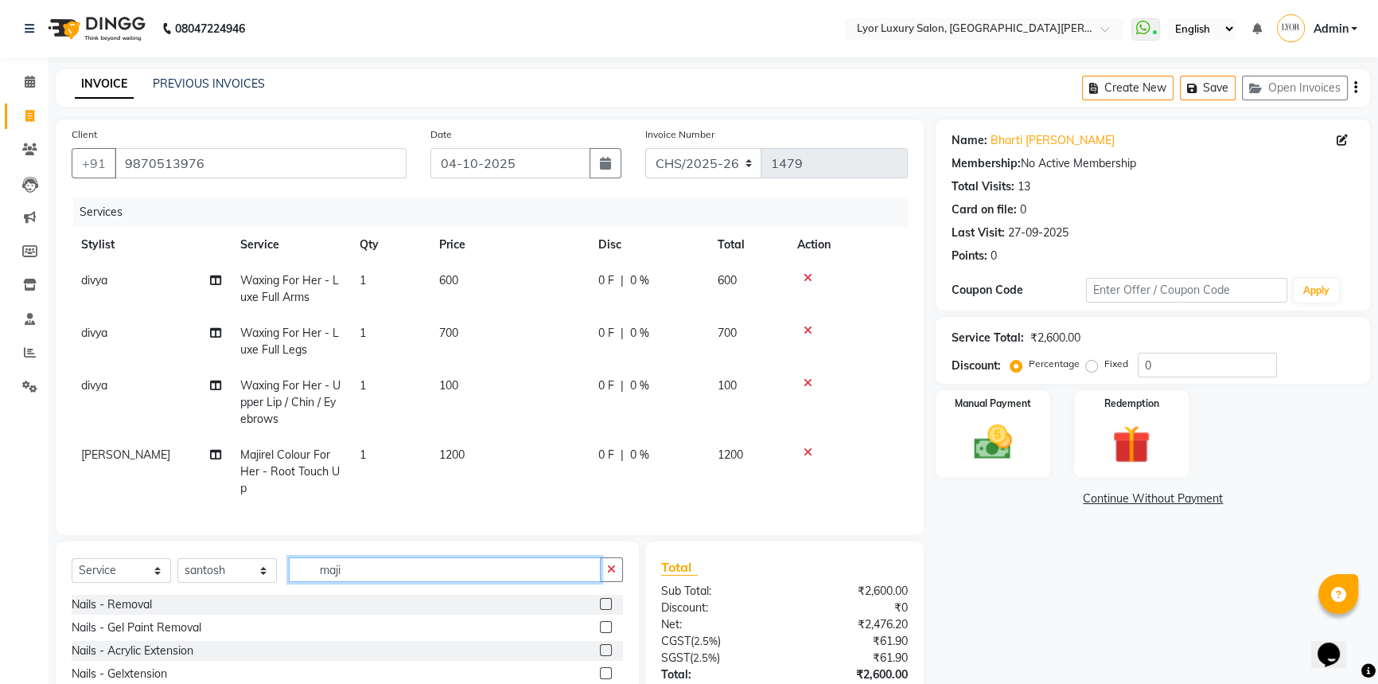
click at [366, 582] on input "maji" at bounding box center [445, 569] width 312 height 25
type input "m"
type input "inoa"
click at [600, 610] on label at bounding box center [606, 604] width 12 height 12
click at [600, 610] on input "checkbox" at bounding box center [605, 604] width 10 height 10
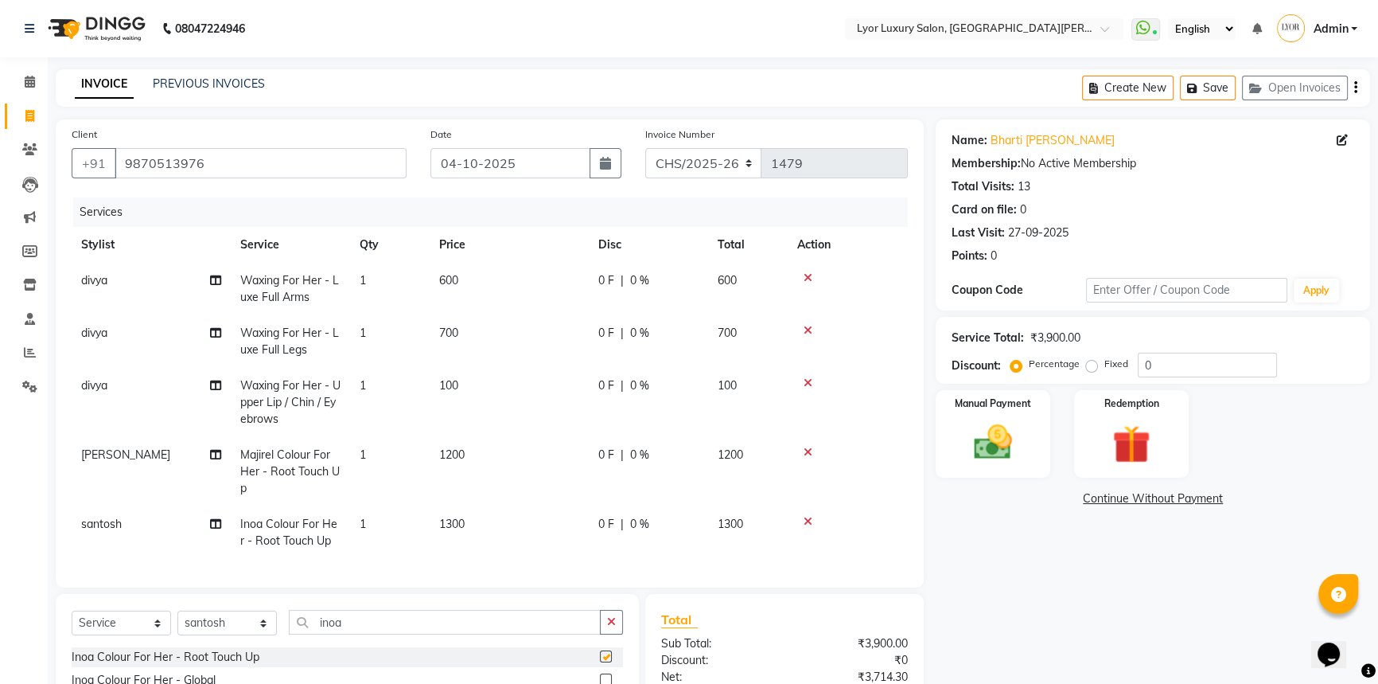
checkbox input "false"
click at [457, 517] on span "1300" at bounding box center [451, 523] width 25 height 14
select select "53083"
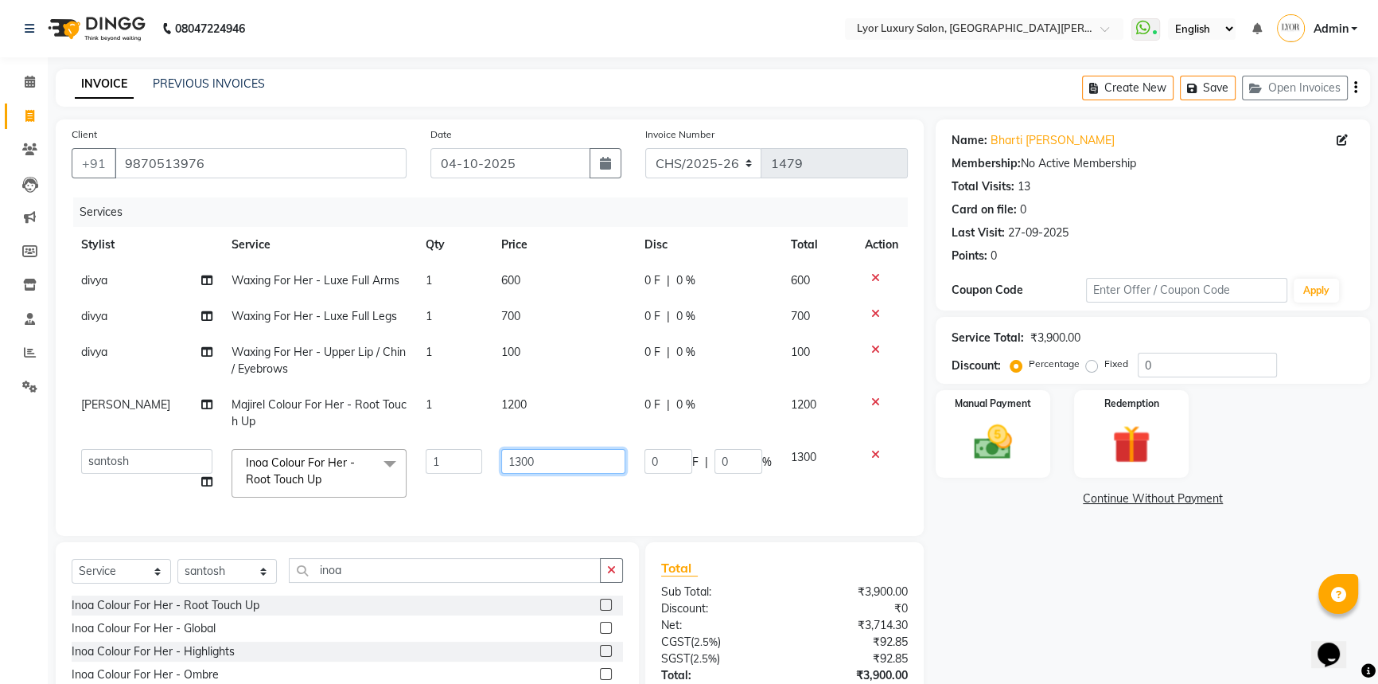
click at [518, 465] on input "1300" at bounding box center [563, 461] width 124 height 25
type input "1400"
click at [1081, 602] on div "Name: Bharti [PERSON_NAME] Membership: No Active Membership Total Visits: 13 Ca…" at bounding box center [1159, 447] width 446 height 657
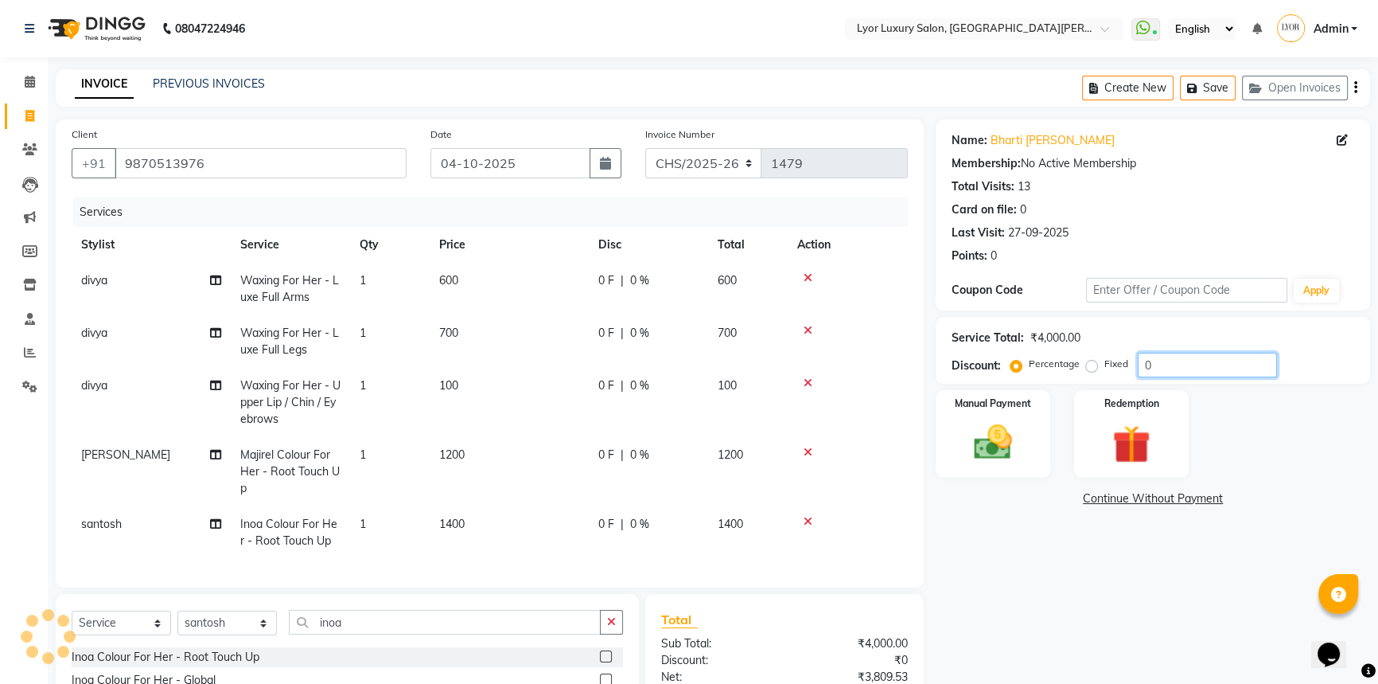
click at [1159, 370] on input "0" at bounding box center [1207, 365] width 139 height 25
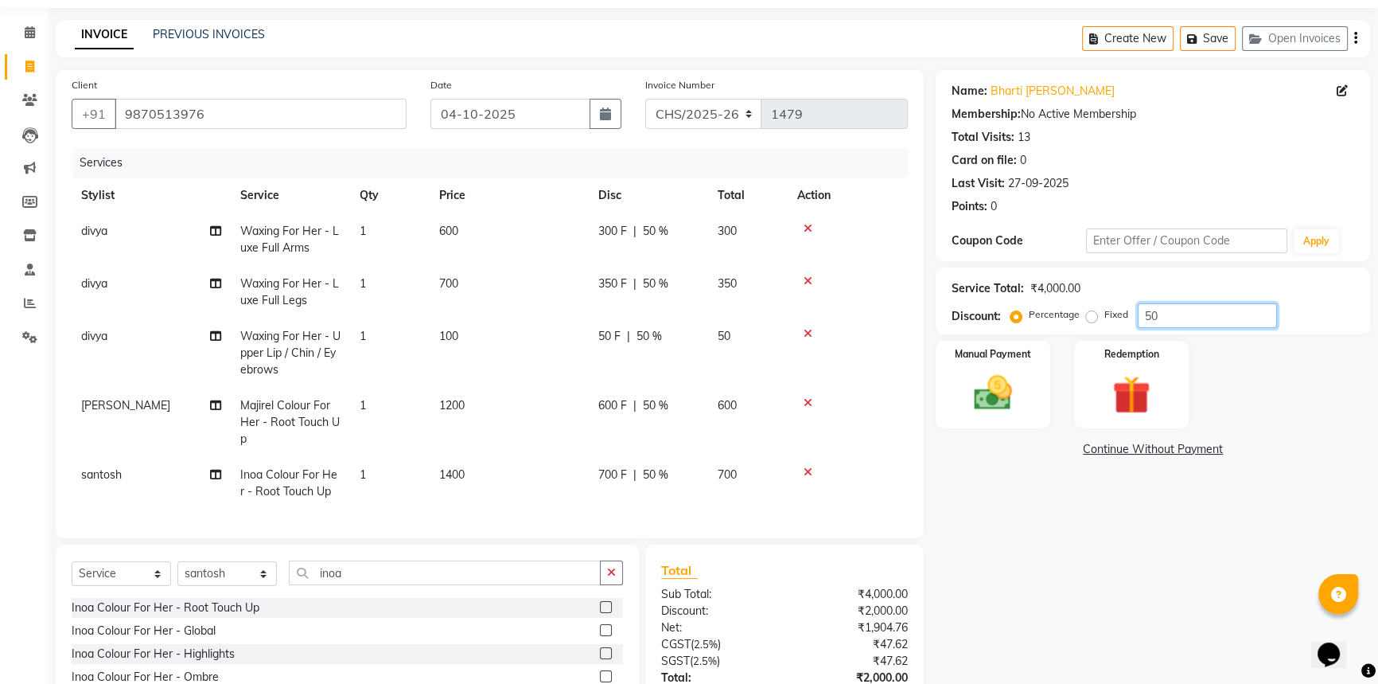
scroll to position [179, 0]
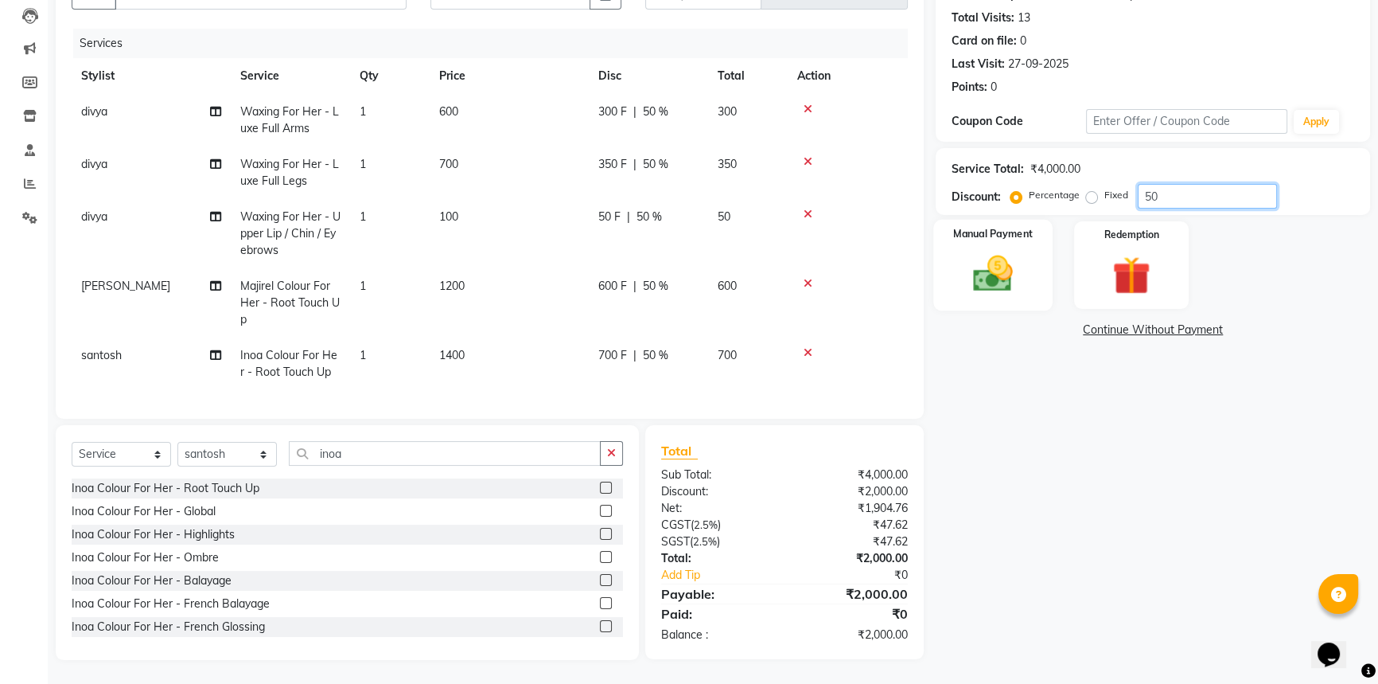
type input "50"
click at [1029, 271] on div "Manual Payment" at bounding box center [992, 265] width 119 height 91
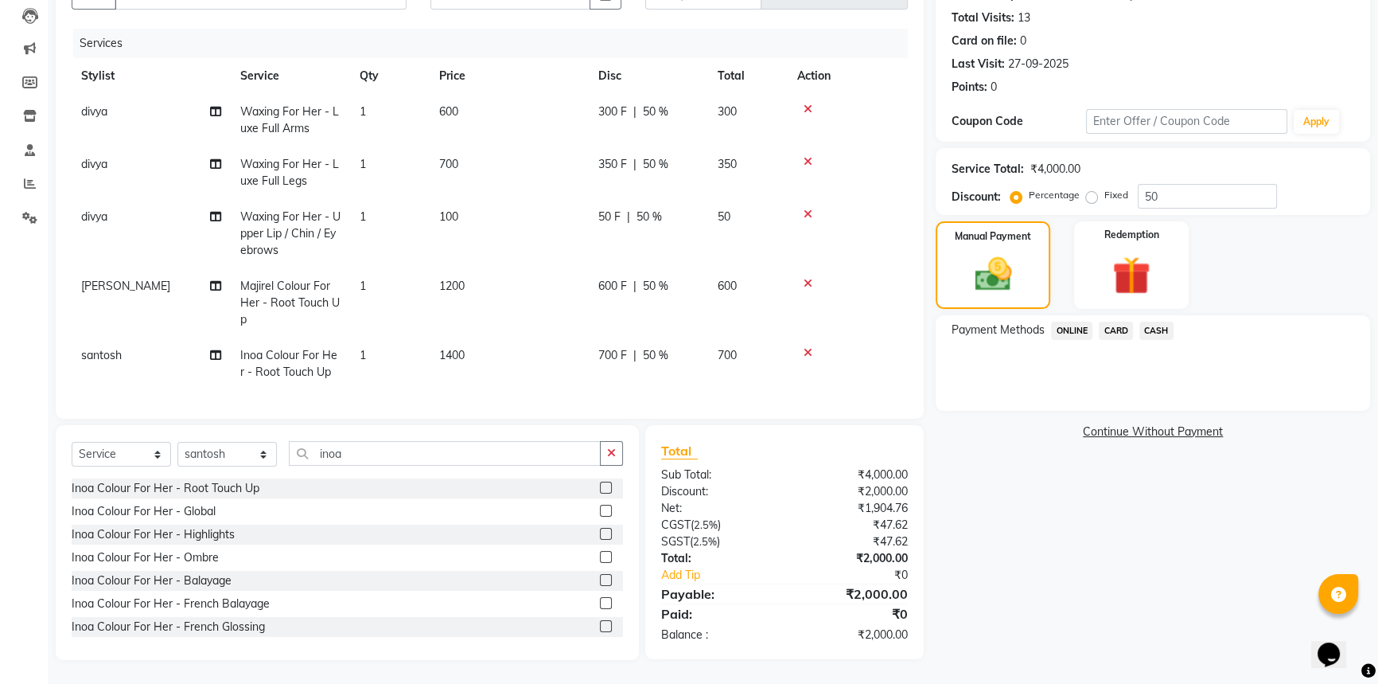
click at [1061, 321] on span "ONLINE" at bounding box center [1071, 330] width 41 height 18
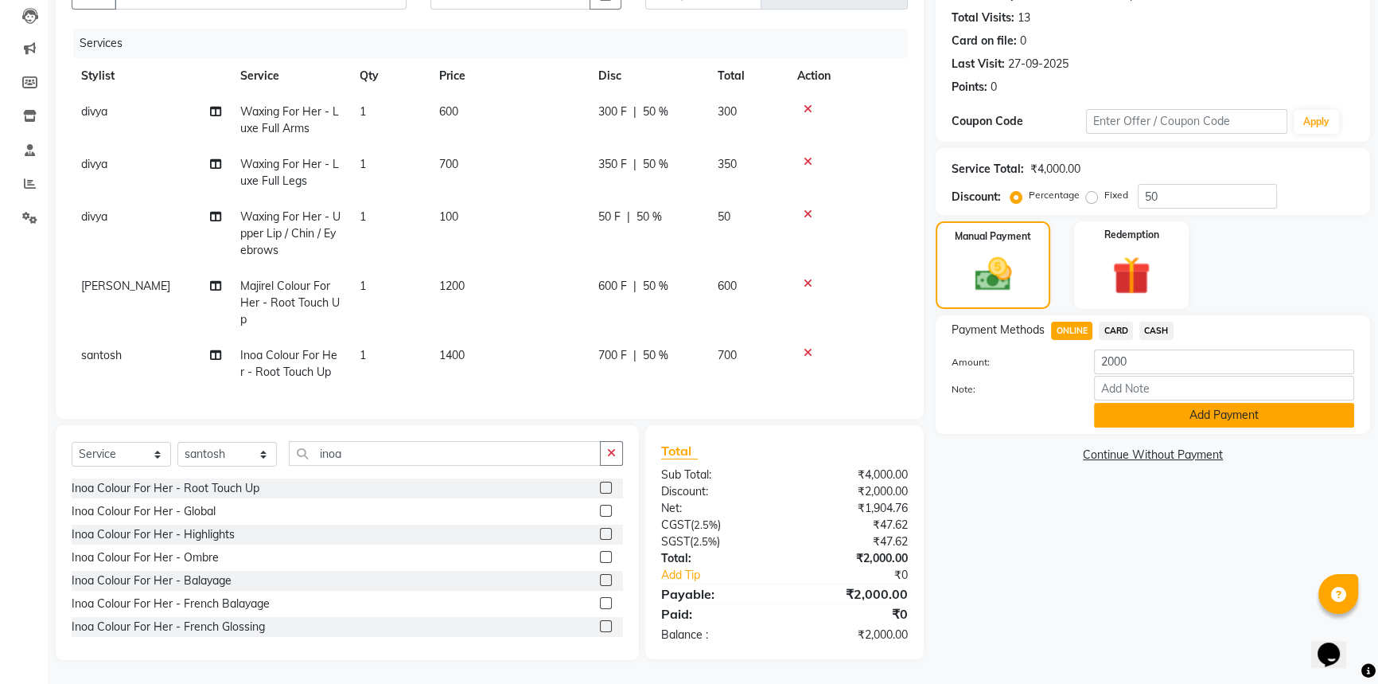
click at [1110, 407] on button "Add Payment" at bounding box center [1224, 415] width 260 height 25
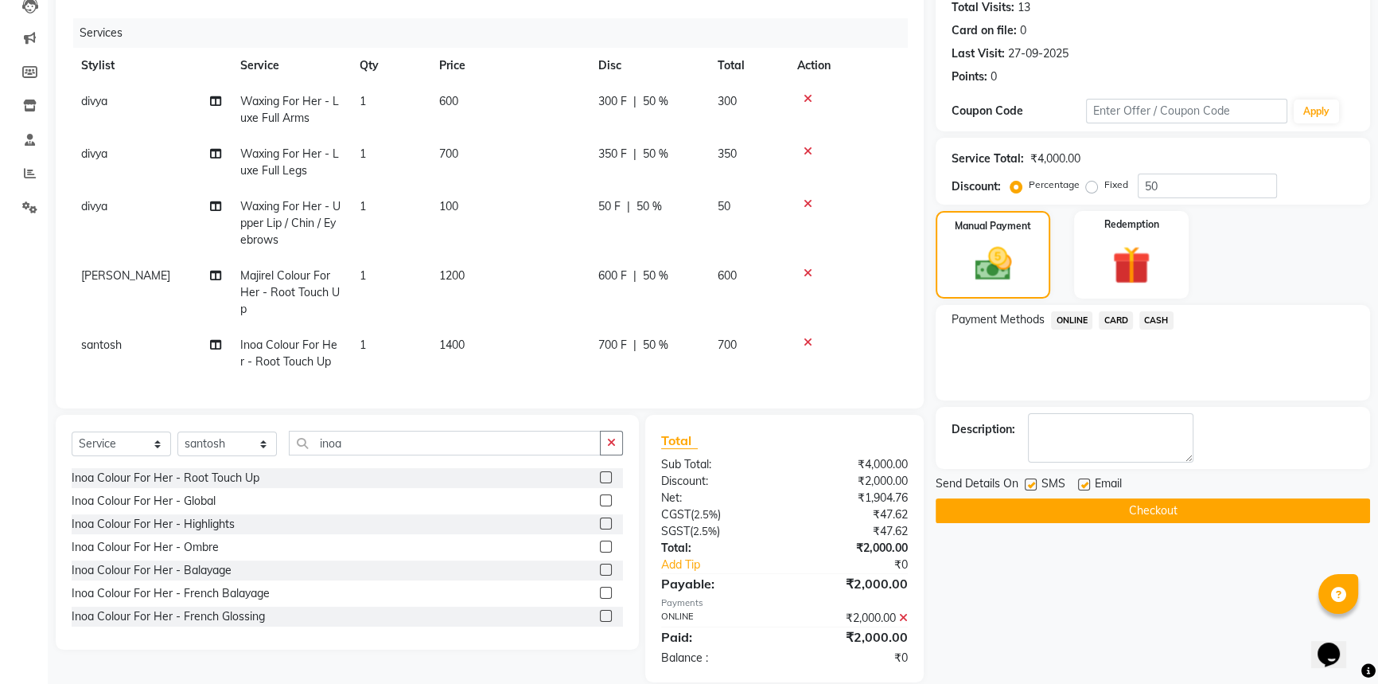
click at [1113, 502] on button "Checkout" at bounding box center [1153, 510] width 434 height 25
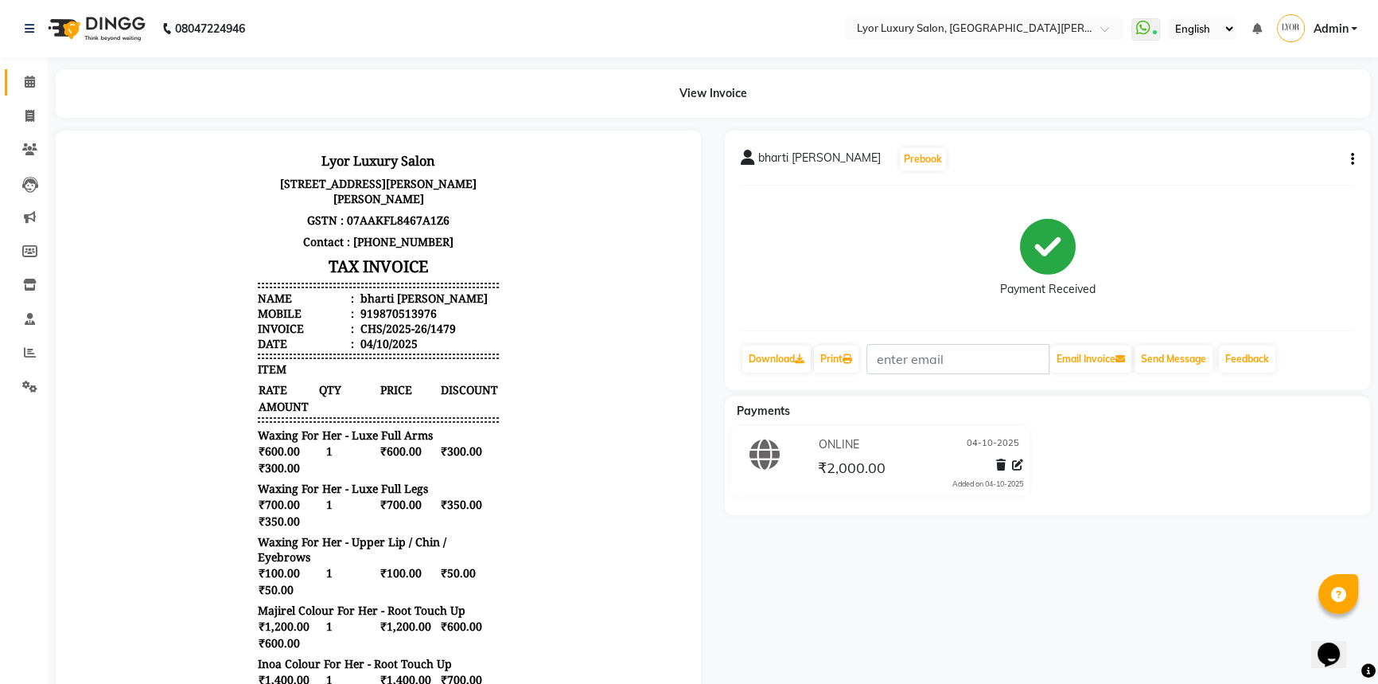
click at [37, 91] on link "Calendar" at bounding box center [24, 82] width 38 height 26
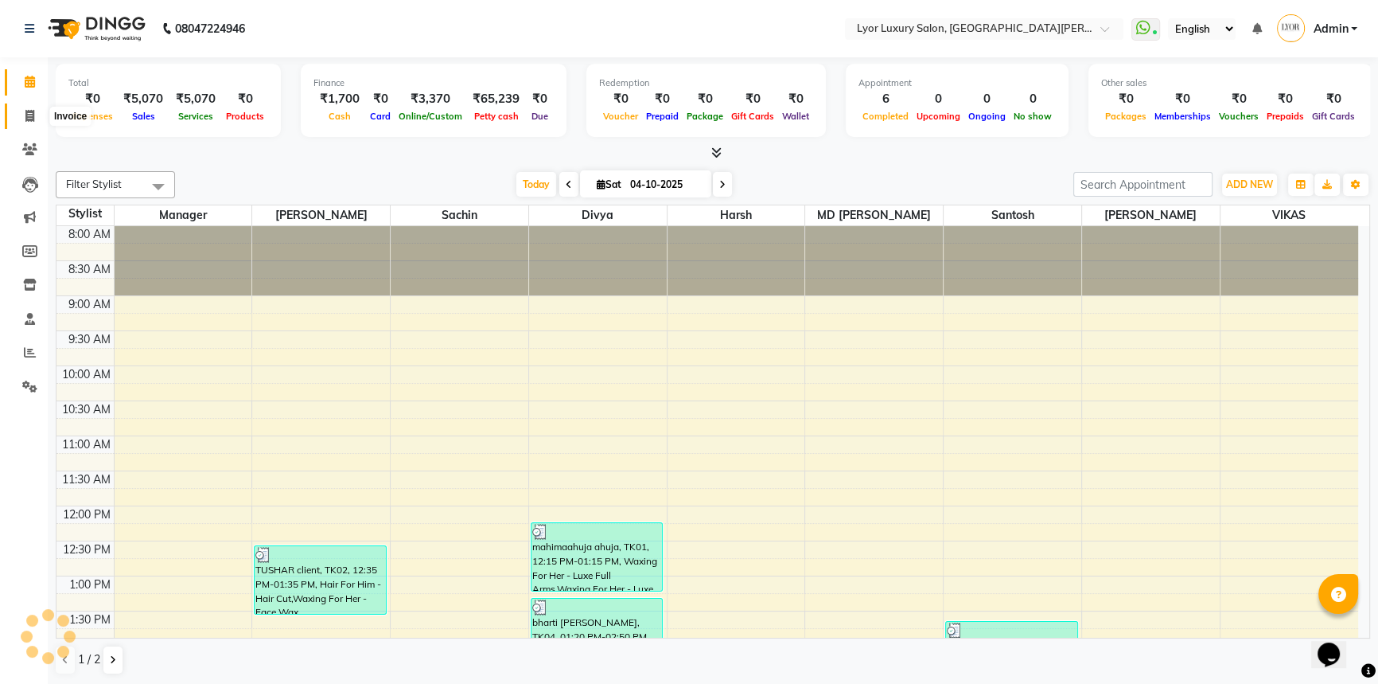
click at [18, 111] on span at bounding box center [30, 116] width 28 height 18
select select "service"
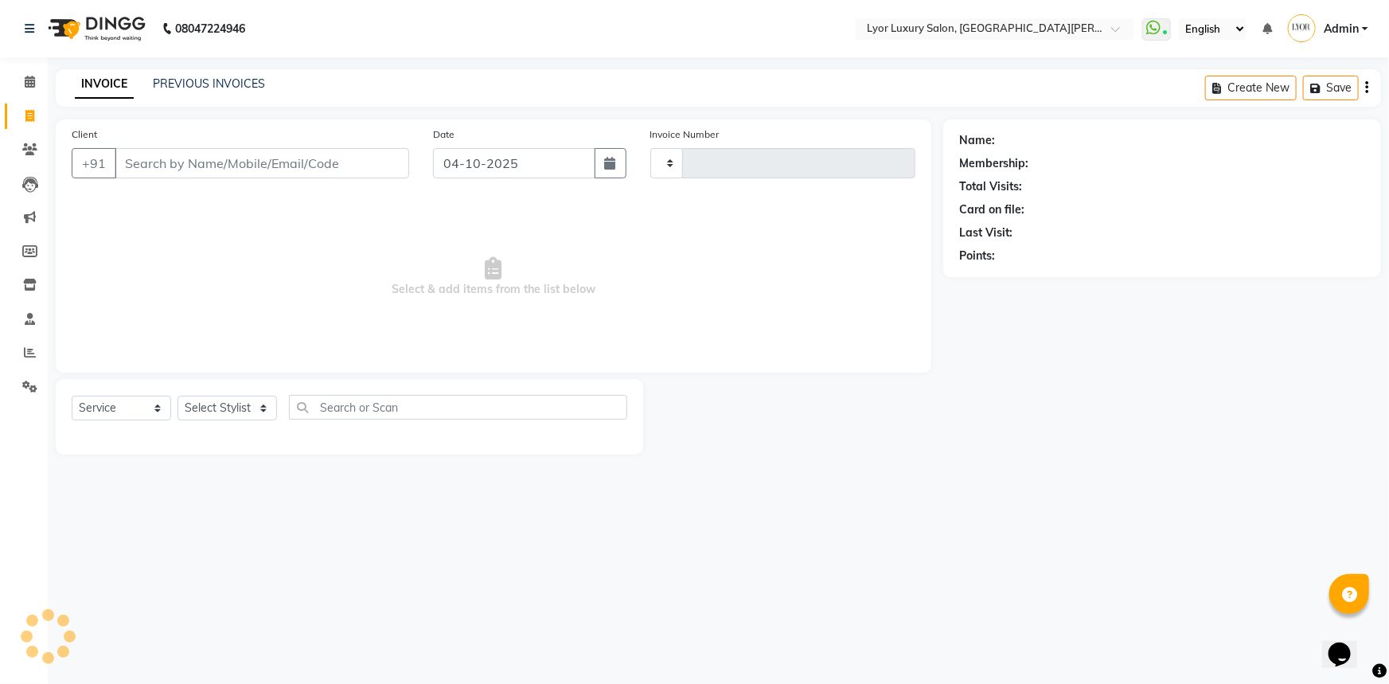
type input "1480"
select select "6597"
click at [143, 403] on select "Select Service Product Membership Package Voucher Prepaid Gift Card" at bounding box center [121, 407] width 99 height 25
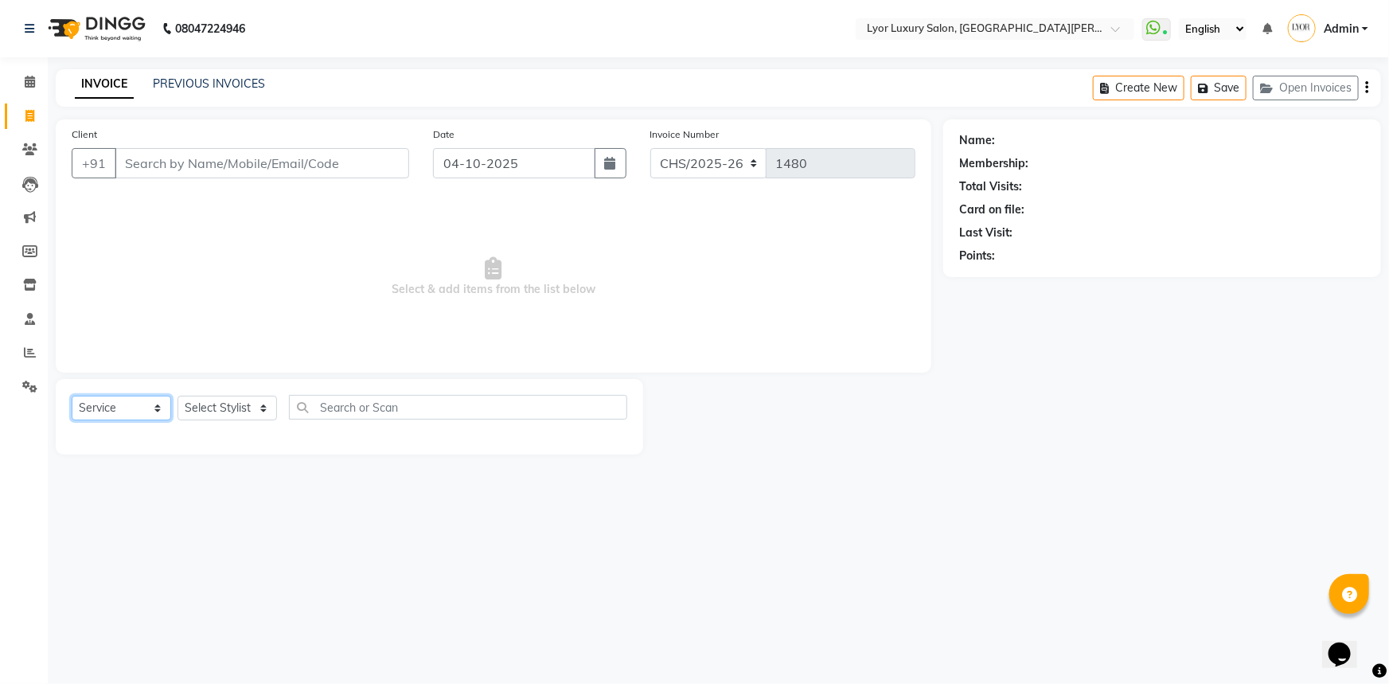
click at [72, 395] on select "Select Service Product Membership Package Voucher Prepaid Gift Card" at bounding box center [121, 407] width 99 height 25
select select "P"
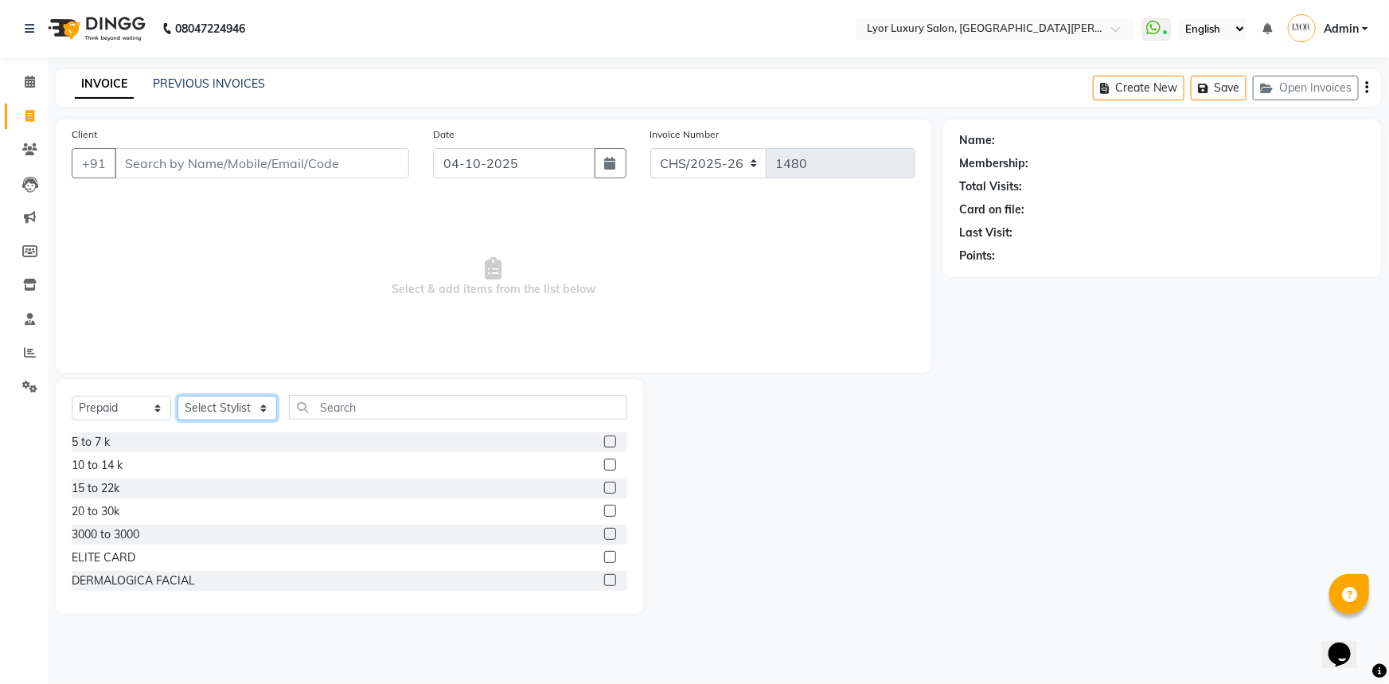
click at [247, 405] on select "Select Stylist [PERSON_NAME] Manager MD [PERSON_NAME] Sachin santosh [PERSON_NA…" at bounding box center [226, 407] width 99 height 25
select select "33184"
click at [177, 395] on select "Select Stylist [PERSON_NAME] Manager MD [PERSON_NAME] Sachin santosh [PERSON_NA…" at bounding box center [226, 407] width 99 height 25
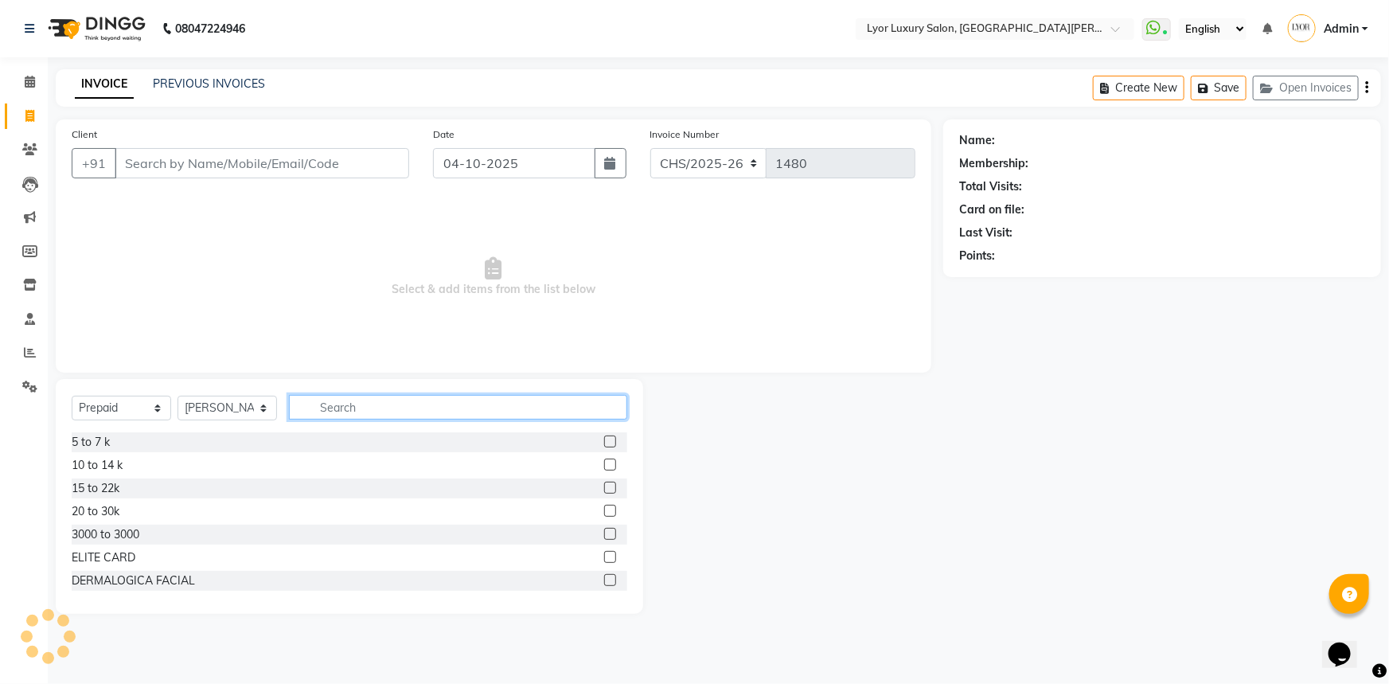
click at [361, 405] on input "text" at bounding box center [458, 407] width 338 height 25
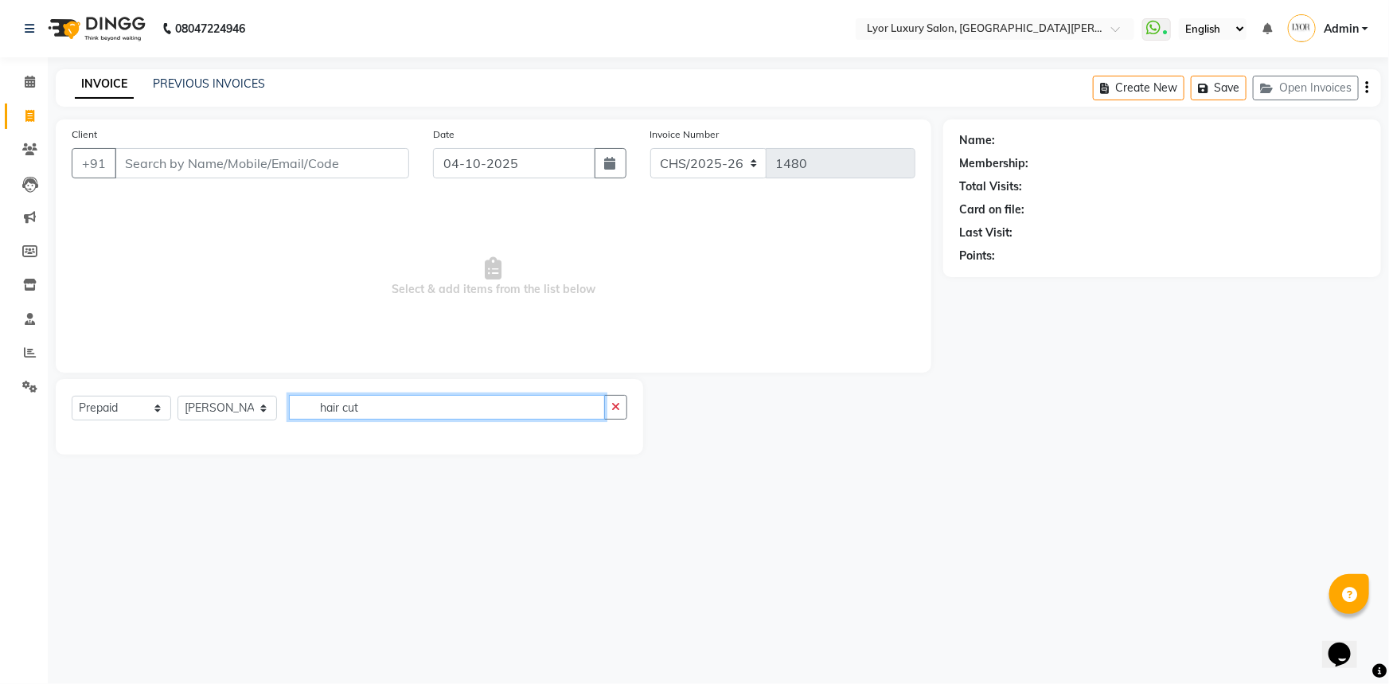
type input "hair cut"
drag, startPoint x: 122, startPoint y: 406, endPoint x: 122, endPoint y: 415, distance: 8.8
click at [122, 406] on select "Select Service Product Membership Package Voucher Prepaid Gift Card" at bounding box center [121, 407] width 99 height 25
select select "service"
click at [72, 395] on select "Select Service Product Membership Package Voucher Prepaid Gift Card" at bounding box center [121, 407] width 99 height 25
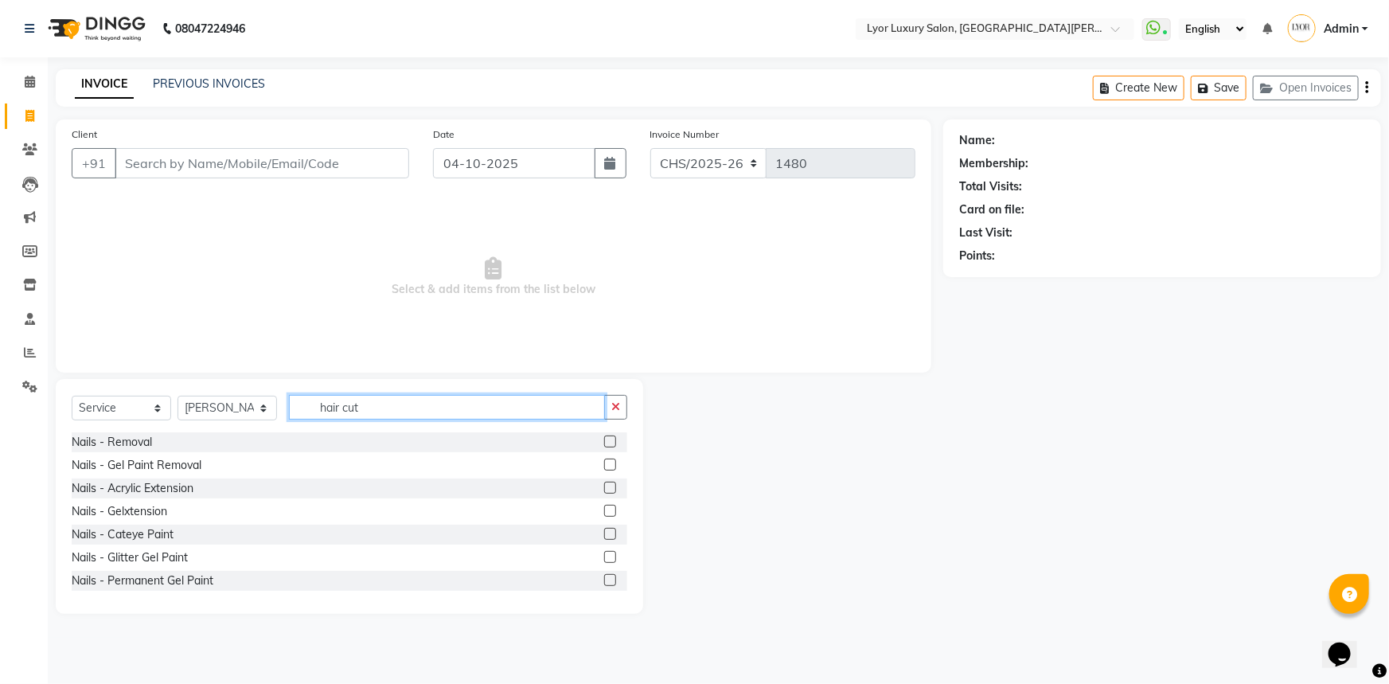
click at [373, 412] on input "hair cut" at bounding box center [447, 407] width 316 height 25
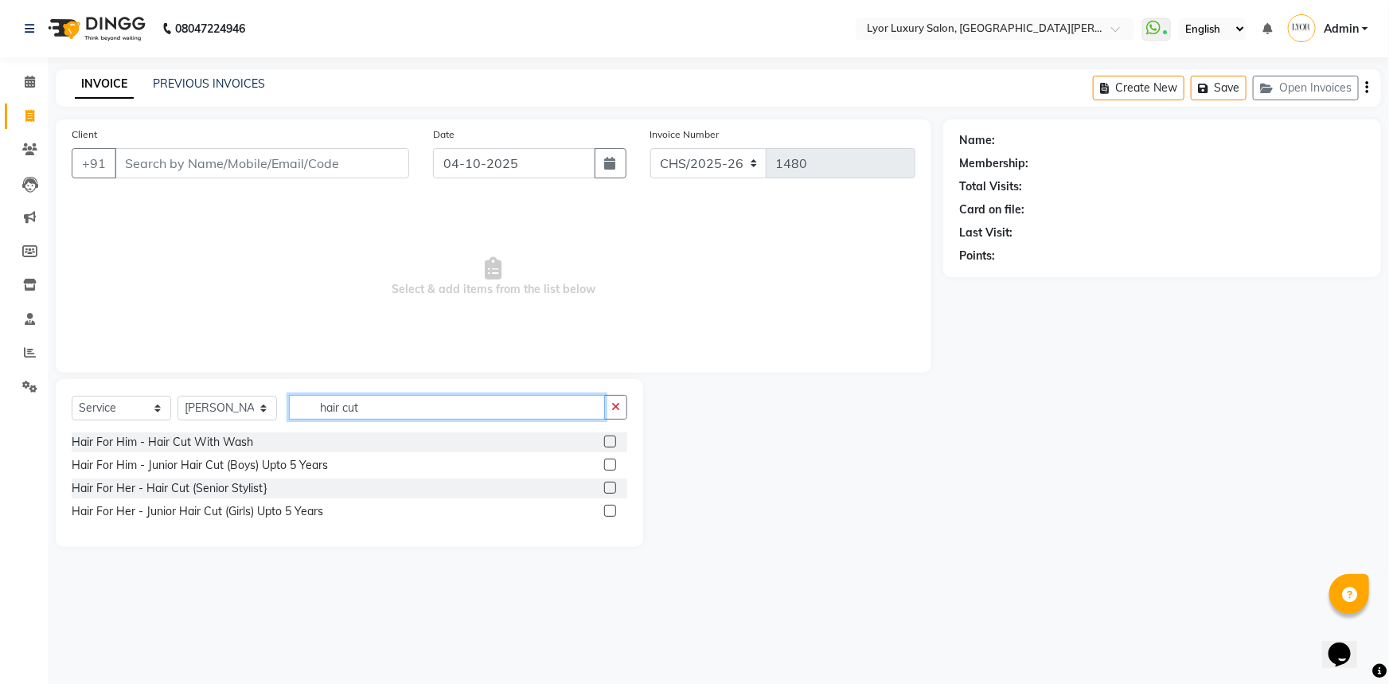
type input "hair cut"
click at [610, 439] on label at bounding box center [610, 441] width 12 height 12
click at [610, 439] on input "checkbox" at bounding box center [609, 442] width 10 height 10
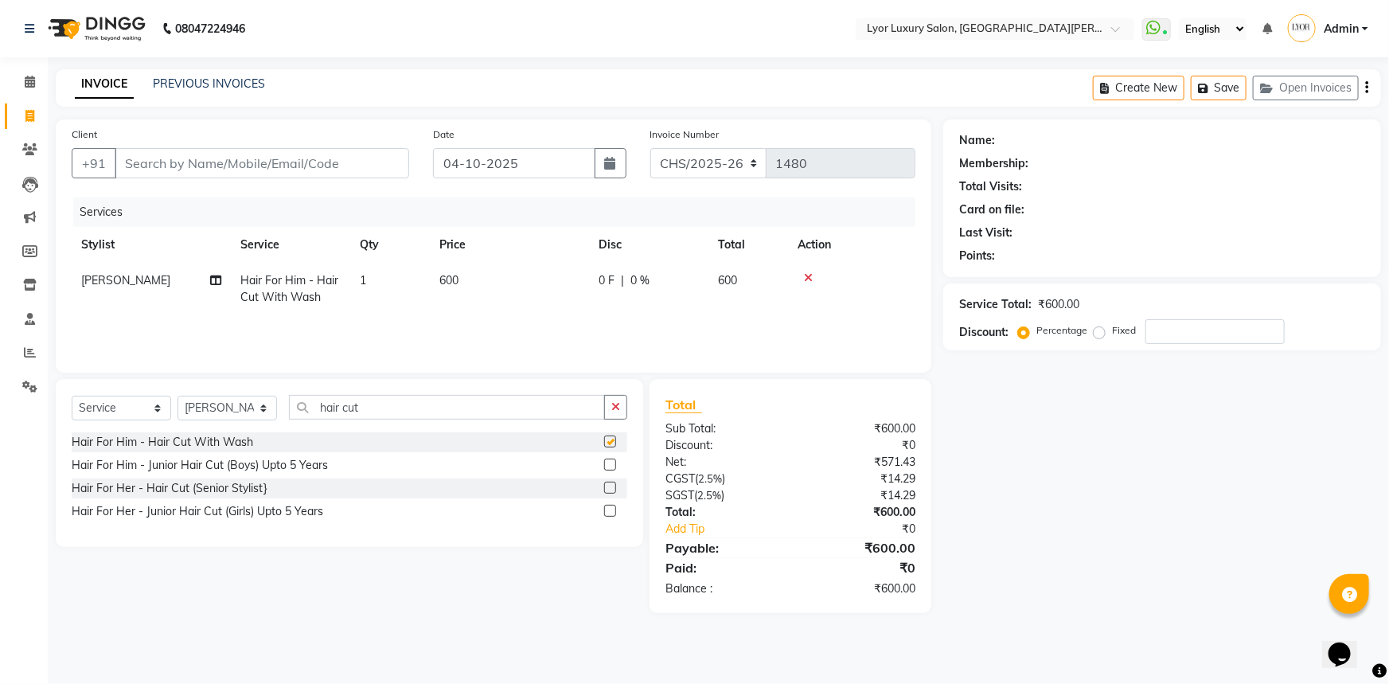
checkbox input "false"
click at [425, 416] on input "hair cut" at bounding box center [447, 407] width 316 height 25
type input "h"
type input "beard"
click at [609, 438] on label at bounding box center [610, 441] width 12 height 12
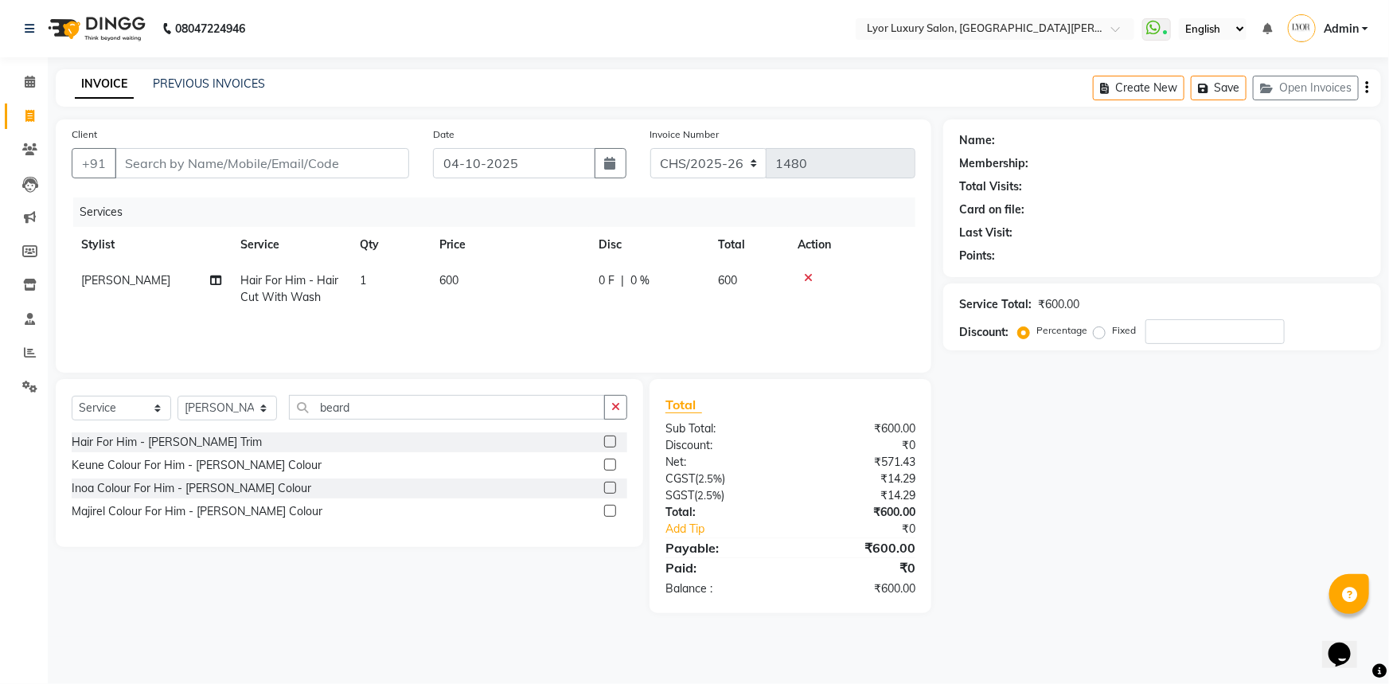
click at [609, 438] on input "checkbox" at bounding box center [609, 442] width 10 height 10
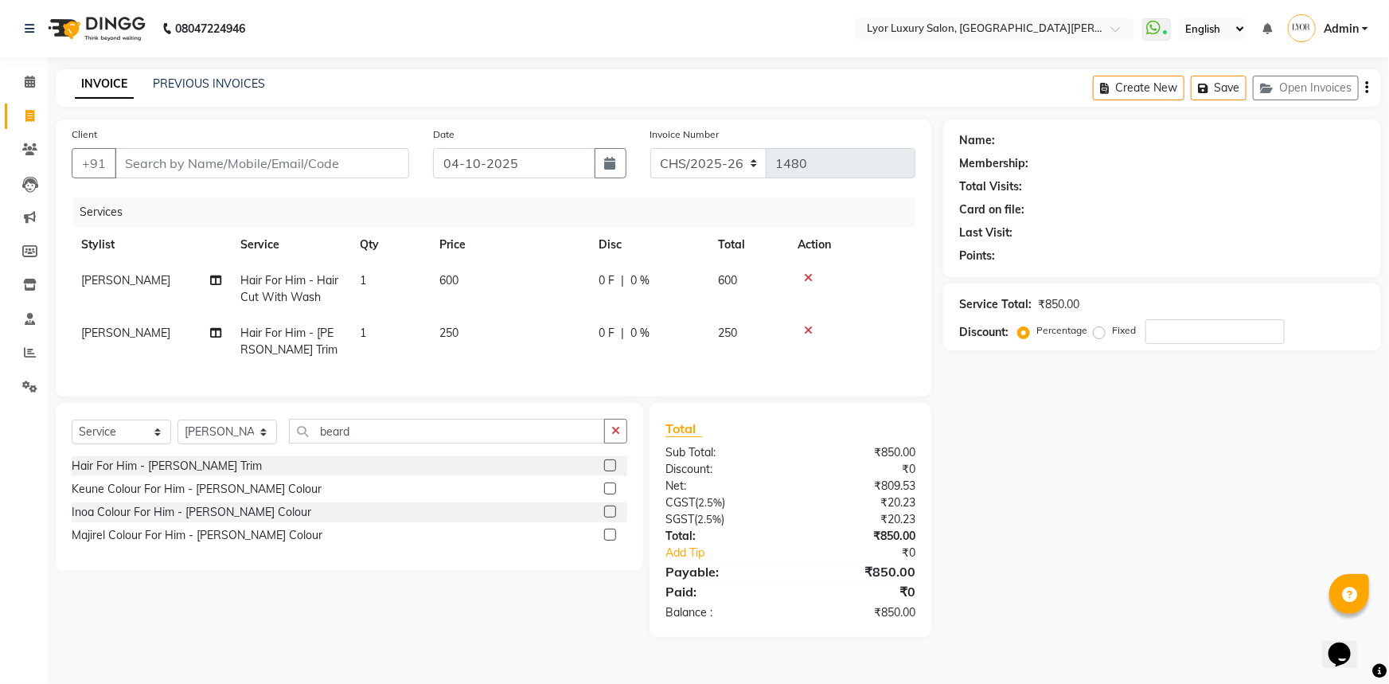
click at [610, 471] on label at bounding box center [610, 465] width 12 height 12
click at [610, 471] on input "checkbox" at bounding box center [609, 466] width 10 height 10
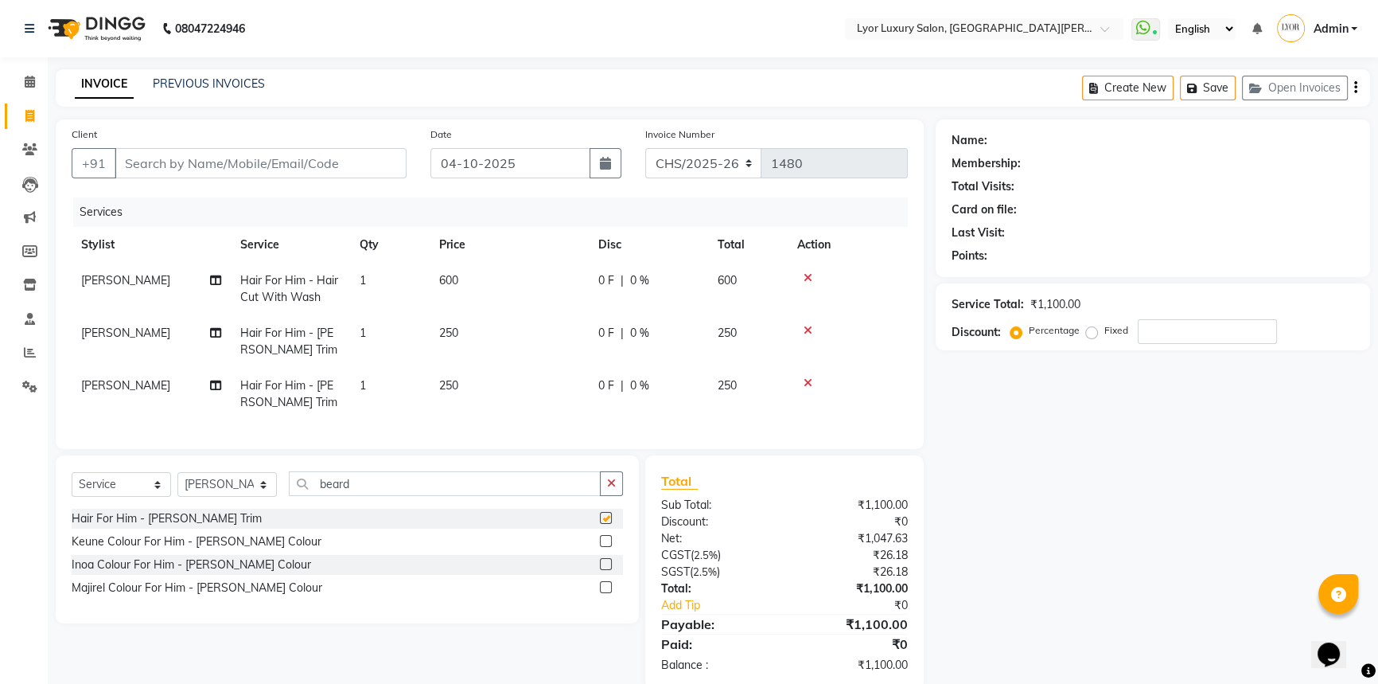
checkbox input "false"
click at [395, 489] on input "beard" at bounding box center [445, 483] width 312 height 25
type input "b"
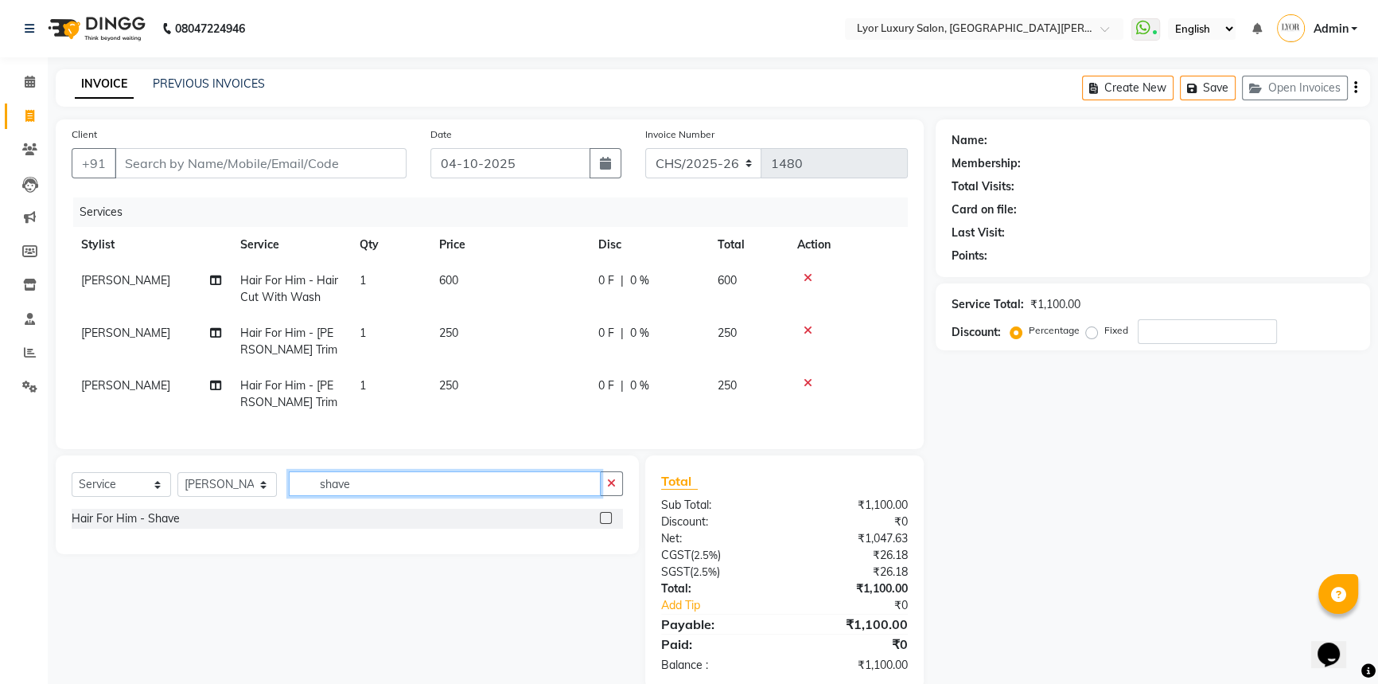
type input "shave"
click at [598, 528] on div "Hair For Him - Shave" at bounding box center [347, 518] width 551 height 20
click at [601, 524] on label at bounding box center [606, 518] width 12 height 12
click at [601, 524] on input "checkbox" at bounding box center [605, 518] width 10 height 10
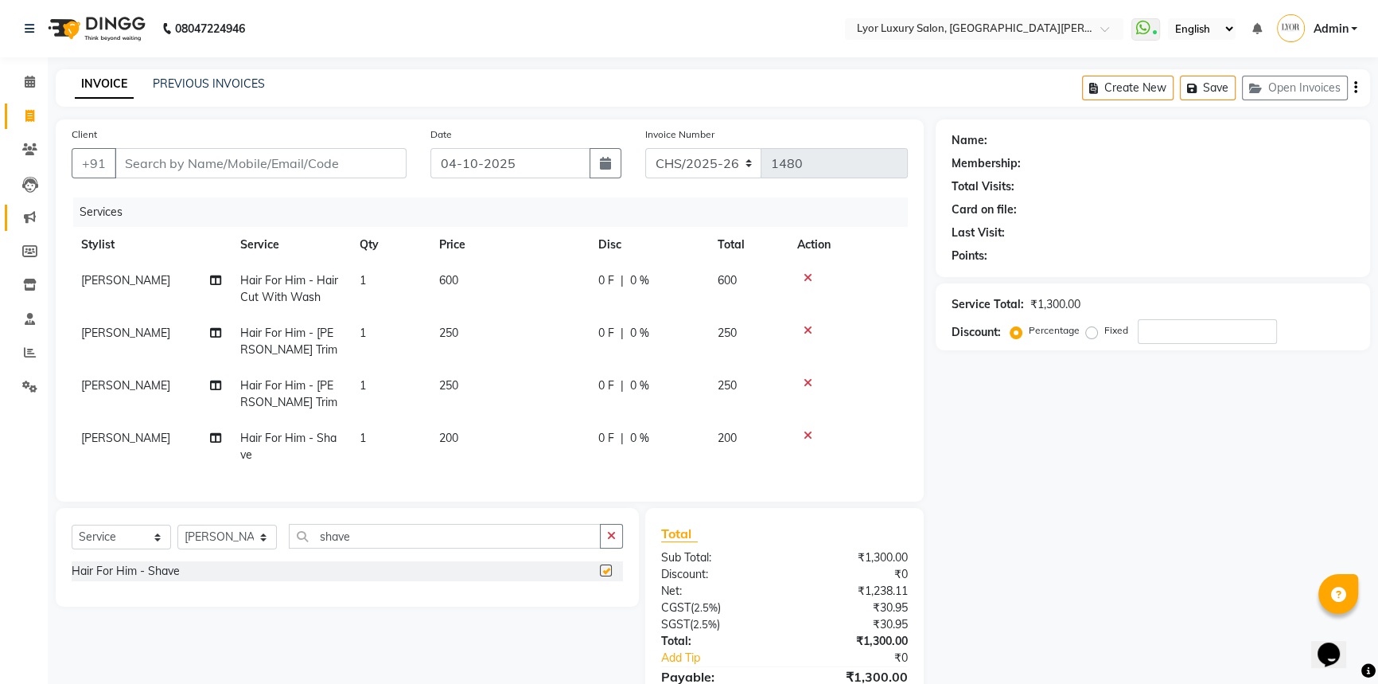
checkbox input "false"
click at [117, 281] on span "[PERSON_NAME]" at bounding box center [125, 280] width 89 height 14
select select "33184"
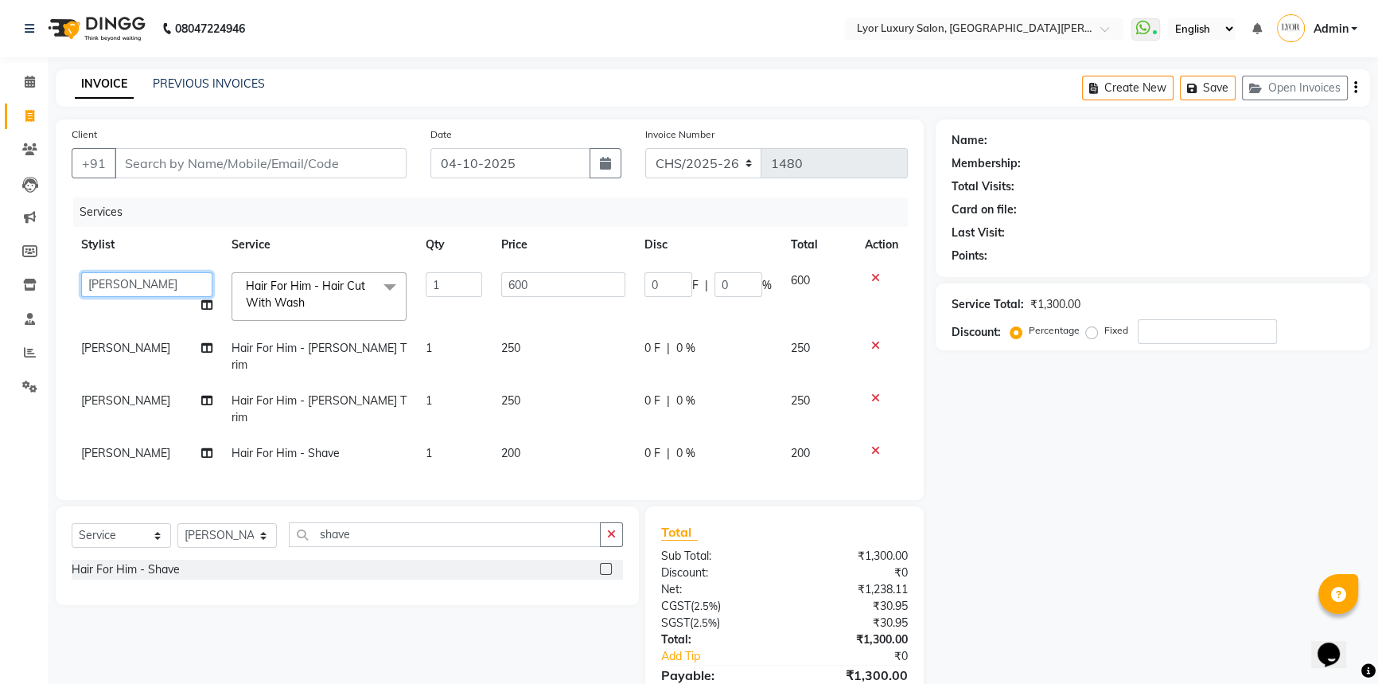
click at [117, 281] on select "[PERSON_NAME] Manager MD [PERSON_NAME] Sachin santosh [PERSON_NAME] VIKAS [PERS…" at bounding box center [146, 284] width 131 height 25
select select "62882"
click at [140, 341] on td "[PERSON_NAME]" at bounding box center [147, 356] width 150 height 53
select select "33184"
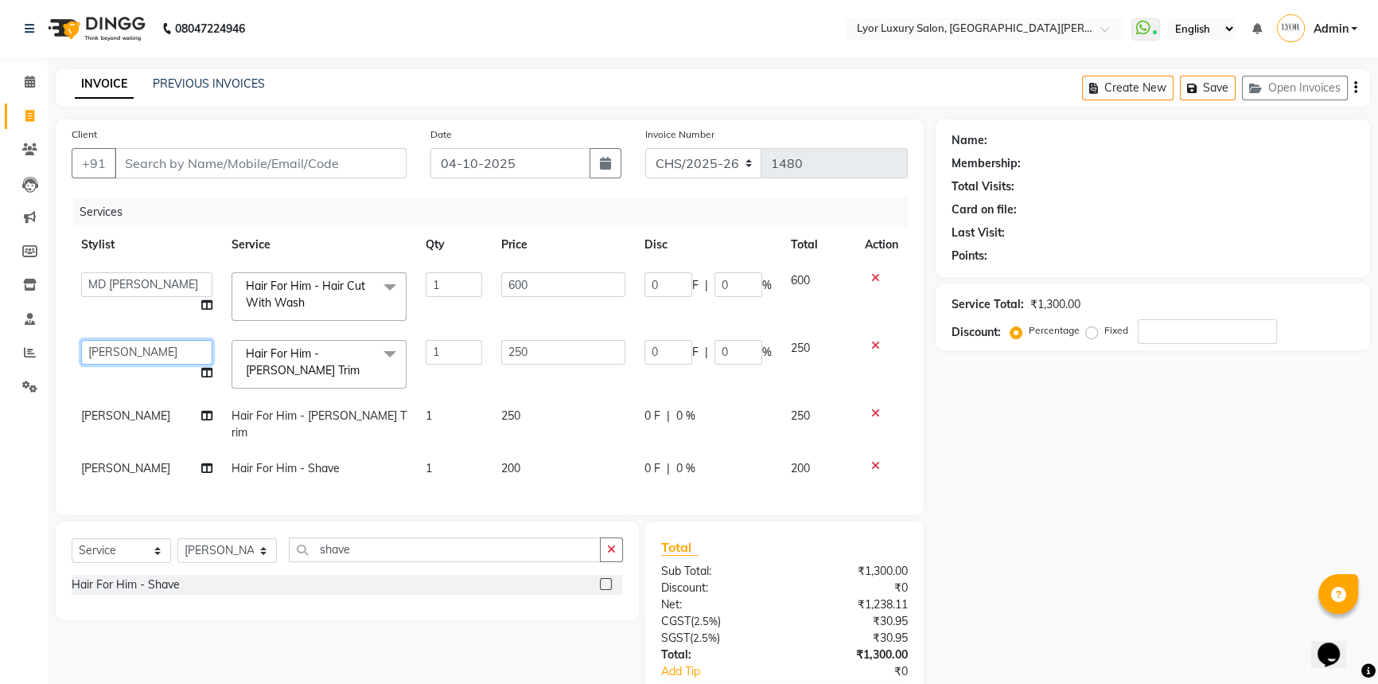
click at [141, 357] on select "[PERSON_NAME] Manager MD [PERSON_NAME] Sachin santosh [PERSON_NAME] VIKAS [PERS…" at bounding box center [146, 352] width 131 height 25
select select "62882"
click at [206, 547] on select "Select Stylist [PERSON_NAME] Manager MD [PERSON_NAME] Sachin santosh [PERSON_NA…" at bounding box center [226, 550] width 99 height 25
select select "30464"
click at [177, 538] on select "Select Stylist [PERSON_NAME] Manager MD [PERSON_NAME] Sachin santosh [PERSON_NA…" at bounding box center [226, 550] width 99 height 25
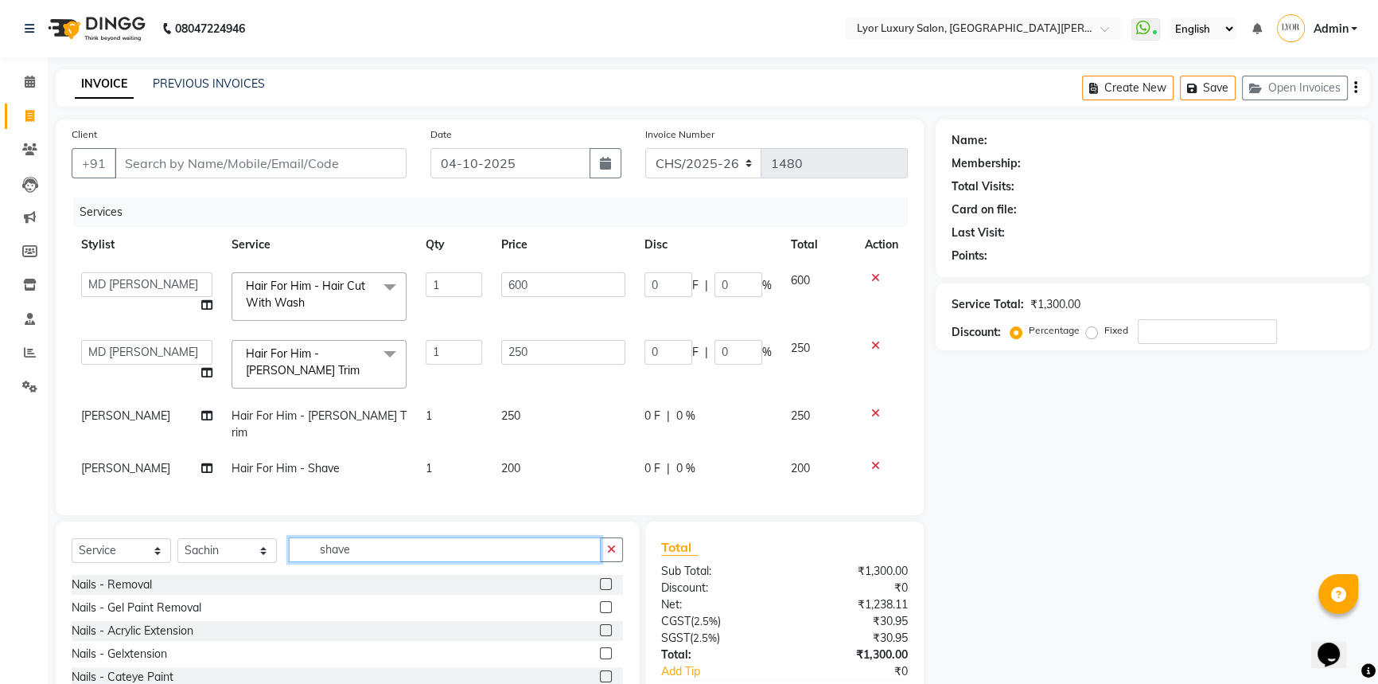
click at [379, 537] on input "shave" at bounding box center [445, 549] width 312 height 25
type input "s"
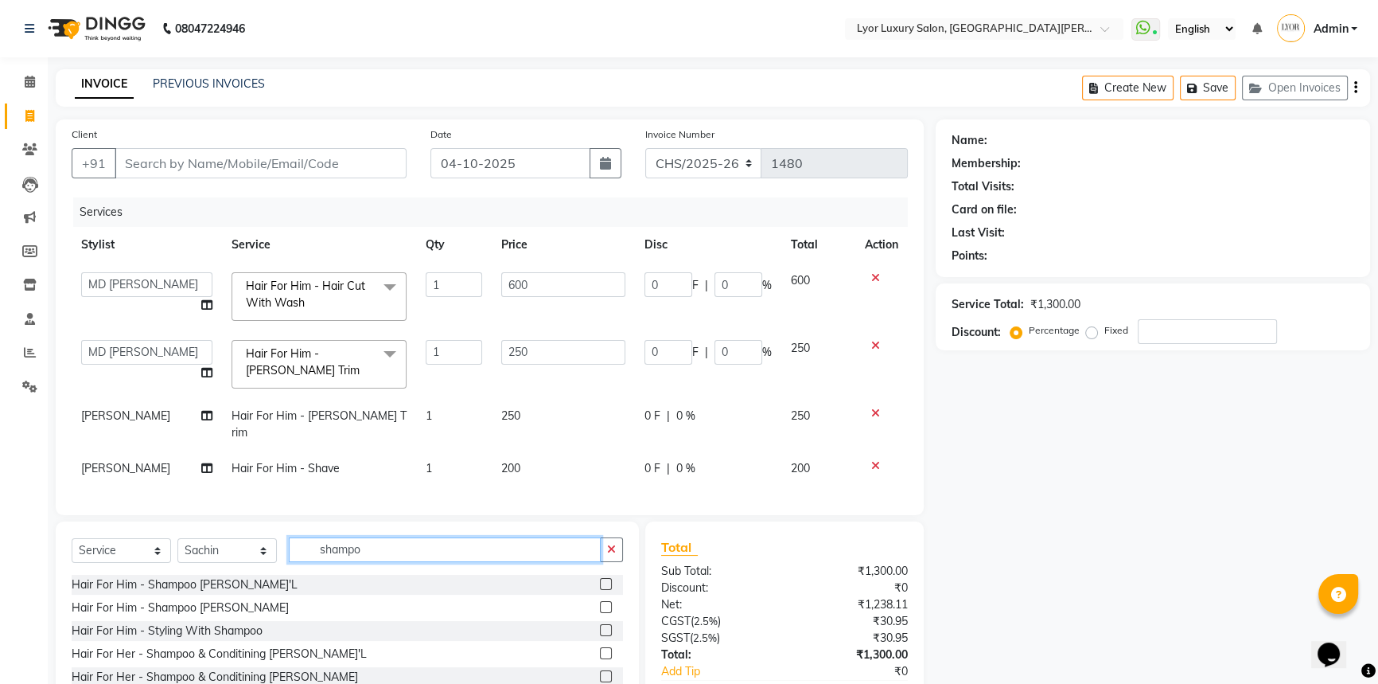
type input "shampo"
click at [600, 579] on label at bounding box center [606, 584] width 12 height 12
click at [600, 579] on input "checkbox" at bounding box center [605, 584] width 10 height 10
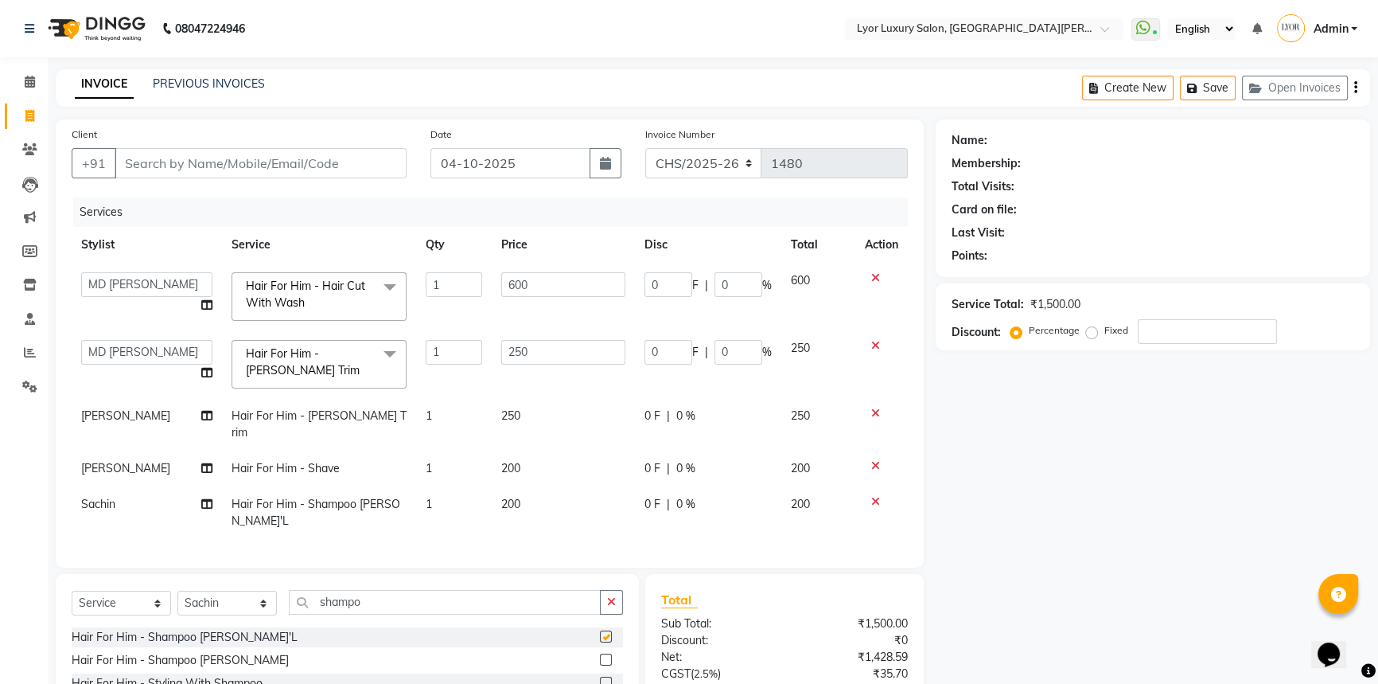
checkbox input "false"
click at [233, 176] on input "Client" at bounding box center [261, 163] width 292 height 30
type input "8"
type input "0"
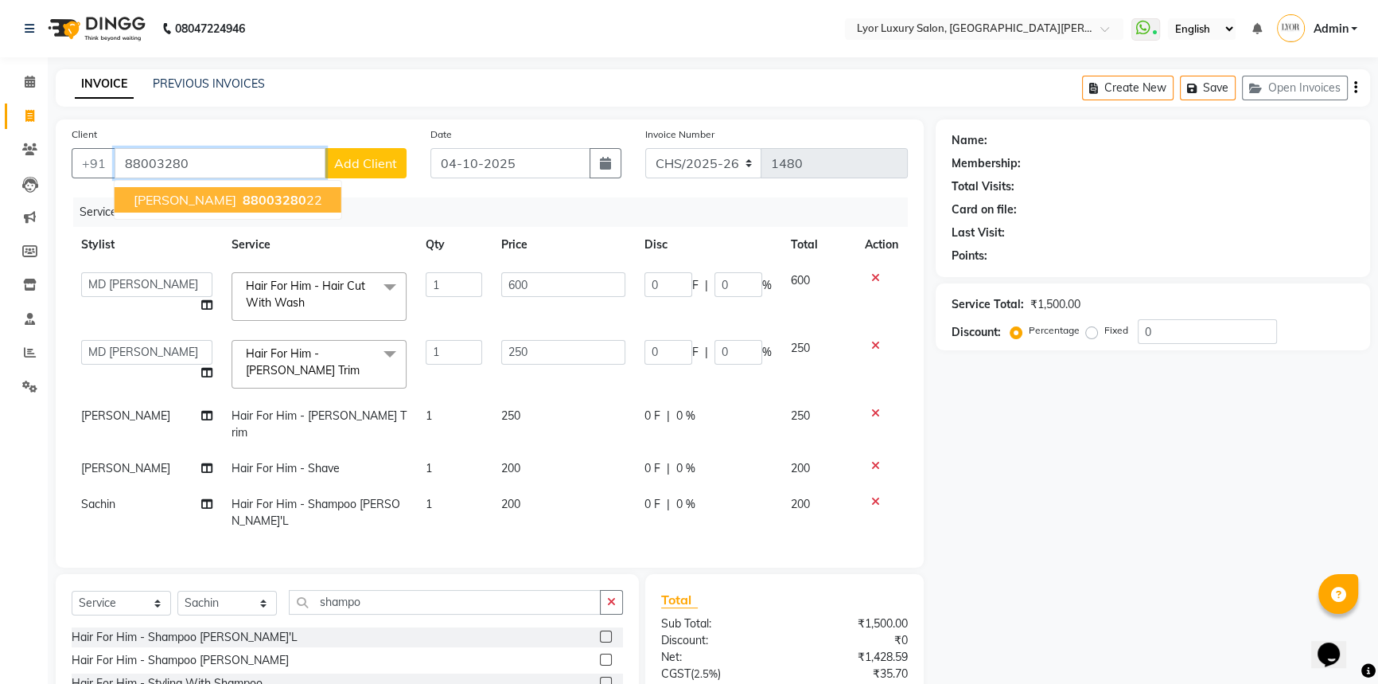
click at [176, 198] on span "[PERSON_NAME]" at bounding box center [185, 200] width 103 height 16
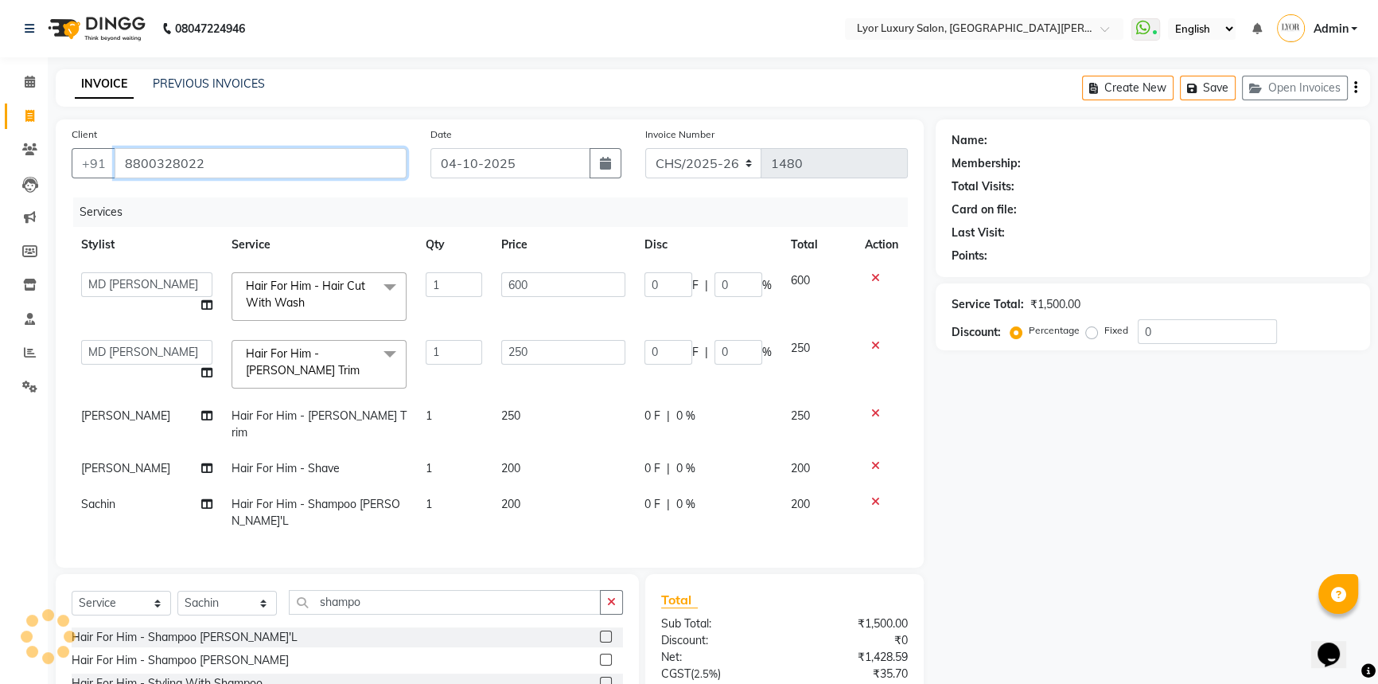
type input "8800328022"
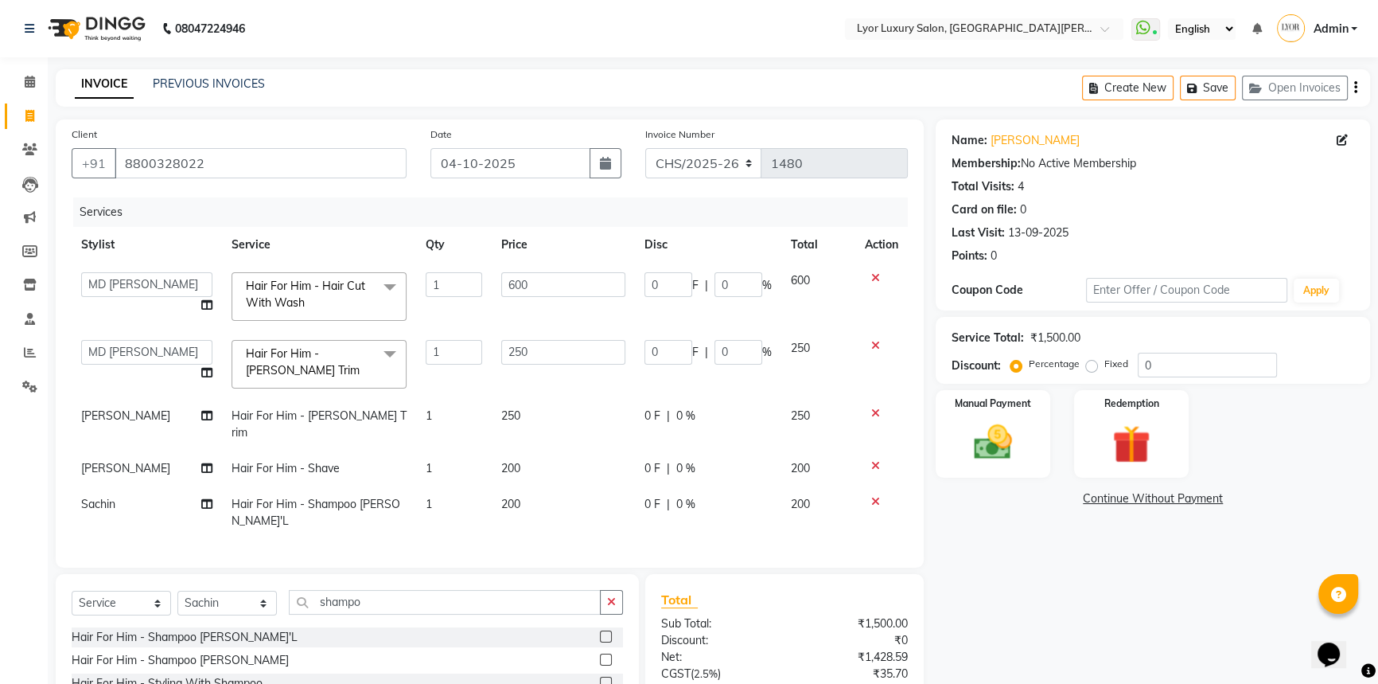
scroll to position [126, 0]
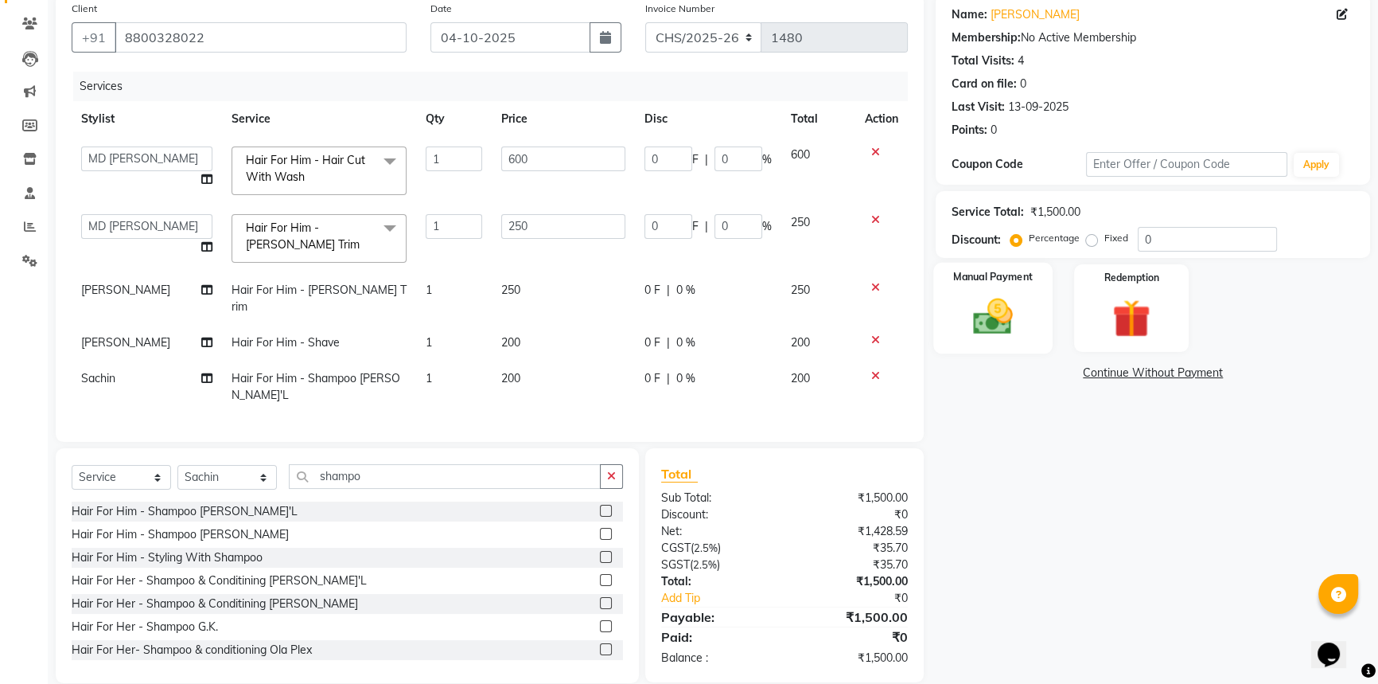
click at [979, 314] on img at bounding box center [993, 316] width 64 height 45
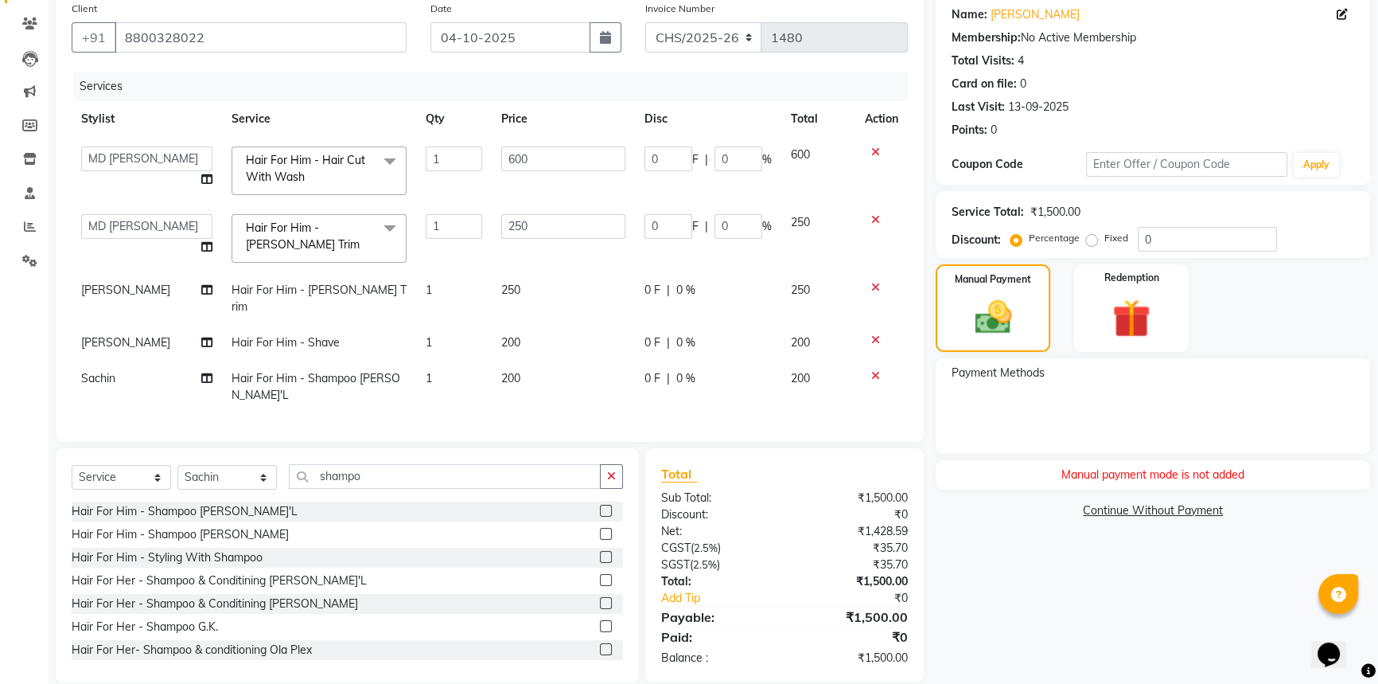
scroll to position [0, 0]
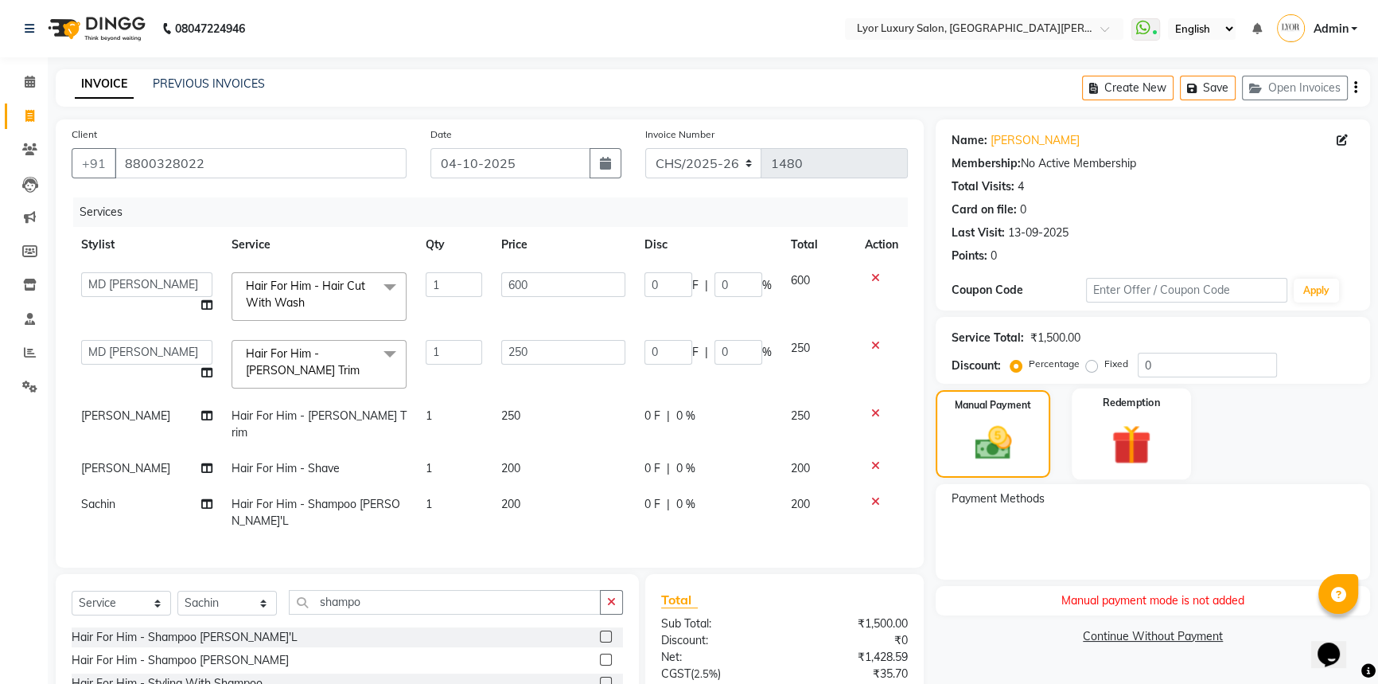
click at [1101, 437] on img at bounding box center [1132, 443] width 64 height 49
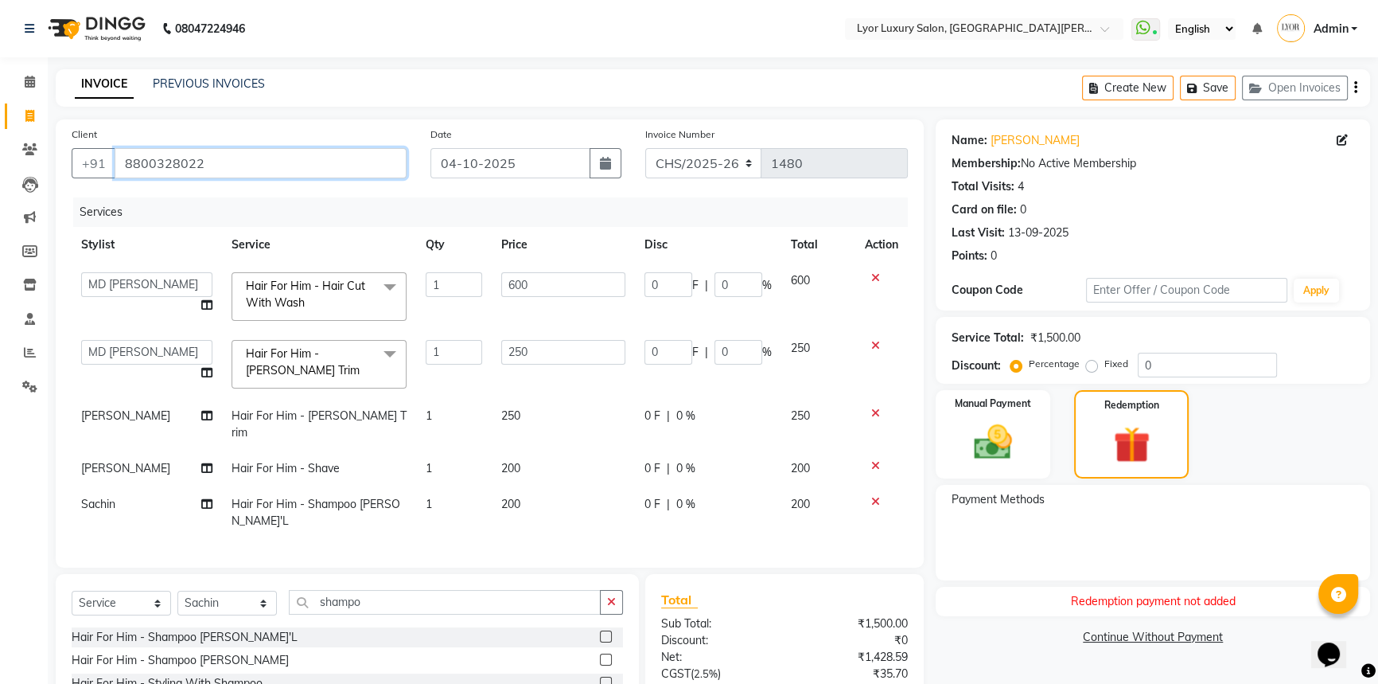
drag, startPoint x: 119, startPoint y: 170, endPoint x: 349, endPoint y: 186, distance: 230.5
click at [349, 186] on div "Client [PHONE_NUMBER]" at bounding box center [239, 158] width 359 height 65
click at [231, 158] on input "8800328022" at bounding box center [261, 163] width 292 height 30
drag, startPoint x: 125, startPoint y: 158, endPoint x: 388, endPoint y: 163, distance: 262.7
click at [388, 163] on input "8800328022" at bounding box center [261, 163] width 292 height 30
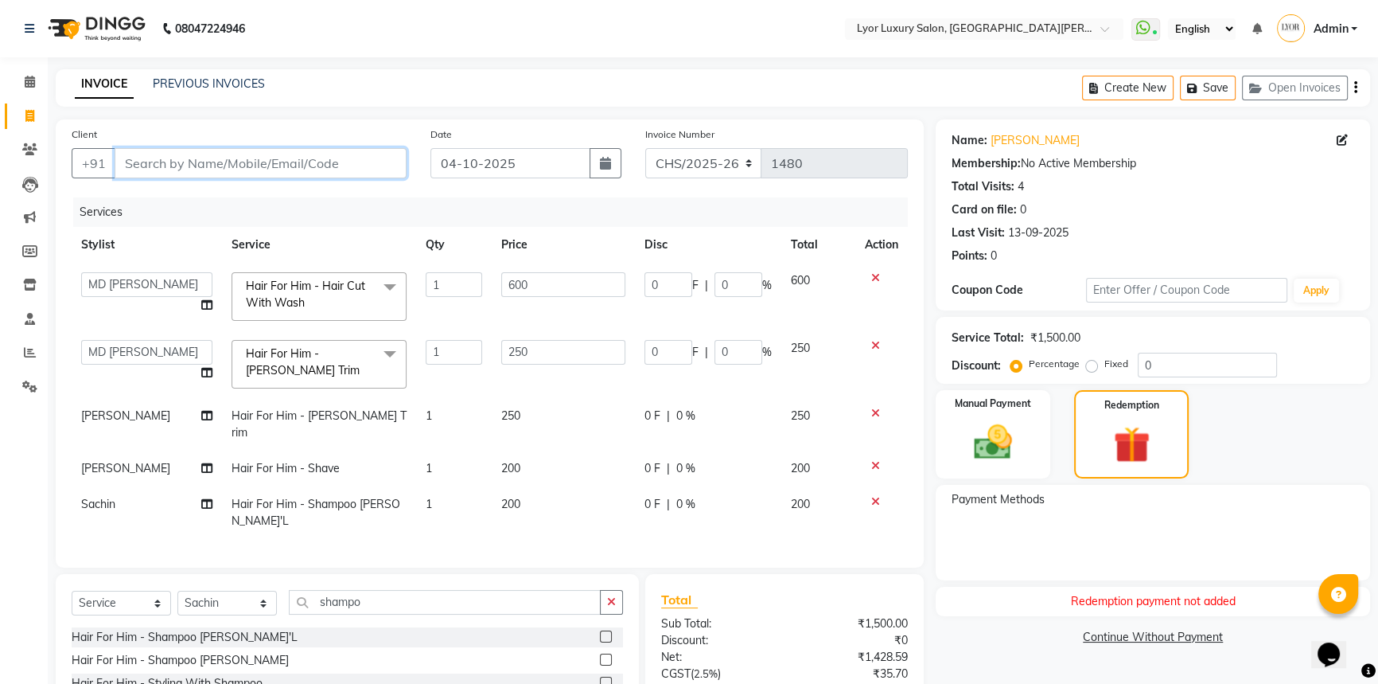
paste input "8800328022"
type input "8800328022"
click at [980, 443] on img at bounding box center [993, 441] width 64 height 45
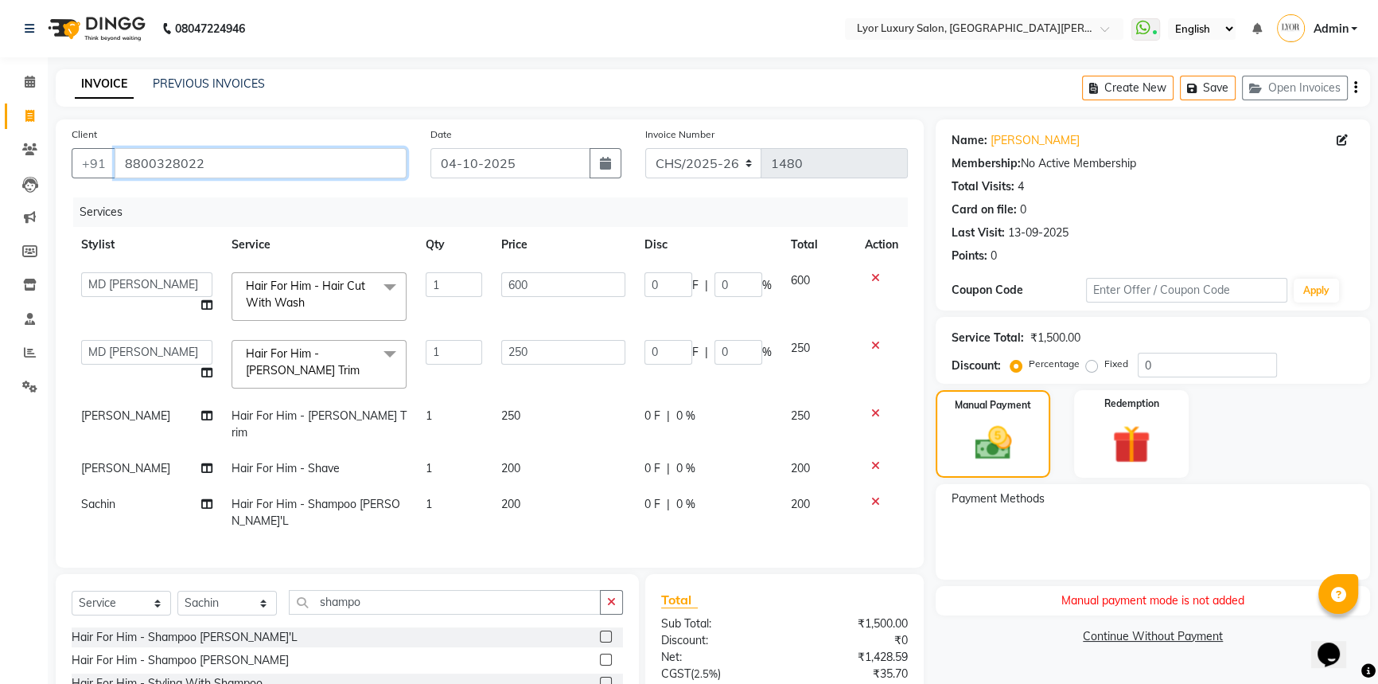
drag, startPoint x: 119, startPoint y: 157, endPoint x: 379, endPoint y: 169, distance: 259.7
click at [379, 169] on input "8800328022" at bounding box center [261, 163] width 292 height 30
click at [29, 149] on icon at bounding box center [29, 149] width 15 height 12
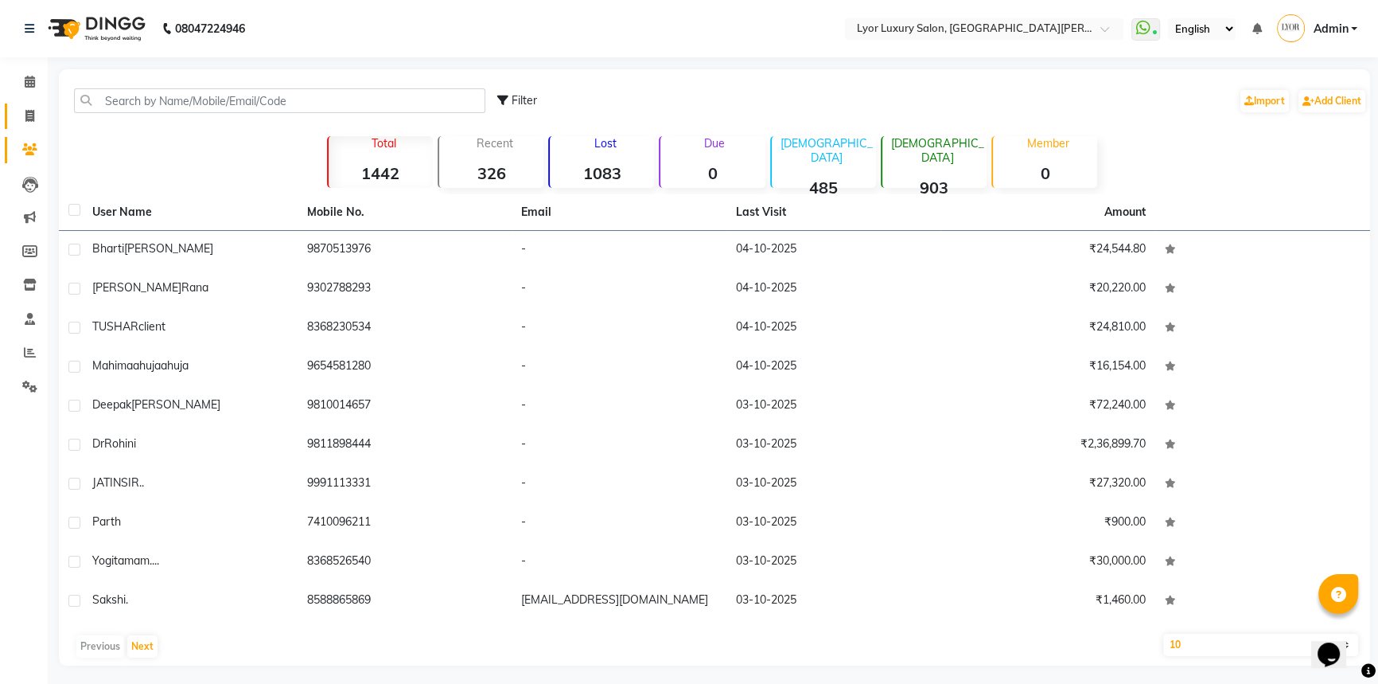
click at [32, 119] on icon at bounding box center [29, 116] width 9 height 12
select select "service"
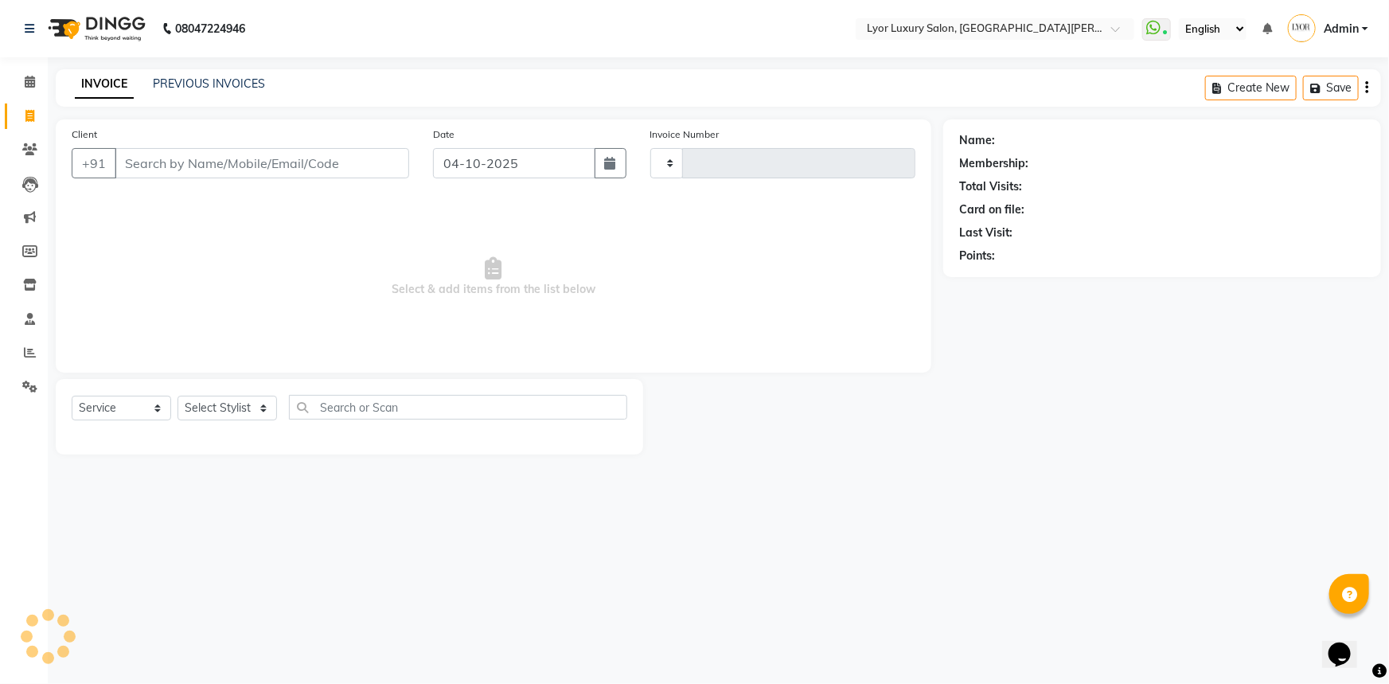
type input "1480"
select select "6597"
select select "P"
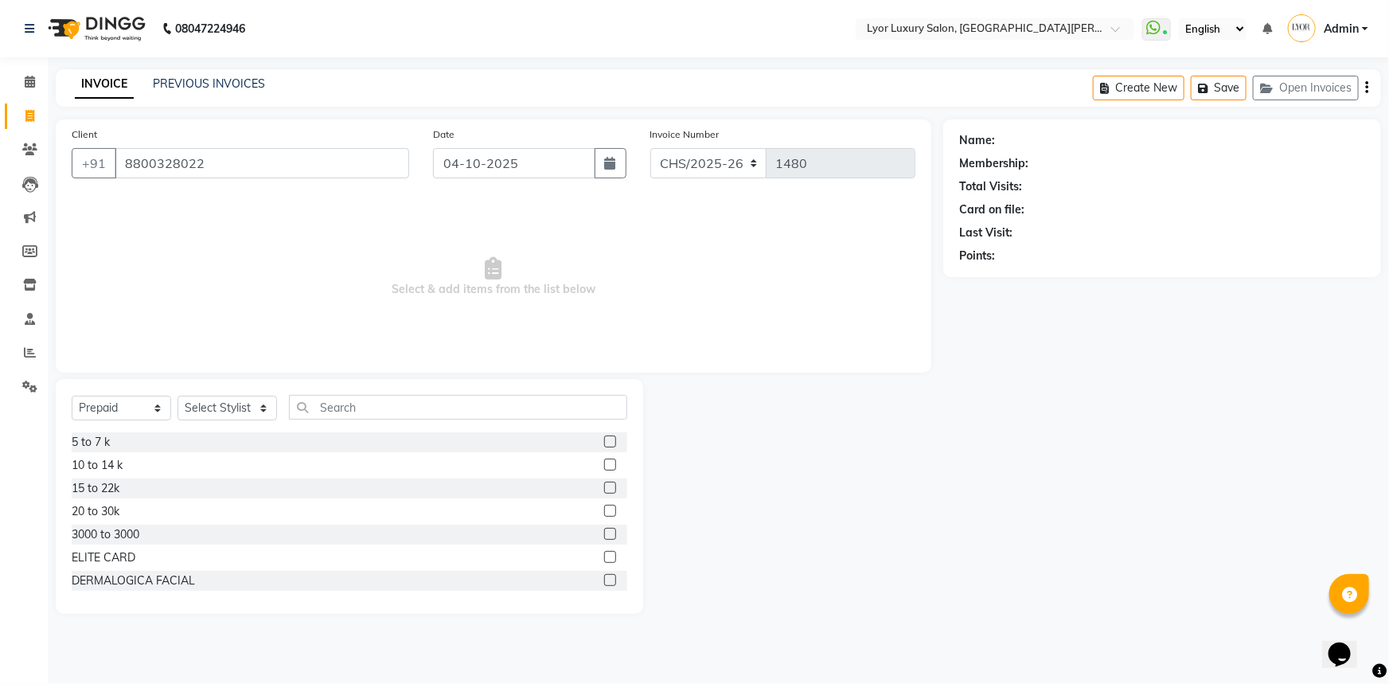
type input "8800328022"
click at [150, 407] on select "Select Service Product Membership Package Voucher Prepaid Gift Card" at bounding box center [121, 407] width 99 height 25
select select "service"
click at [72, 395] on select "Select Service Product Membership Package Voucher Prepaid Gift Card" at bounding box center [121, 407] width 99 height 25
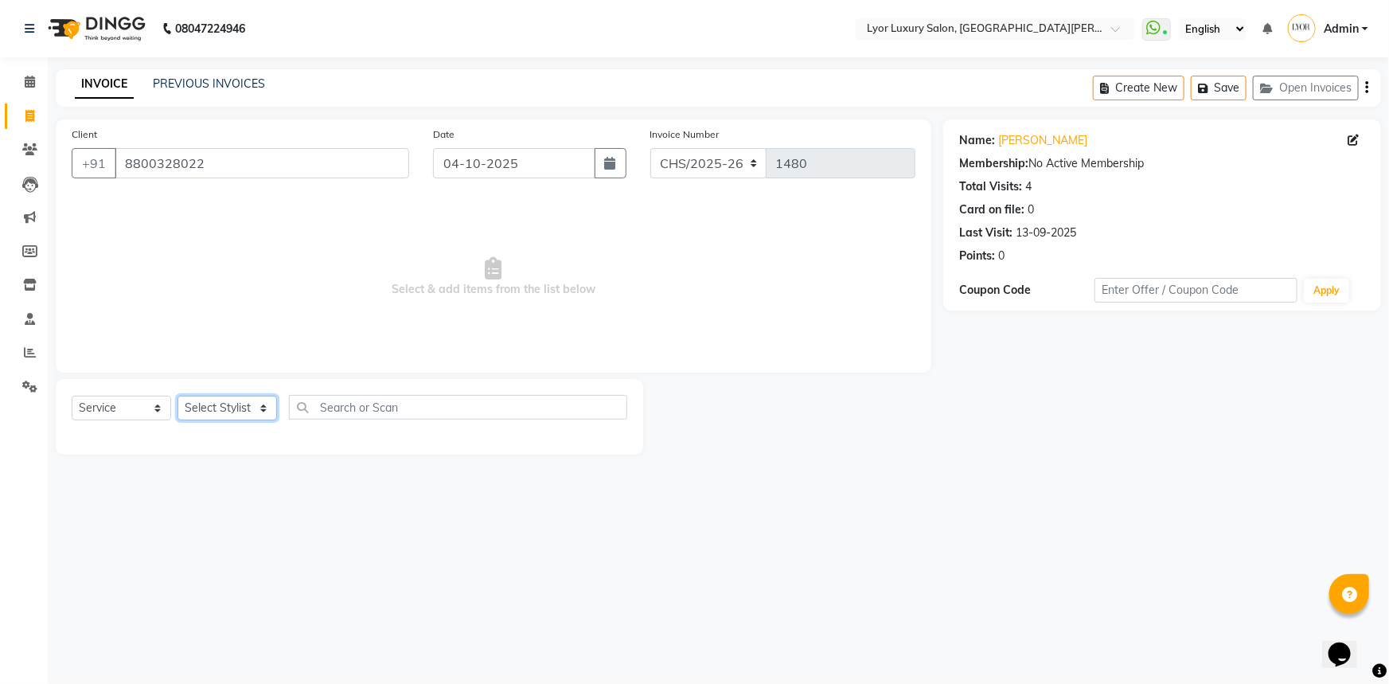
click at [245, 414] on select "Select Stylist [PERSON_NAME] Manager MD [PERSON_NAME] Sachin santosh [PERSON_NA…" at bounding box center [226, 407] width 99 height 25
select select "62882"
click at [177, 395] on select "Select Stylist [PERSON_NAME] Manager MD [PERSON_NAME] Sachin santosh [PERSON_NA…" at bounding box center [226, 407] width 99 height 25
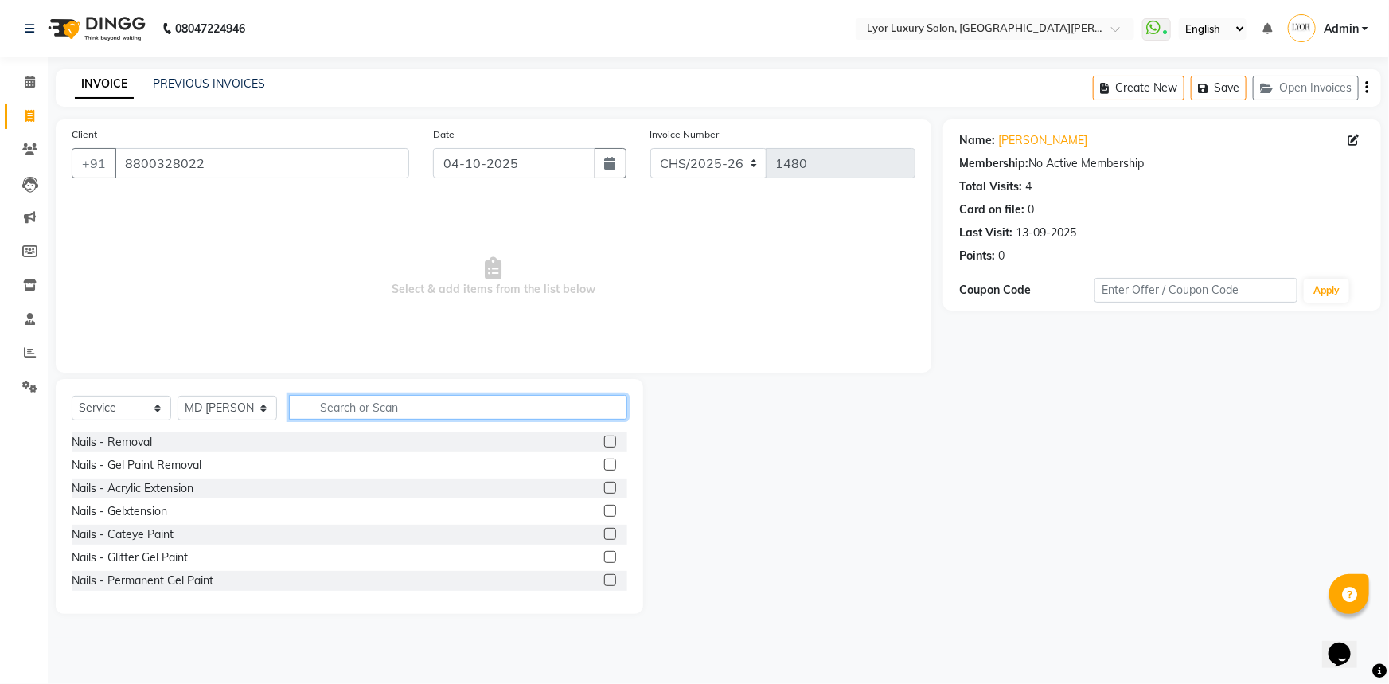
click at [466, 411] on input "text" at bounding box center [458, 407] width 338 height 25
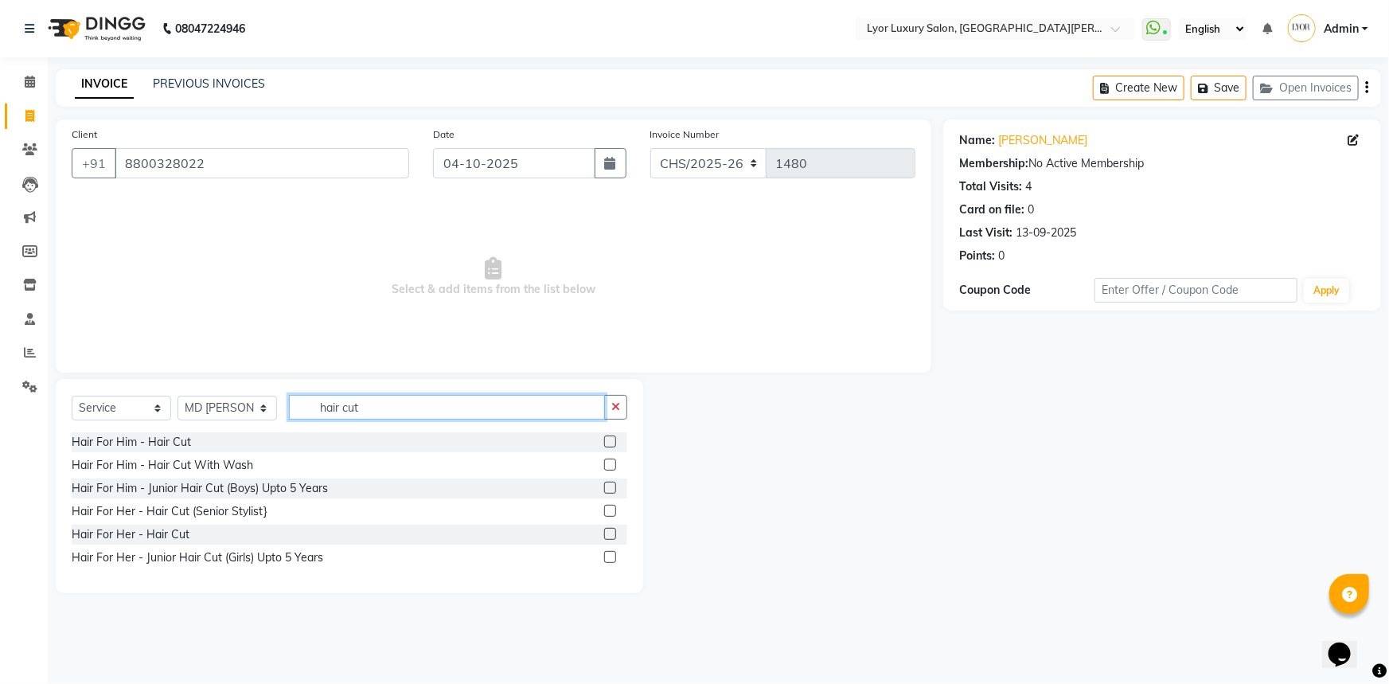
type input "hair cut"
click at [611, 438] on label at bounding box center [610, 441] width 12 height 12
click at [611, 438] on input "checkbox" at bounding box center [609, 442] width 10 height 10
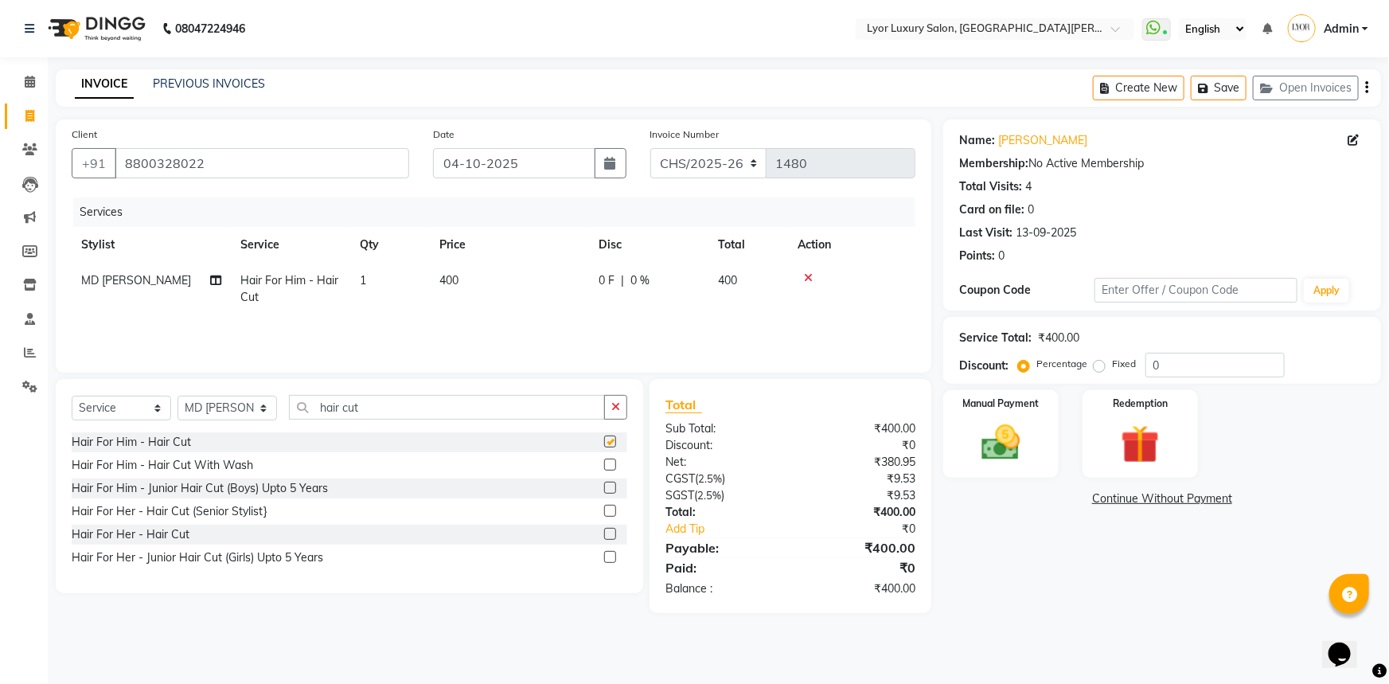
checkbox input "false"
click at [408, 402] on input "hair cut" at bounding box center [447, 407] width 316 height 25
click at [607, 466] on label at bounding box center [610, 464] width 12 height 12
click at [607, 466] on input "checkbox" at bounding box center [609, 465] width 10 height 10
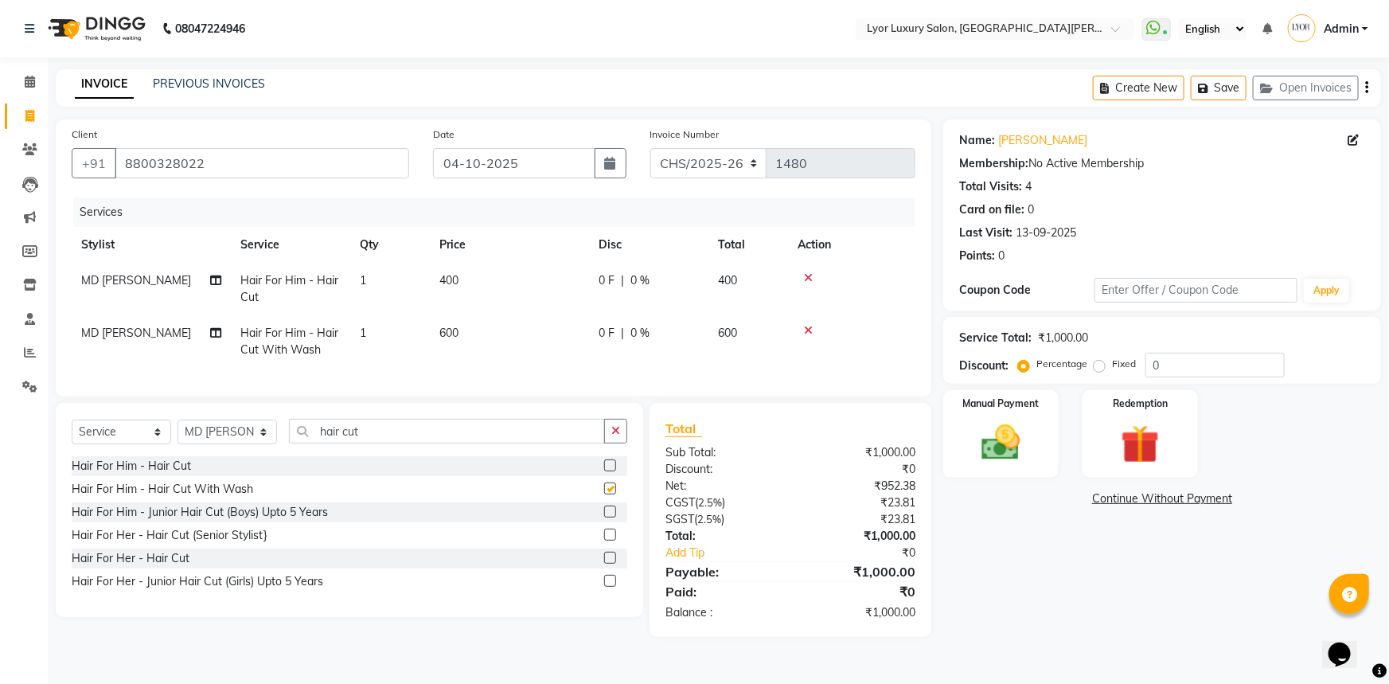
checkbox input "false"
click at [811, 274] on icon at bounding box center [808, 277] width 9 height 11
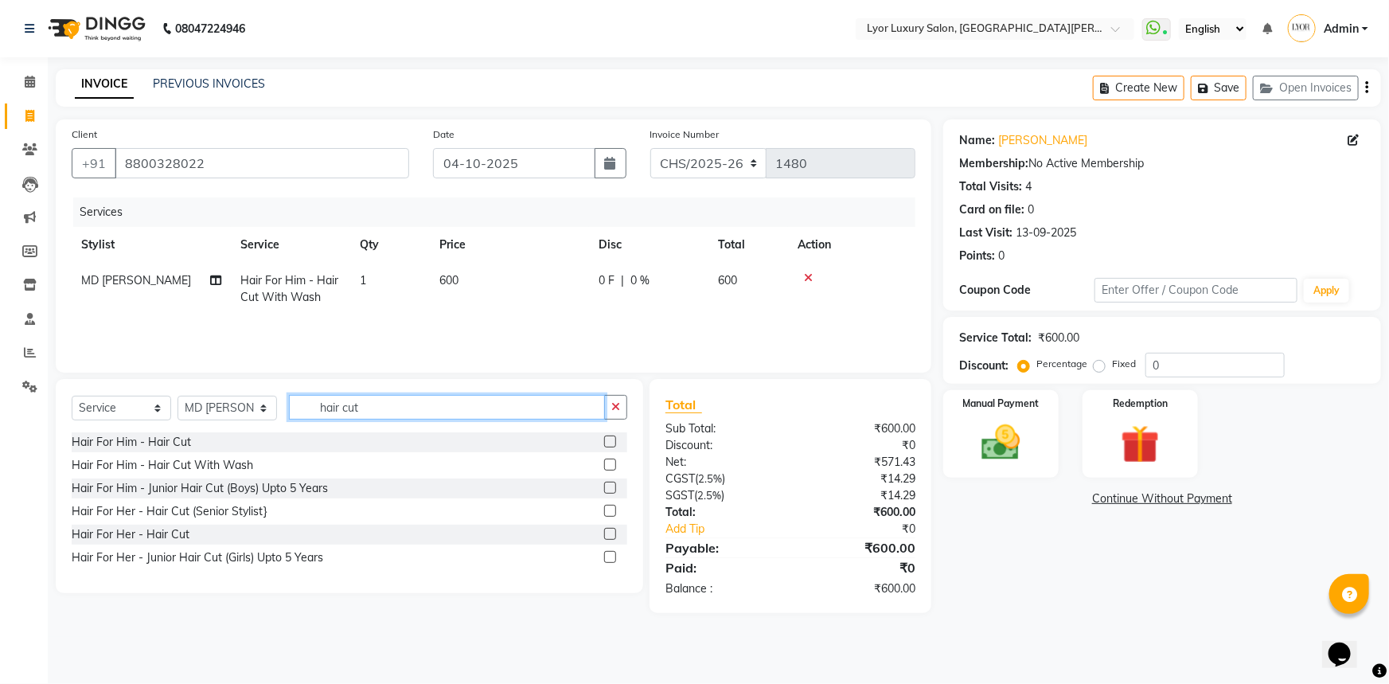
click at [415, 398] on input "hair cut" at bounding box center [447, 407] width 316 height 25
type input "h"
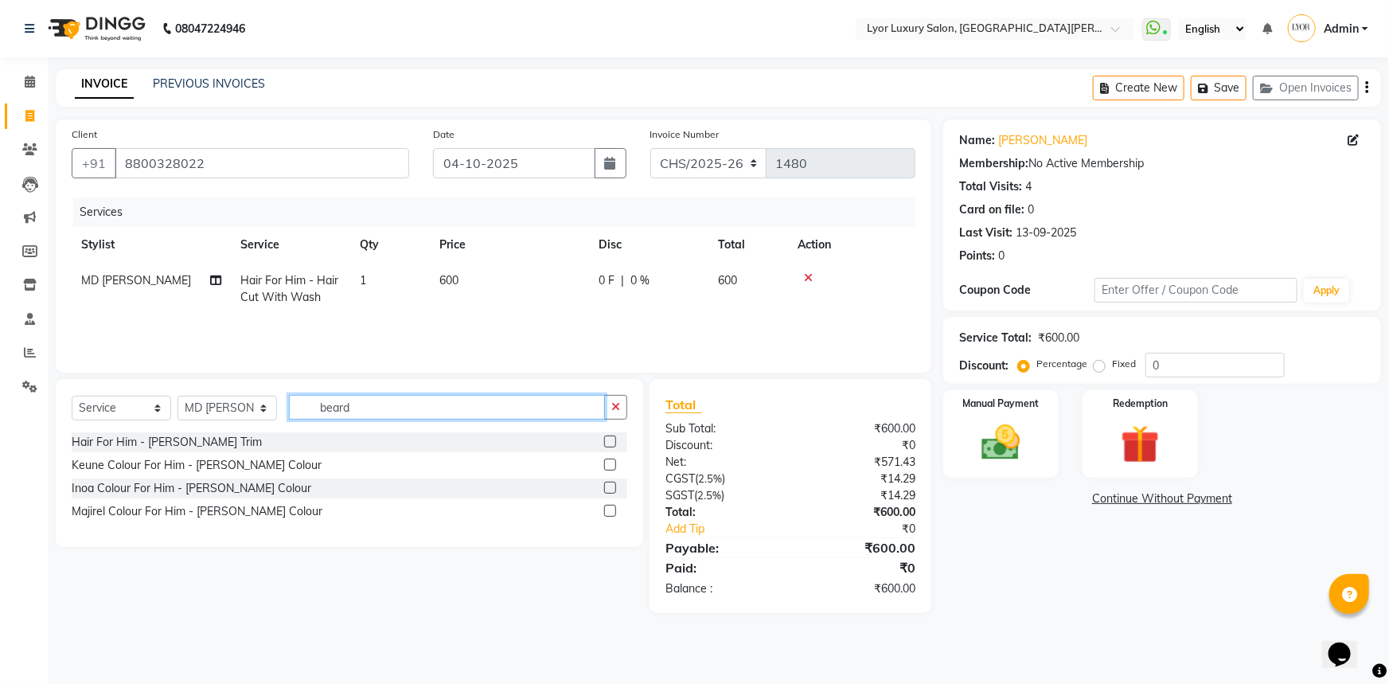
type input "beard"
click at [613, 445] on label at bounding box center [610, 441] width 12 height 12
click at [613, 445] on input "checkbox" at bounding box center [609, 442] width 10 height 10
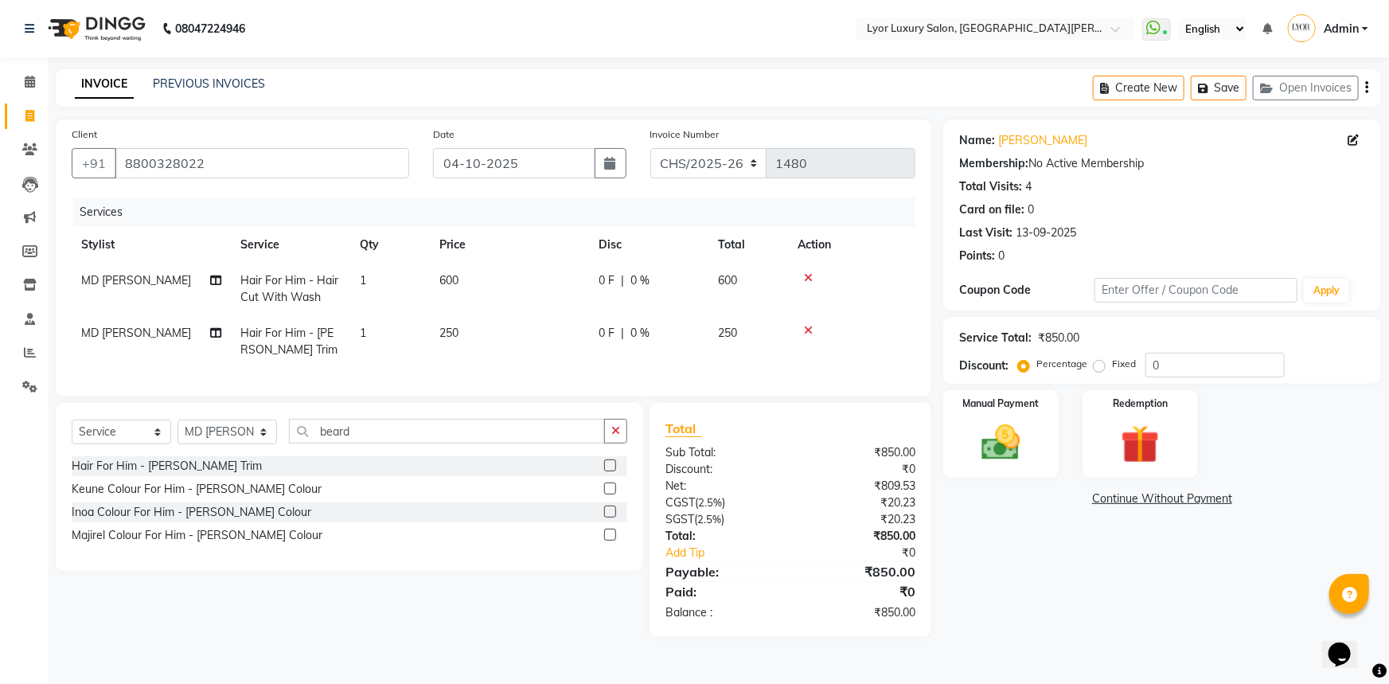
click at [608, 471] on label at bounding box center [610, 465] width 12 height 12
click at [608, 471] on input "checkbox" at bounding box center [609, 466] width 10 height 10
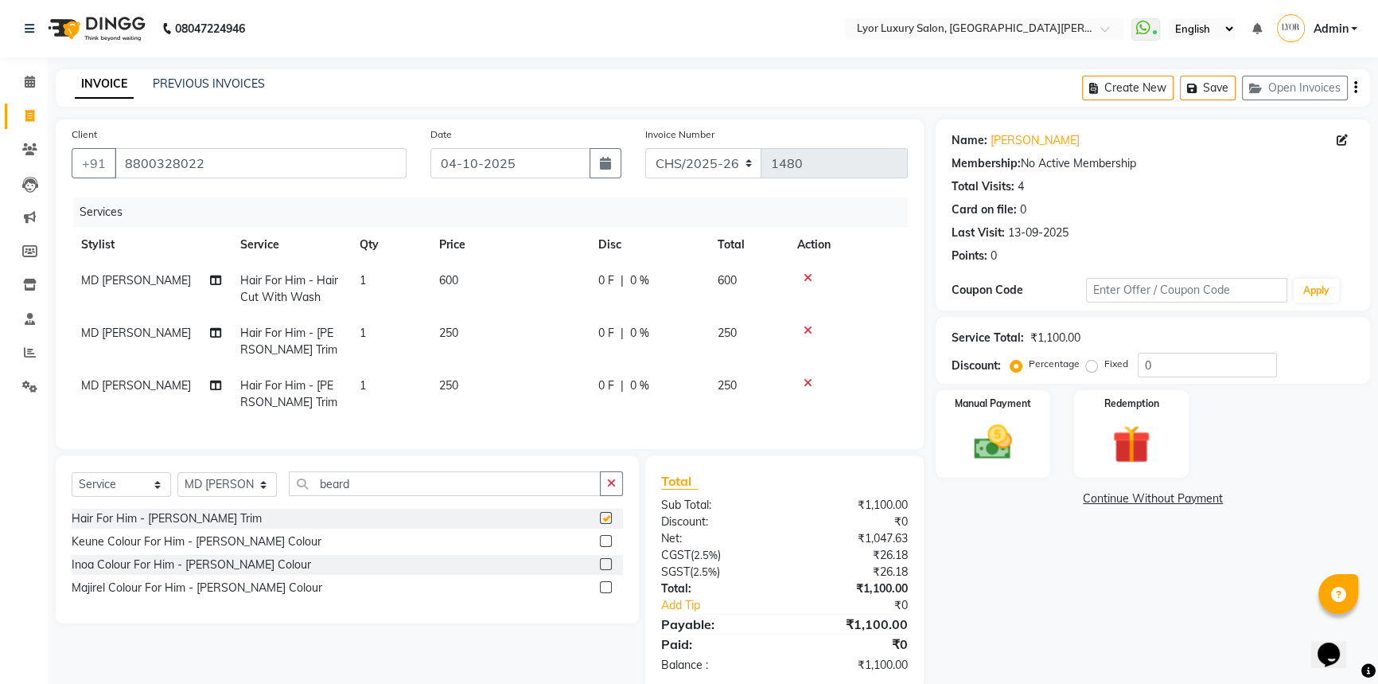
checkbox input "false"
click at [446, 489] on input "beard" at bounding box center [445, 483] width 312 height 25
type input "b"
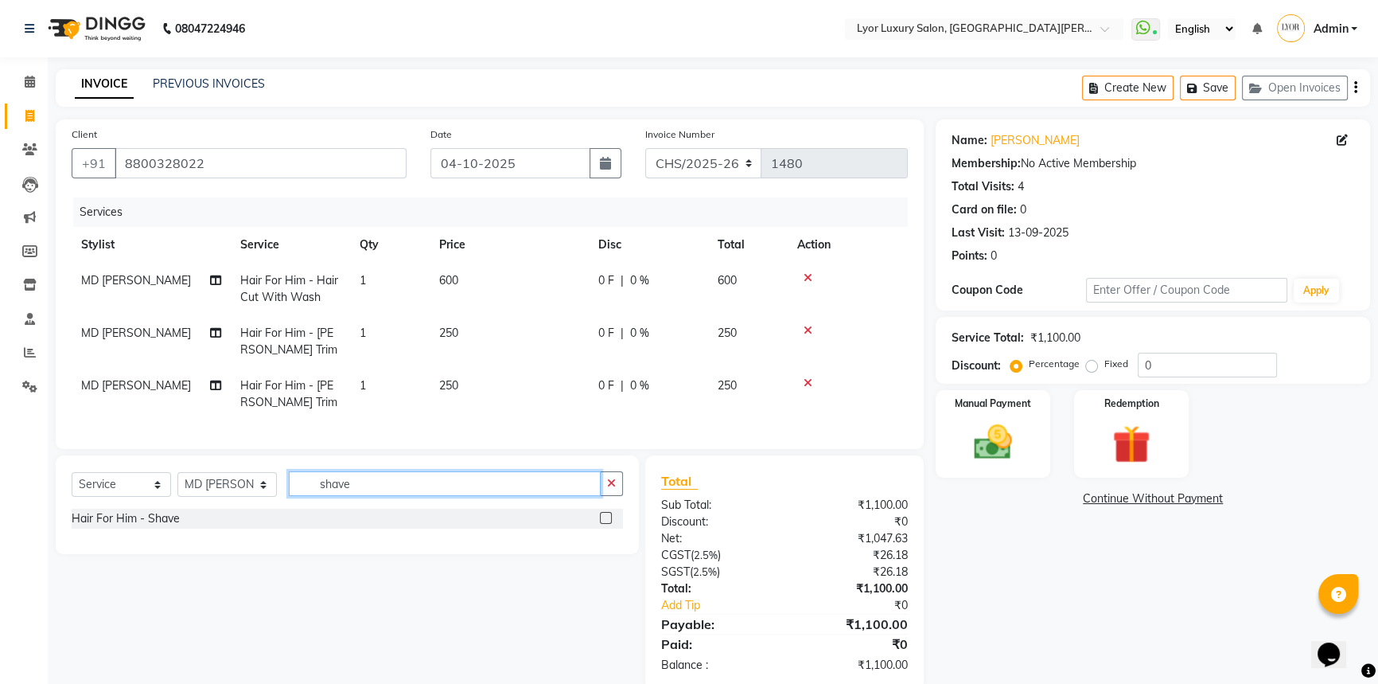
type input "shave"
click at [601, 524] on label at bounding box center [606, 518] width 12 height 12
click at [601, 524] on input "checkbox" at bounding box center [605, 518] width 10 height 10
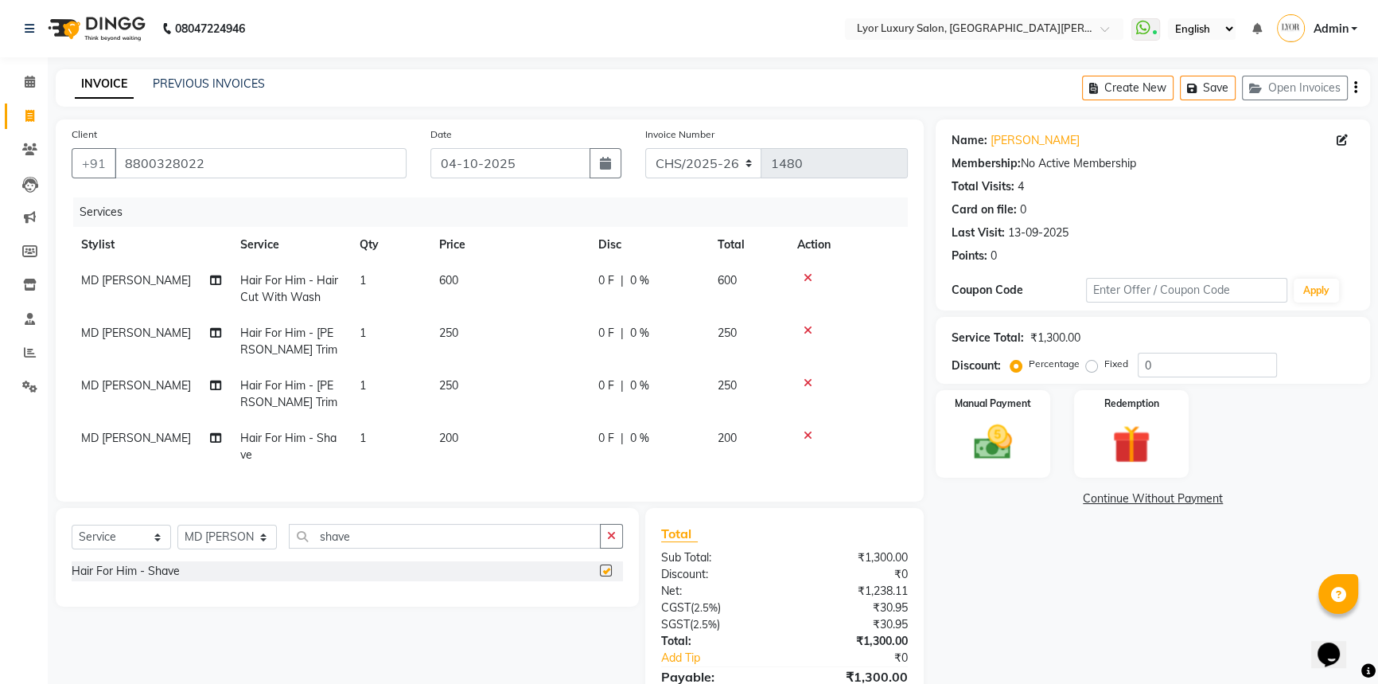
checkbox input "false"
click at [392, 548] on input "shave" at bounding box center [445, 536] width 312 height 25
type input "s"
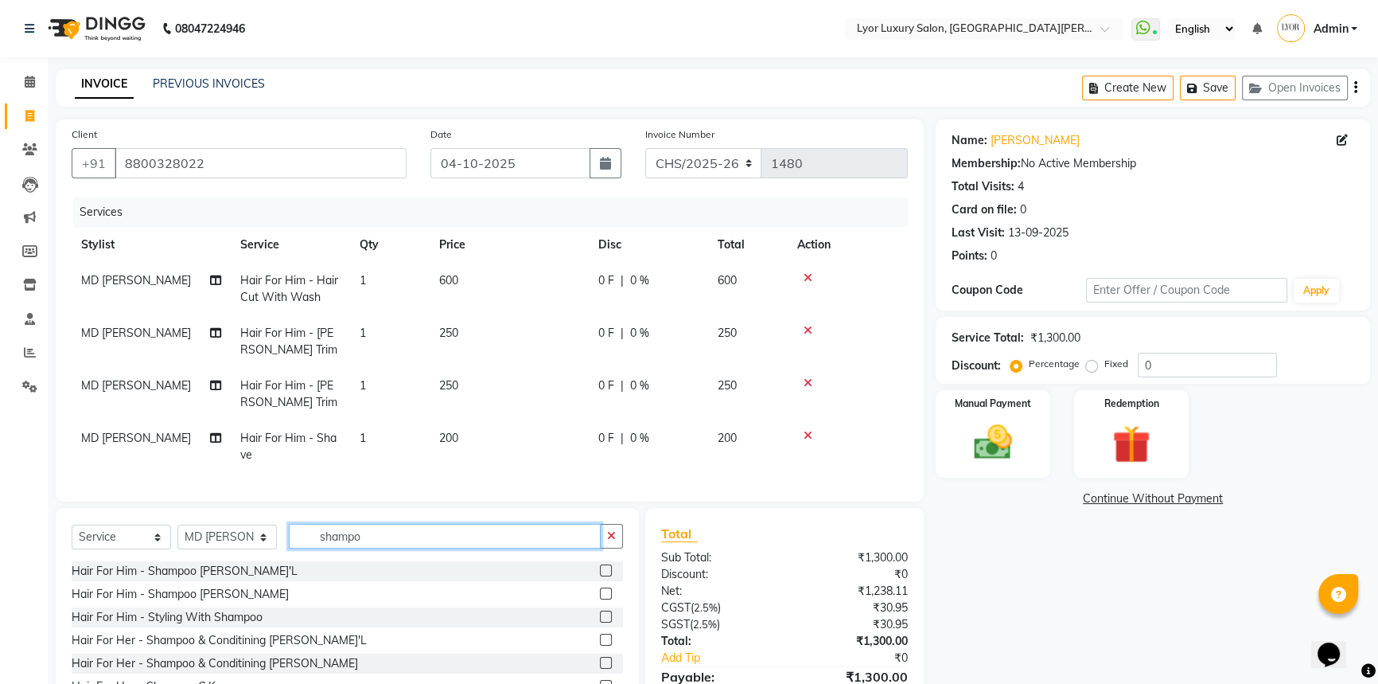
type input "shampo"
click at [600, 576] on label at bounding box center [606, 570] width 12 height 12
click at [600, 576] on input "checkbox" at bounding box center [605, 571] width 10 height 10
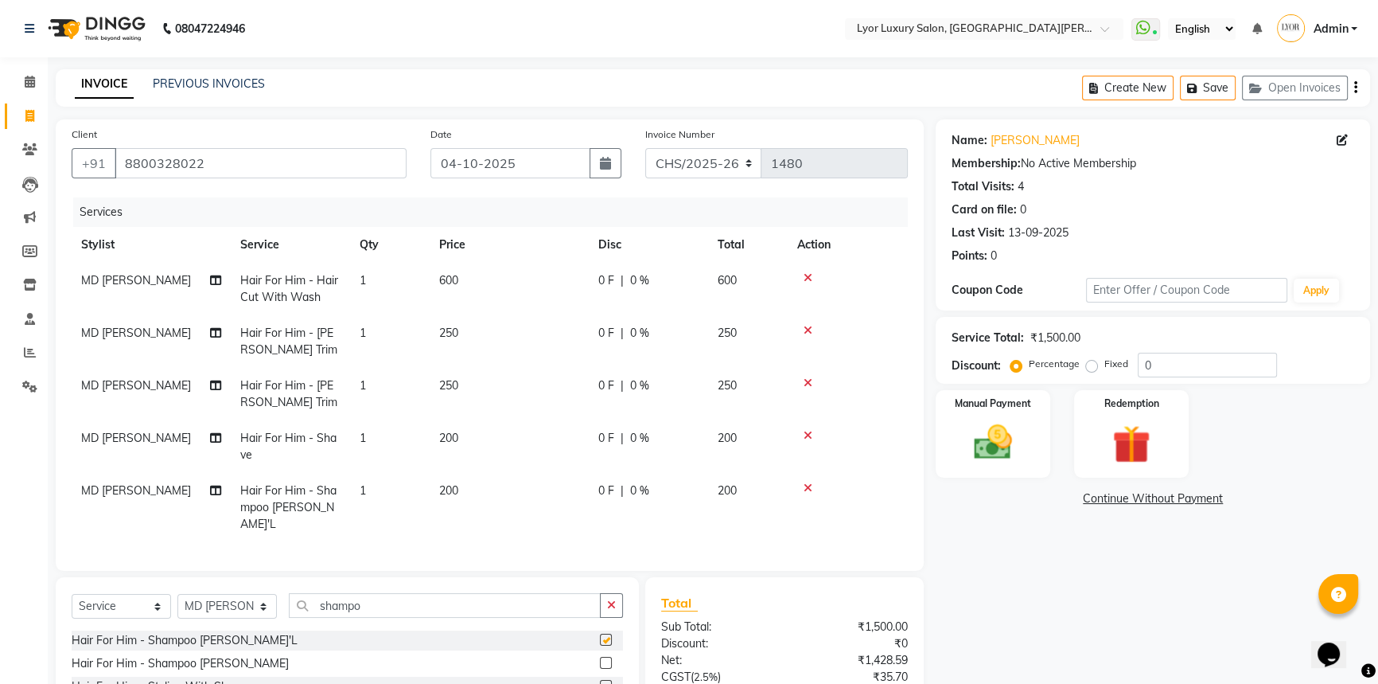
checkbox input "false"
click at [144, 492] on span "MD [PERSON_NAME]" at bounding box center [136, 490] width 110 height 14
select select "62882"
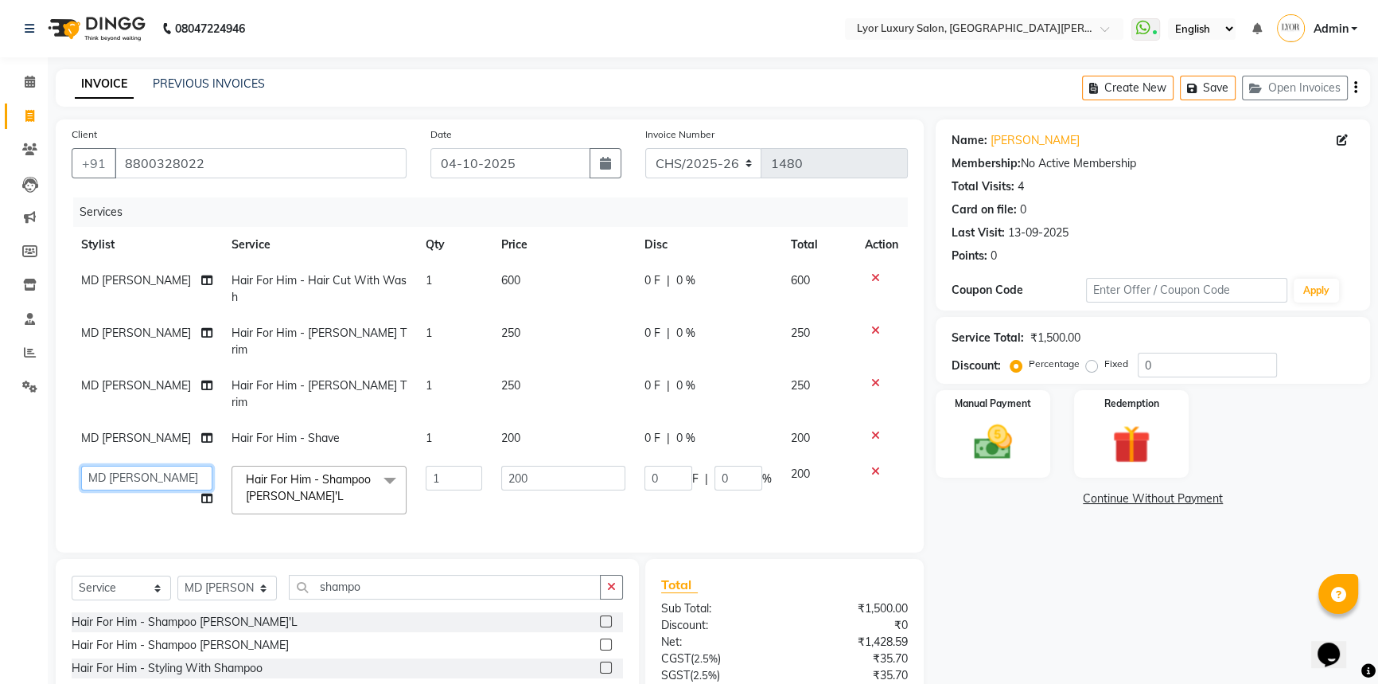
click at [169, 466] on select "[PERSON_NAME] Manager MD [PERSON_NAME] Sachin santosh [PERSON_NAME] VIKAS [PERS…" at bounding box center [146, 478] width 131 height 25
select select "30464"
click at [160, 420] on td "MD [PERSON_NAME]" at bounding box center [147, 438] width 150 height 36
select select "62882"
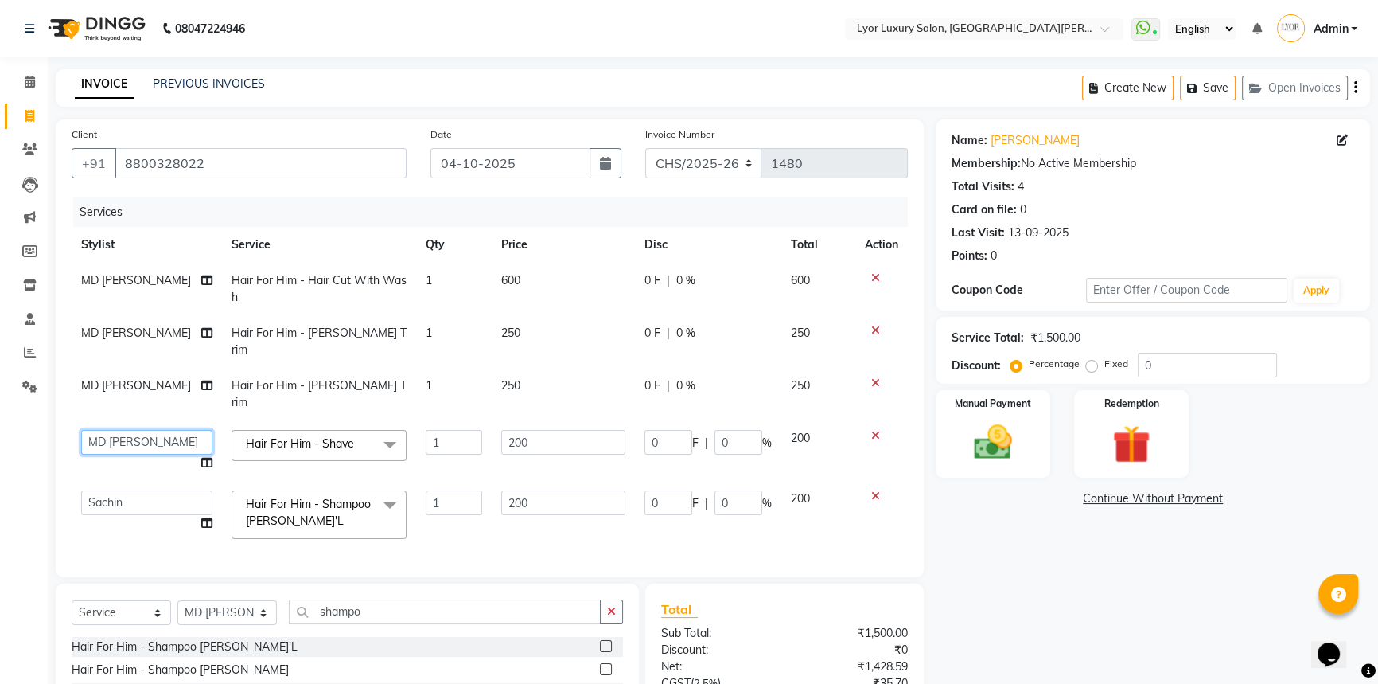
click at [160, 430] on select "[PERSON_NAME] Manager MD [PERSON_NAME] Sachin santosh [PERSON_NAME] VIKAS [PERS…" at bounding box center [146, 442] width 131 height 25
select select "33184"
click at [163, 372] on td "MD [PERSON_NAME]" at bounding box center [147, 394] width 150 height 53
select select "62882"
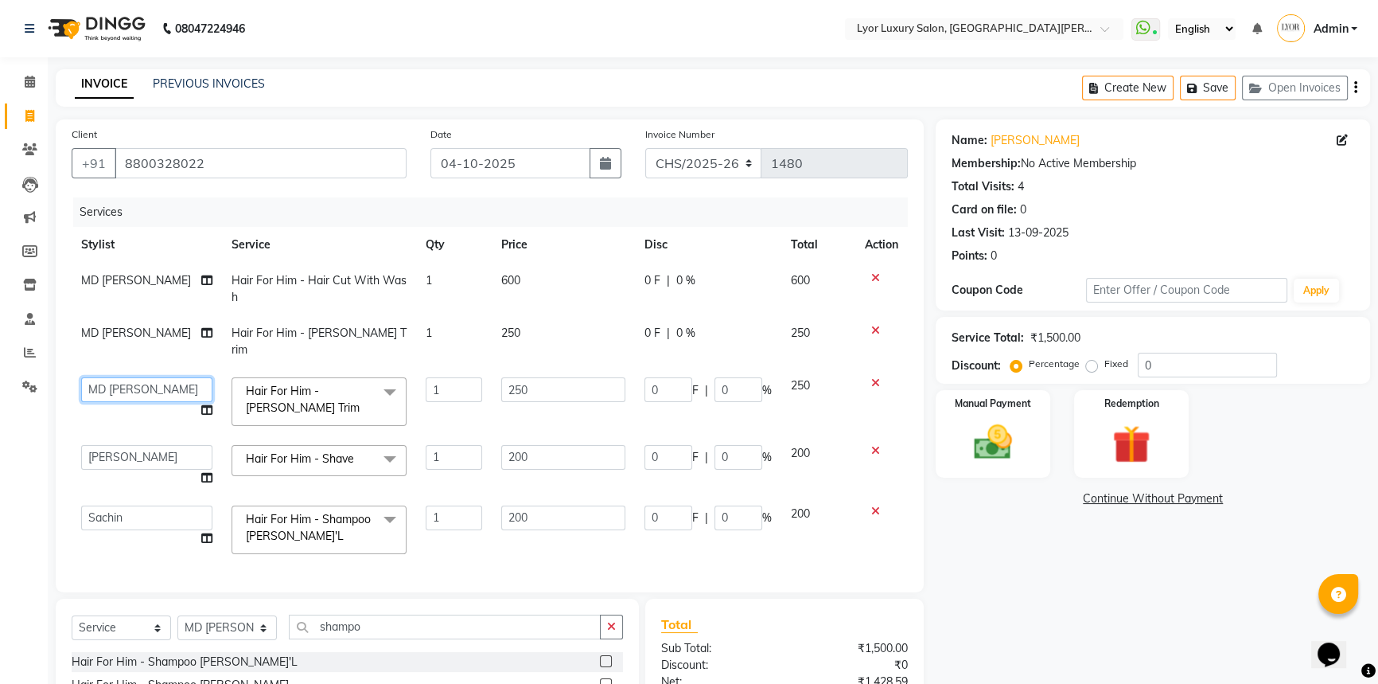
click at [163, 377] on select "[PERSON_NAME] Manager MD [PERSON_NAME] Sachin santosh [PERSON_NAME] VIKAS [PERS…" at bounding box center [146, 389] width 131 height 25
select select "33184"
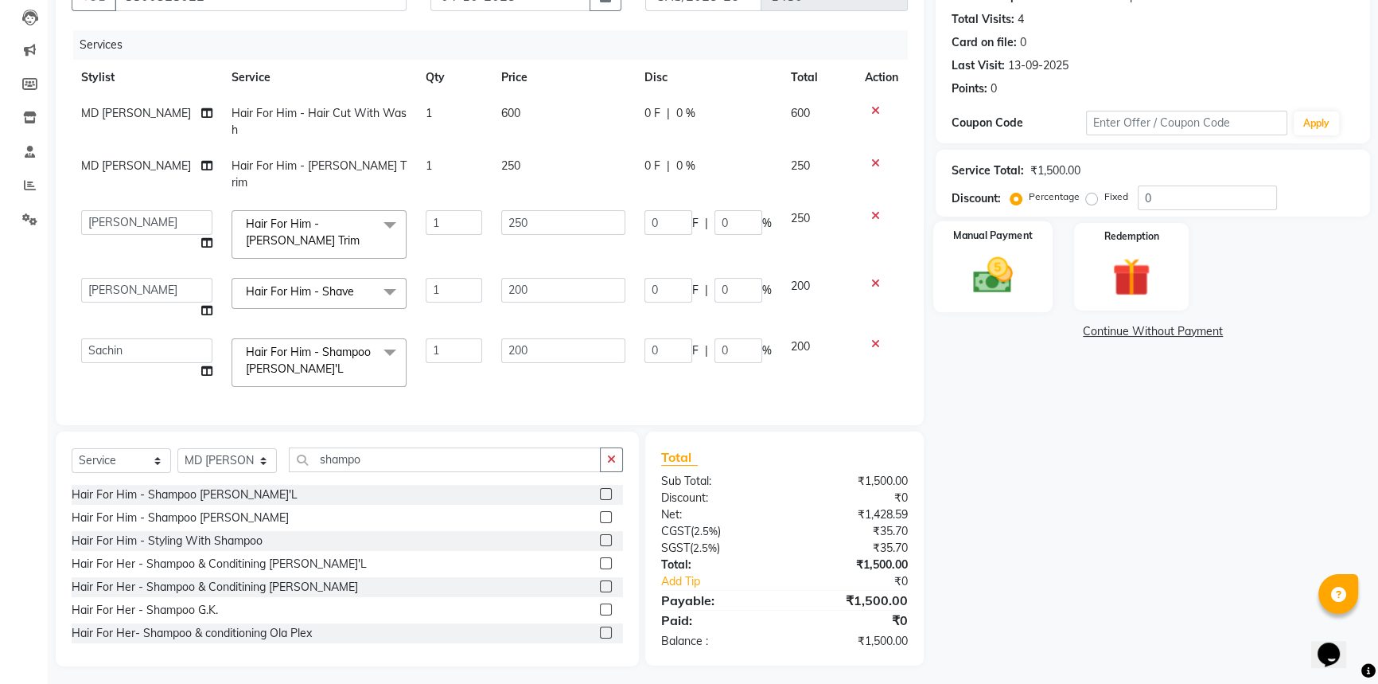
click at [986, 231] on label "Manual Payment" at bounding box center [993, 235] width 80 height 15
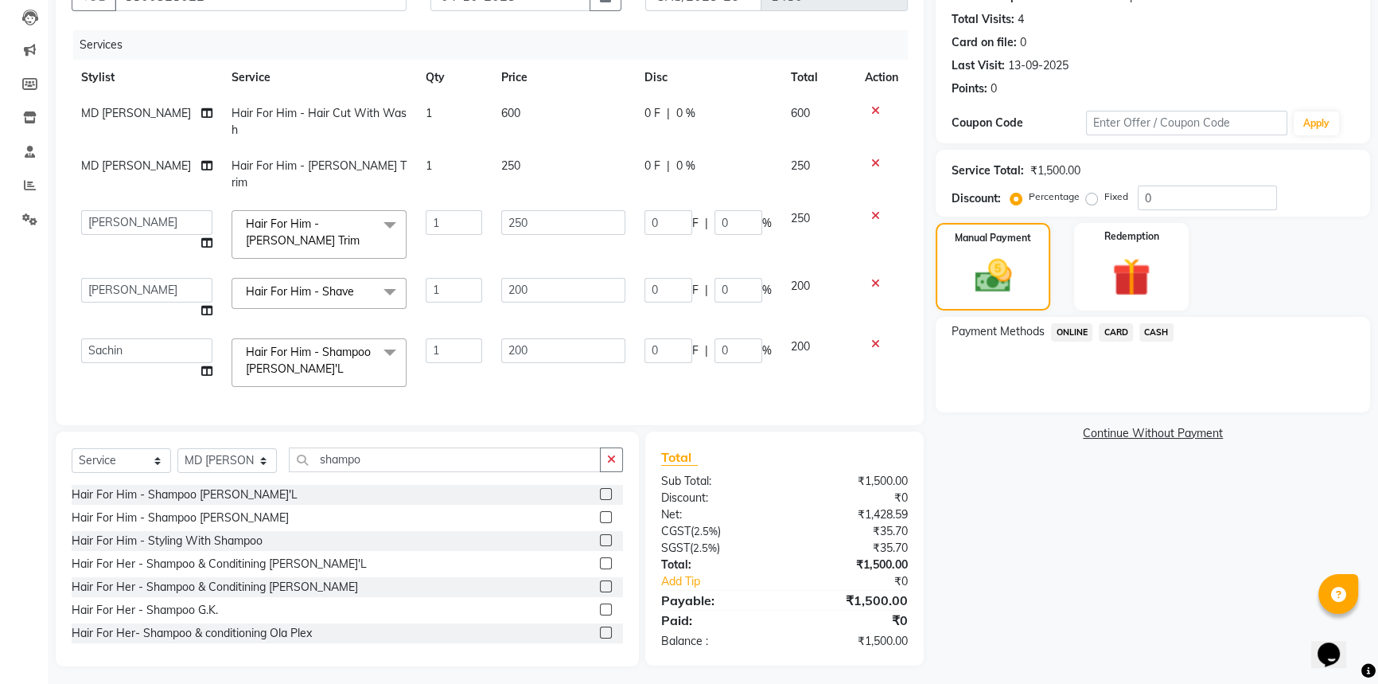
click at [1073, 329] on span "ONLINE" at bounding box center [1071, 332] width 41 height 18
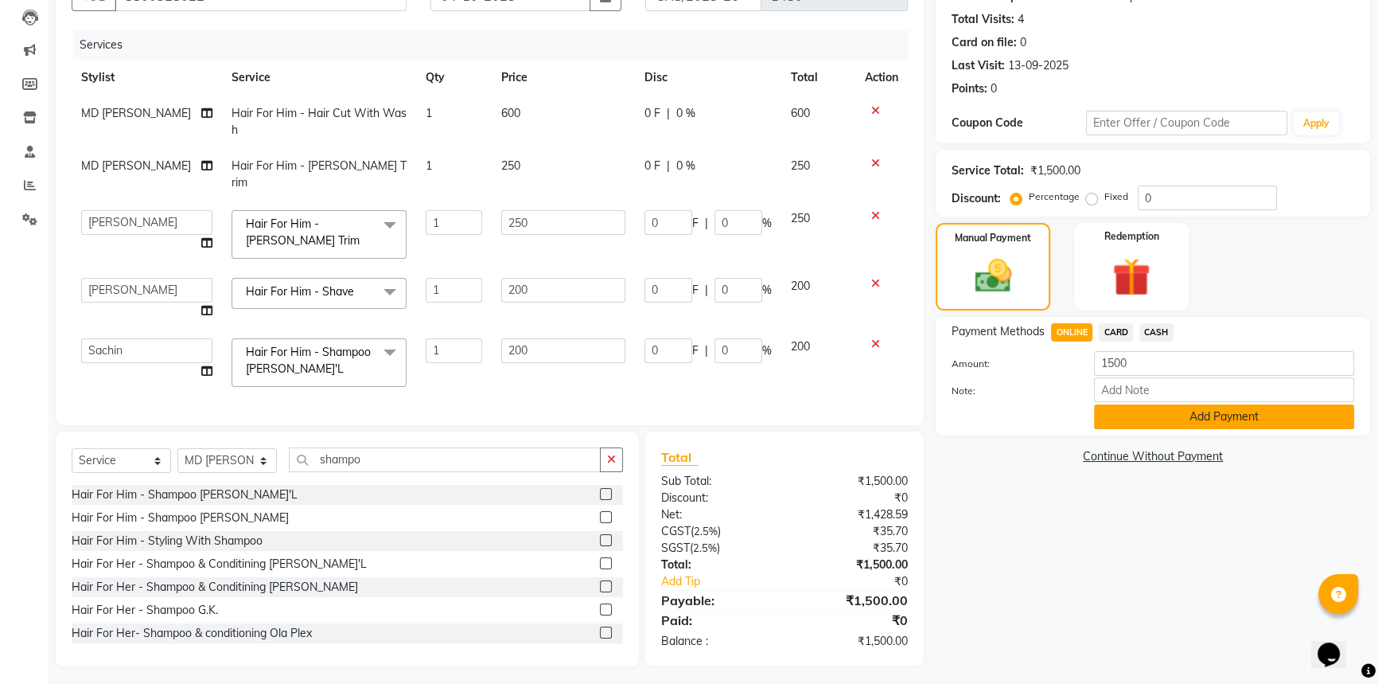
click at [1131, 419] on button "Add Payment" at bounding box center [1224, 416] width 260 height 25
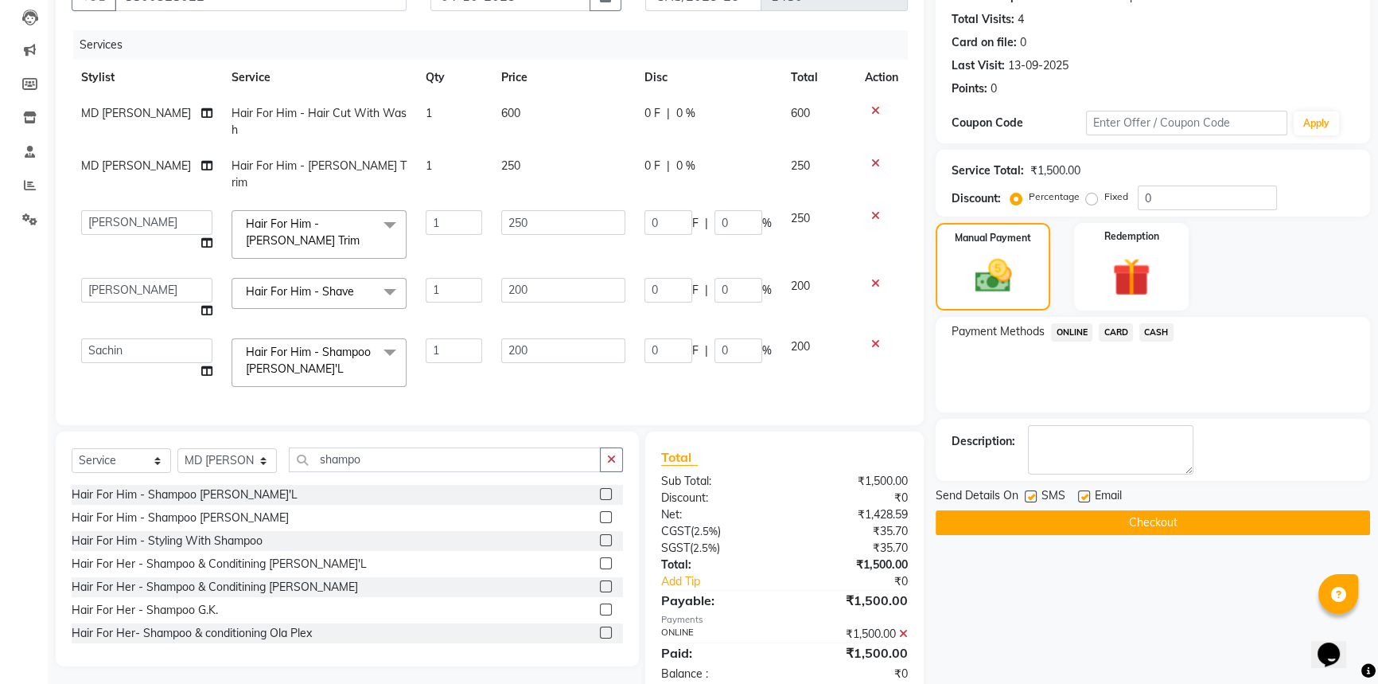
click at [1155, 535] on div "Name: [PERSON_NAME] Membership: No Active Membership Total Visits: 4 Card on fi…" at bounding box center [1159, 325] width 446 height 746
click at [1155, 526] on button "Checkout" at bounding box center [1153, 522] width 434 height 25
